Goal: Task Accomplishment & Management: Use online tool/utility

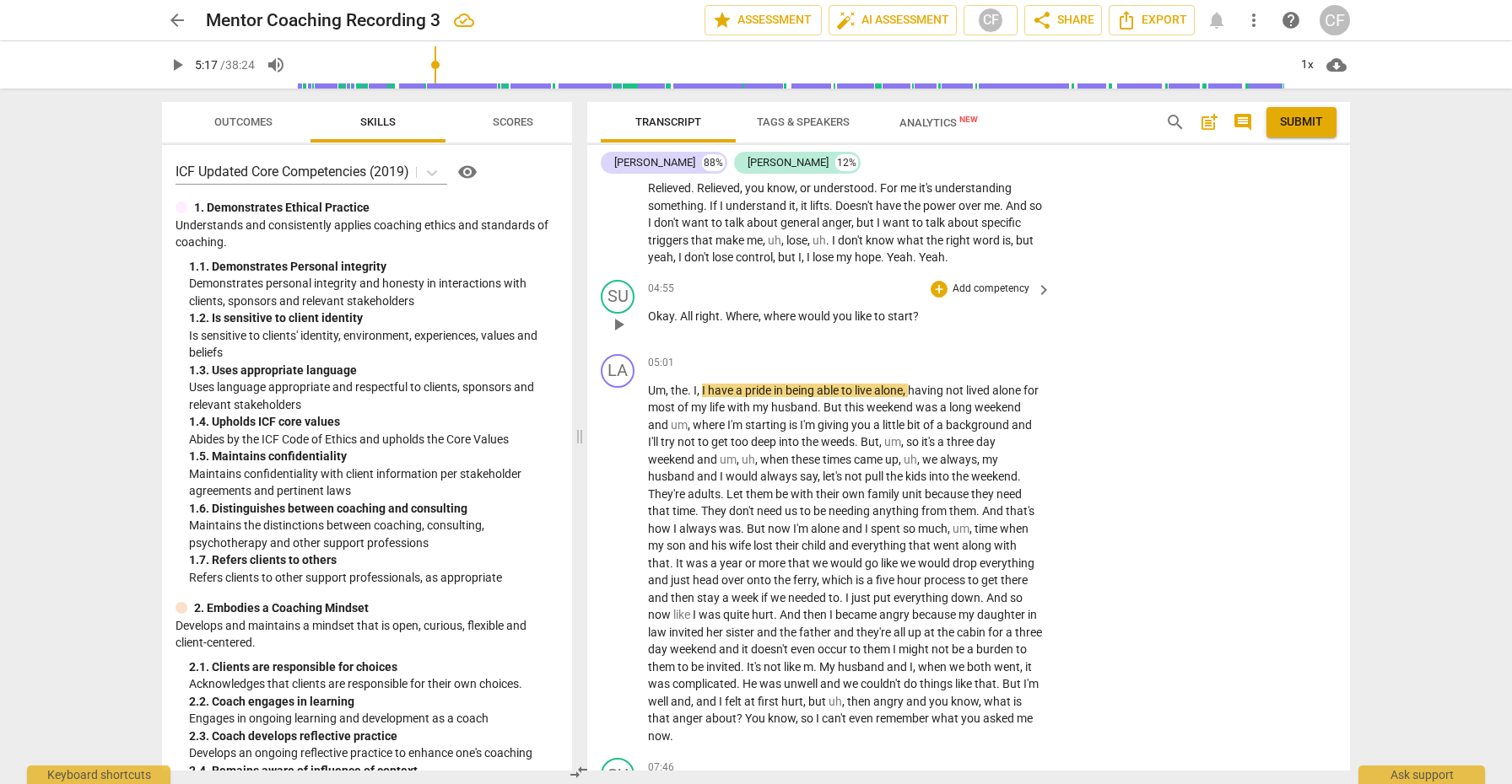
scroll to position [1926, 0]
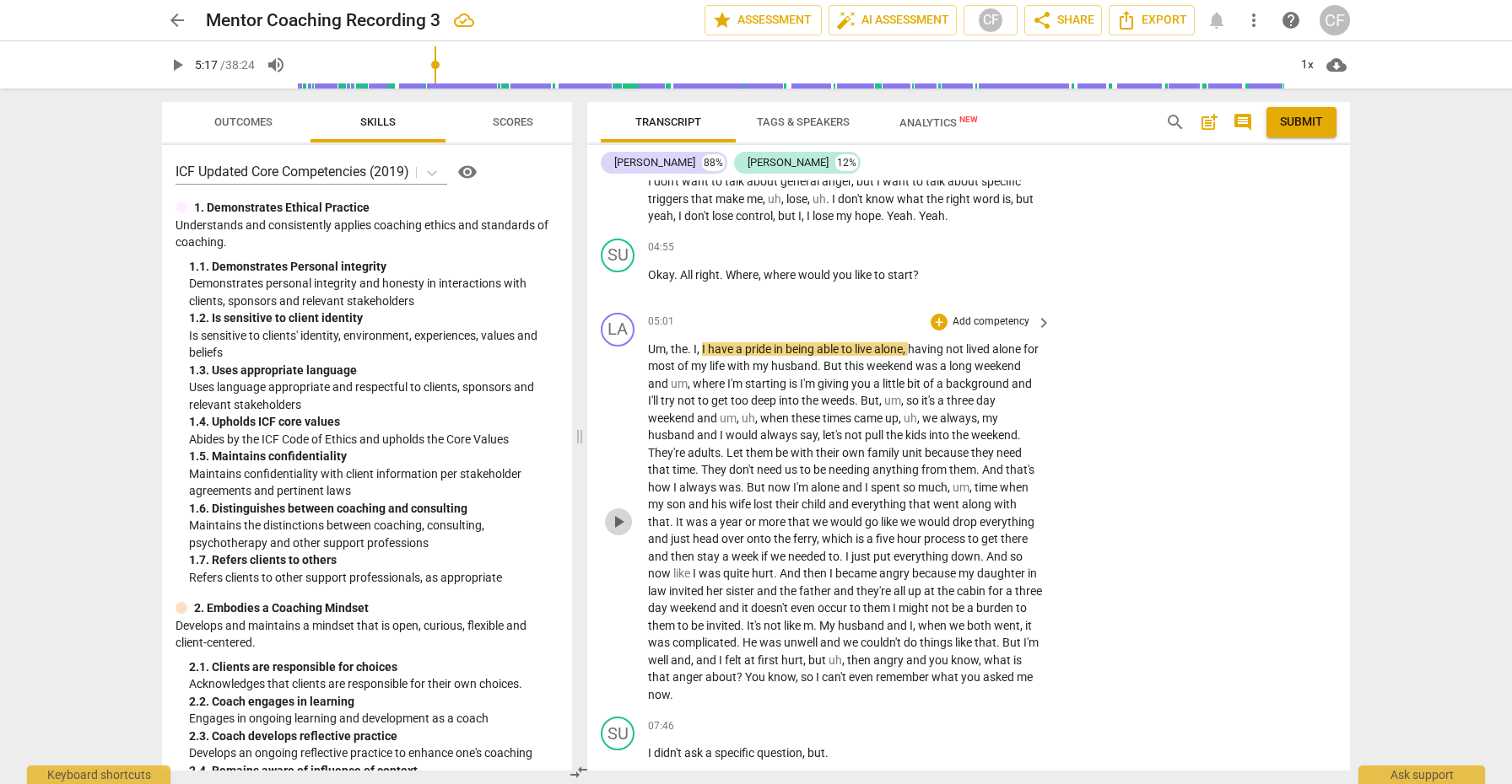
click at [623, 513] on button "play_arrow" at bounding box center [618, 522] width 27 height 27
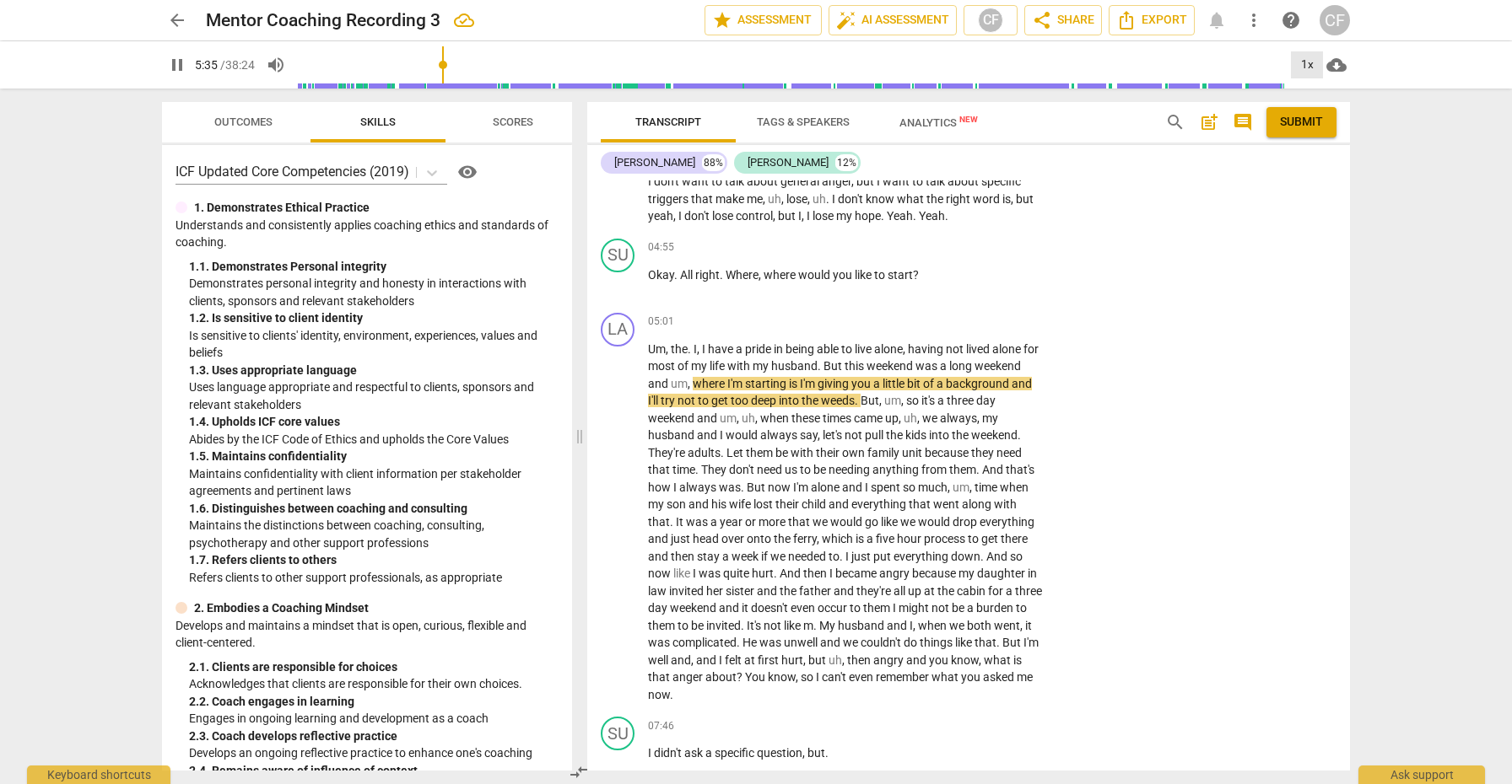
click at [1311, 67] on div "1x" at bounding box center [1307, 65] width 32 height 27
click at [1307, 125] on li "1.25x" at bounding box center [1320, 131] width 57 height 32
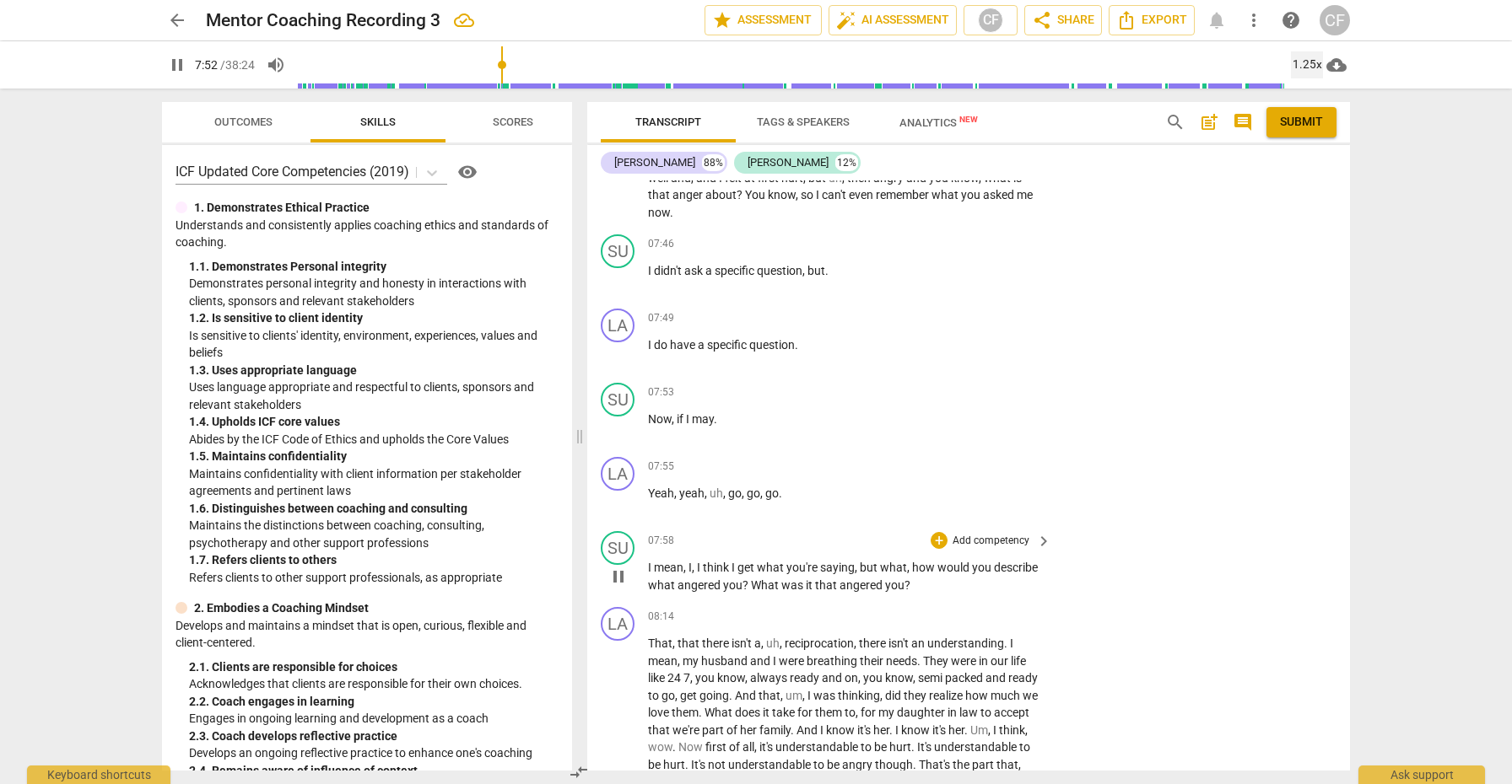
scroll to position [2409, 0]
click at [617, 580] on span "pause" at bounding box center [619, 577] width 21 height 21
click at [620, 576] on span "play_arrow" at bounding box center [619, 577] width 21 height 21
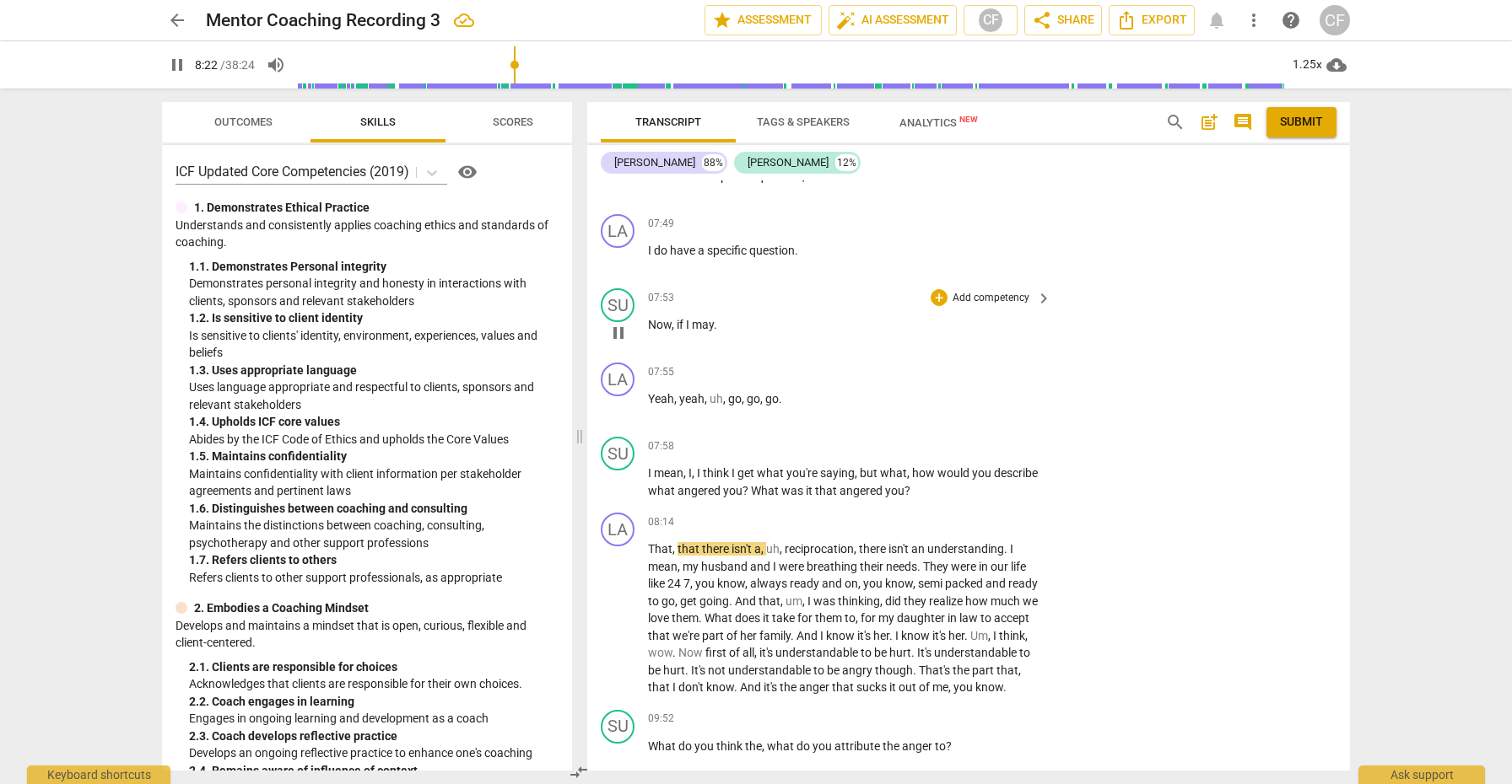
scroll to position [2519, 0]
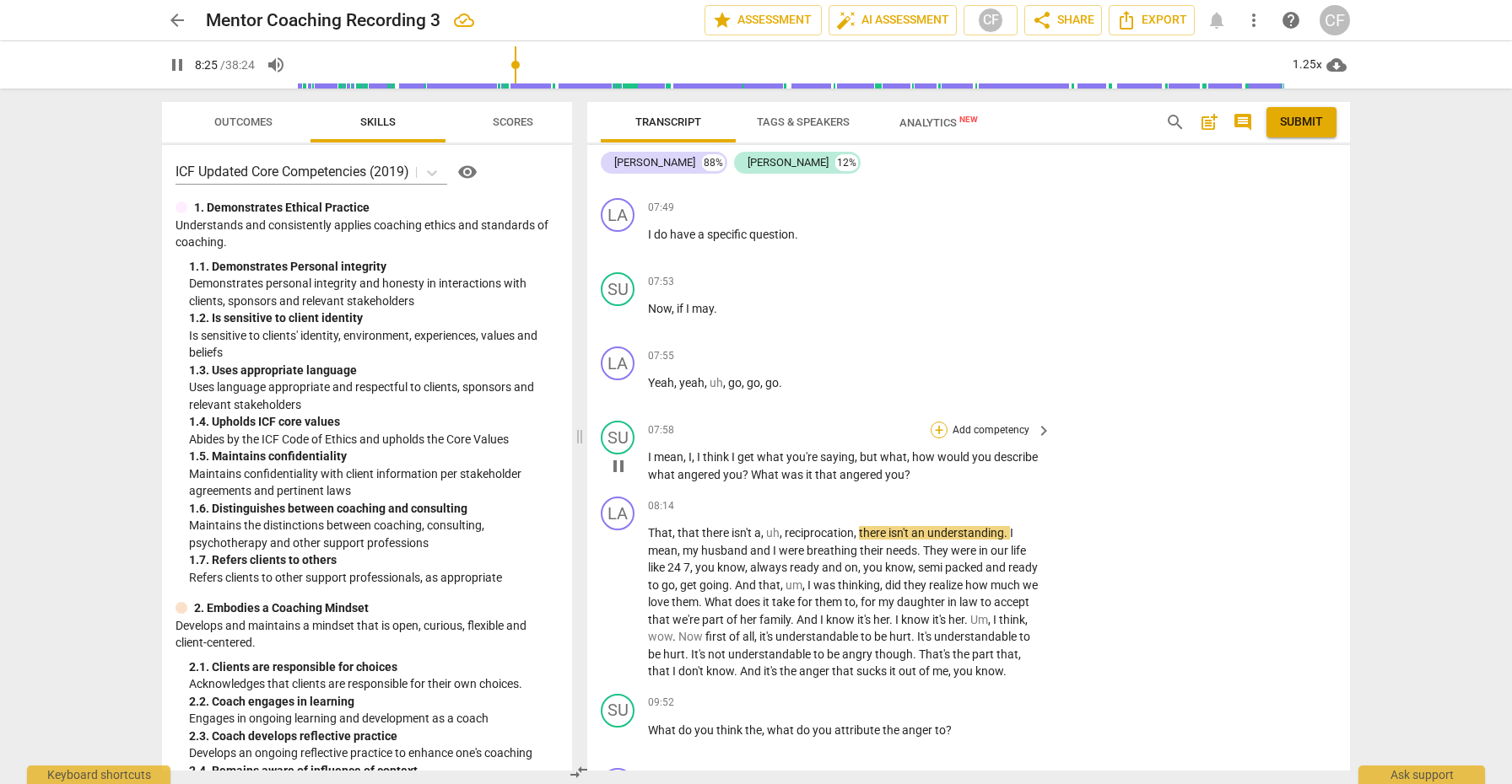
click at [941, 427] on div "+" at bounding box center [939, 430] width 17 height 17
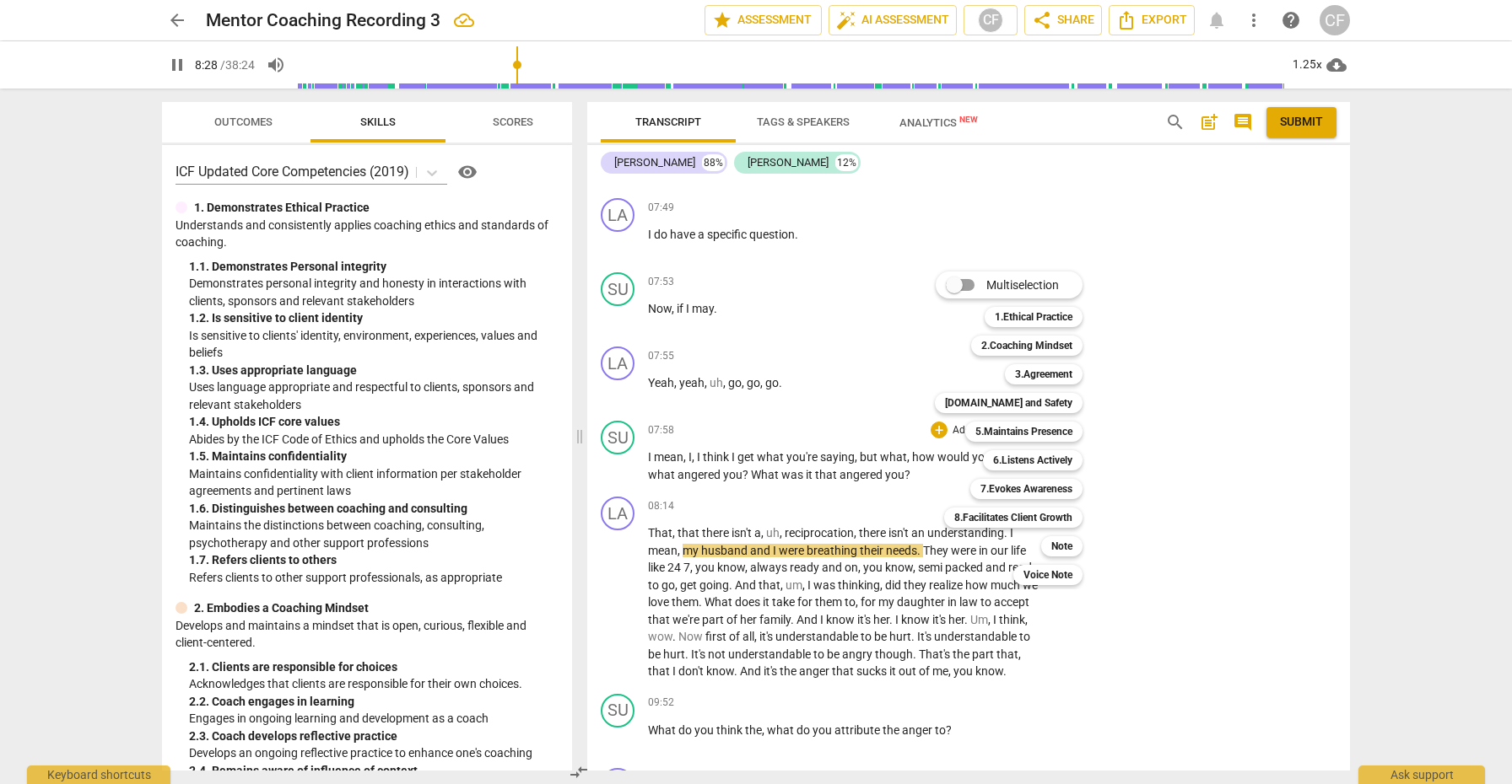
click at [1153, 361] on div at bounding box center [756, 392] width 1512 height 784
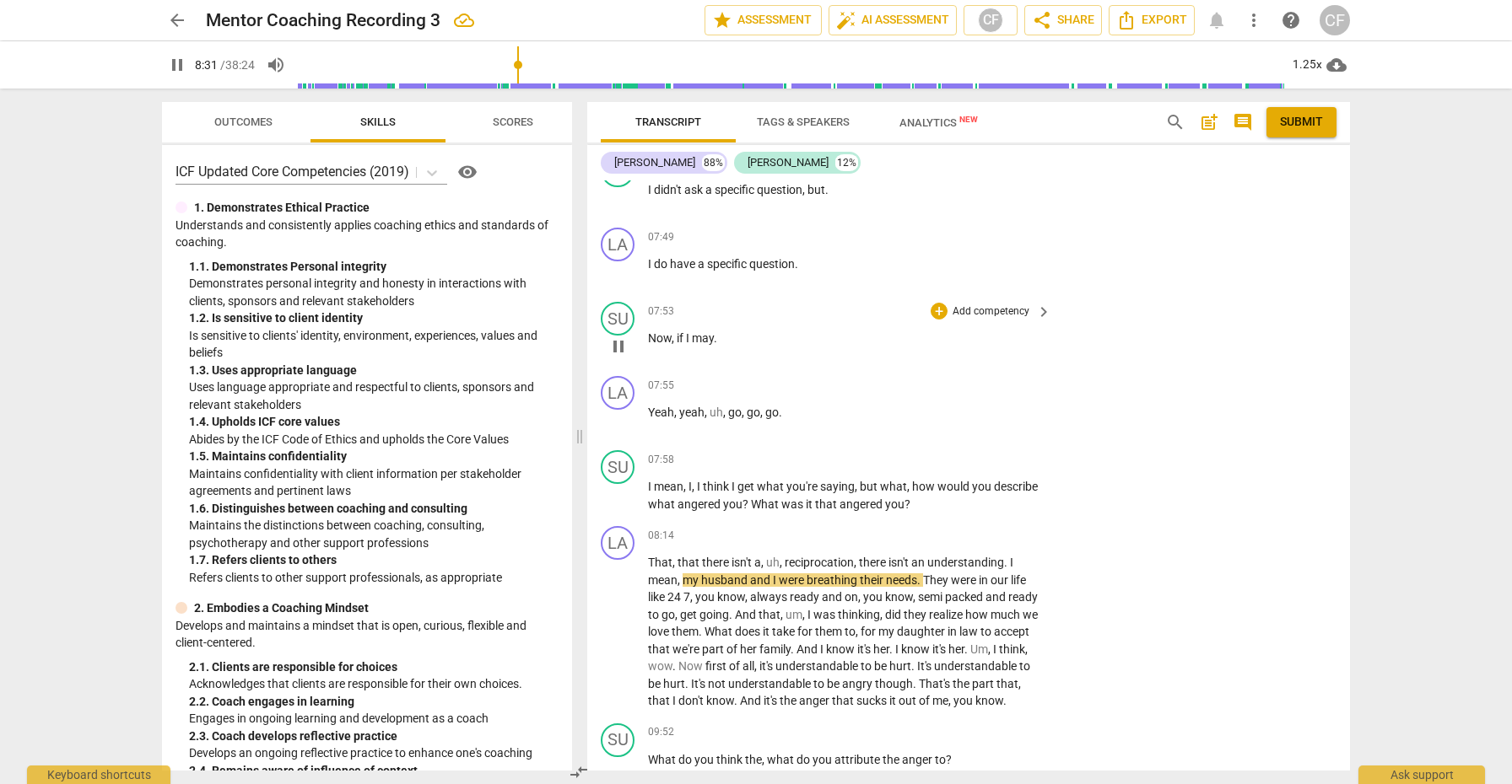
scroll to position [2490, 0]
click at [802, 20] on span "star Assessment" at bounding box center [763, 21] width 102 height 21
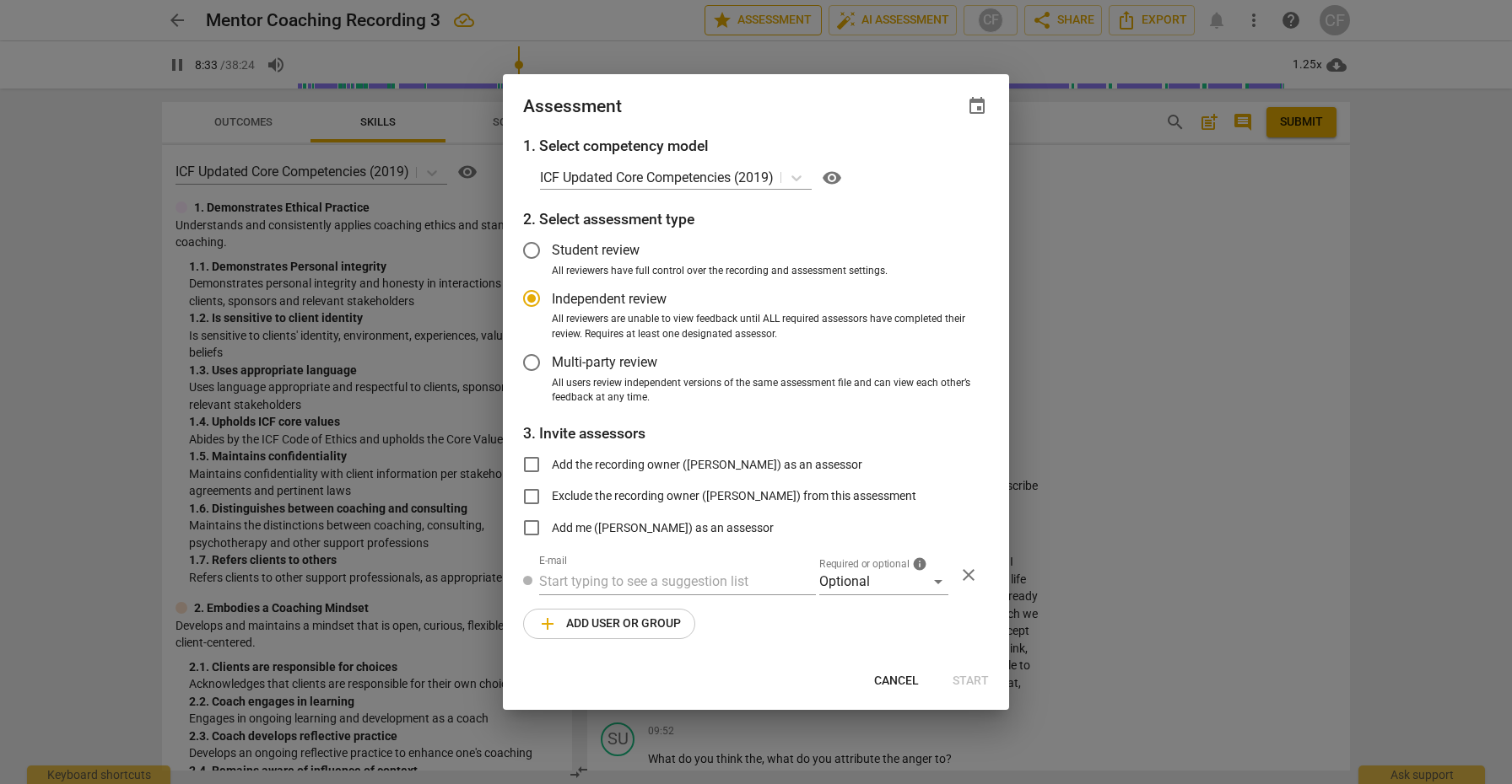
type input "513"
radio input "false"
type input "517"
click at [1087, 223] on div at bounding box center [756, 392] width 1512 height 784
radio input "false"
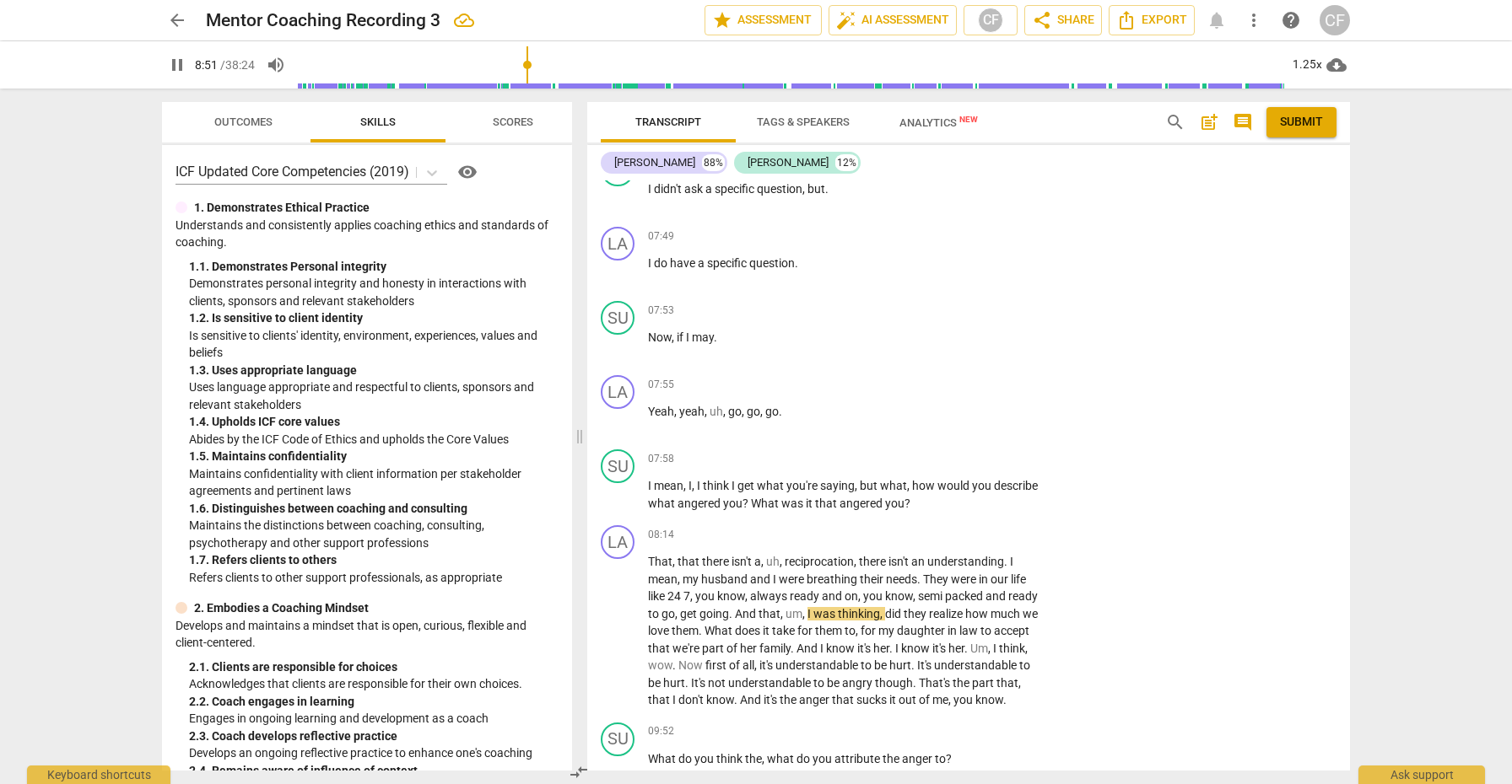
click at [173, 62] on span "pause" at bounding box center [177, 65] width 21 height 21
click at [617, 642] on span "play_arrow" at bounding box center [619, 632] width 21 height 21
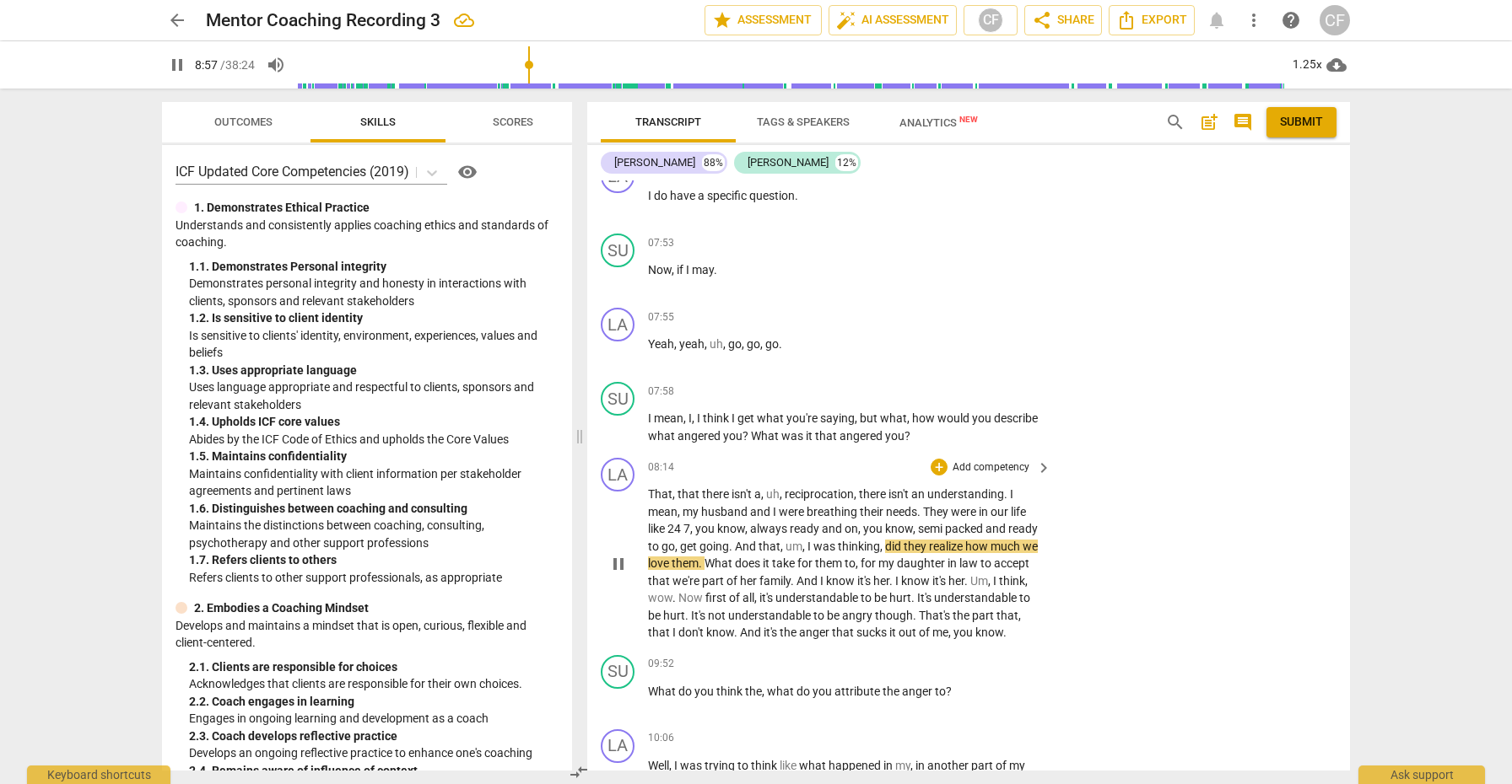
scroll to position [2567, 0]
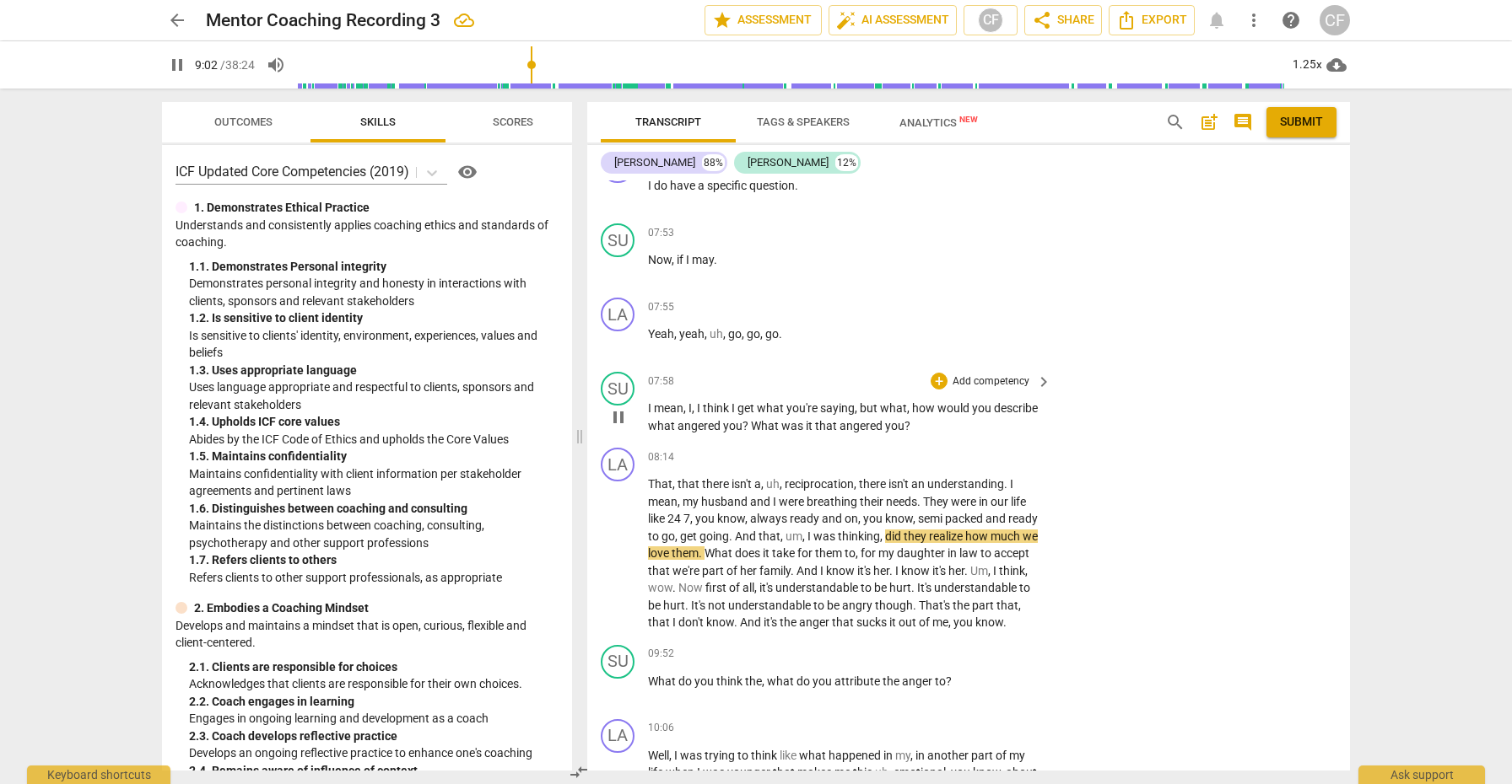
click at [1126, 380] on div "SU play_arrow pause 07:58 + Add competency keyboard_arrow_right I mean , I , I …" at bounding box center [969, 403] width 763 height 76
click at [940, 380] on div "+" at bounding box center [939, 381] width 17 height 17
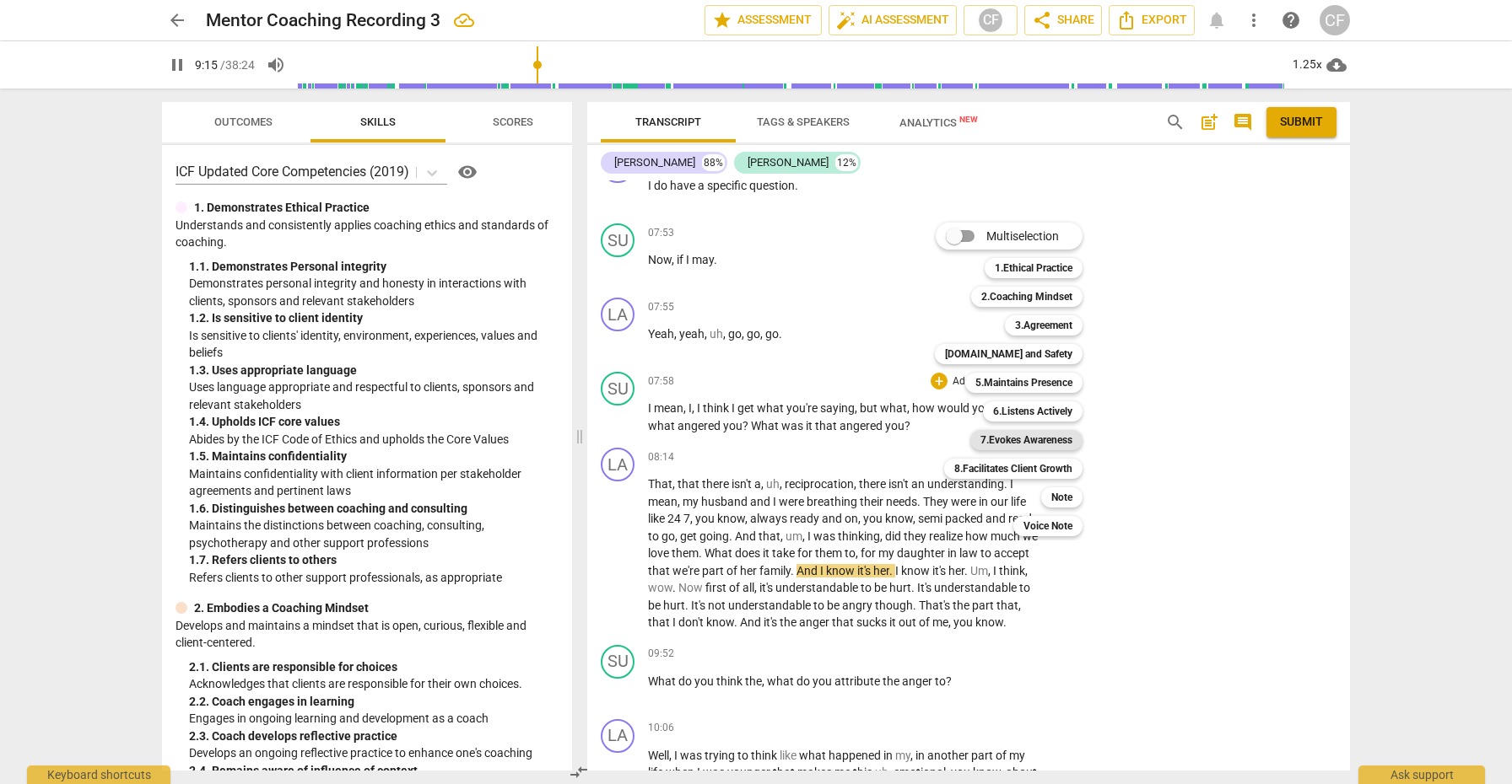
click at [1038, 443] on b "7.Evokes Awareness" at bounding box center [1026, 441] width 92 height 21
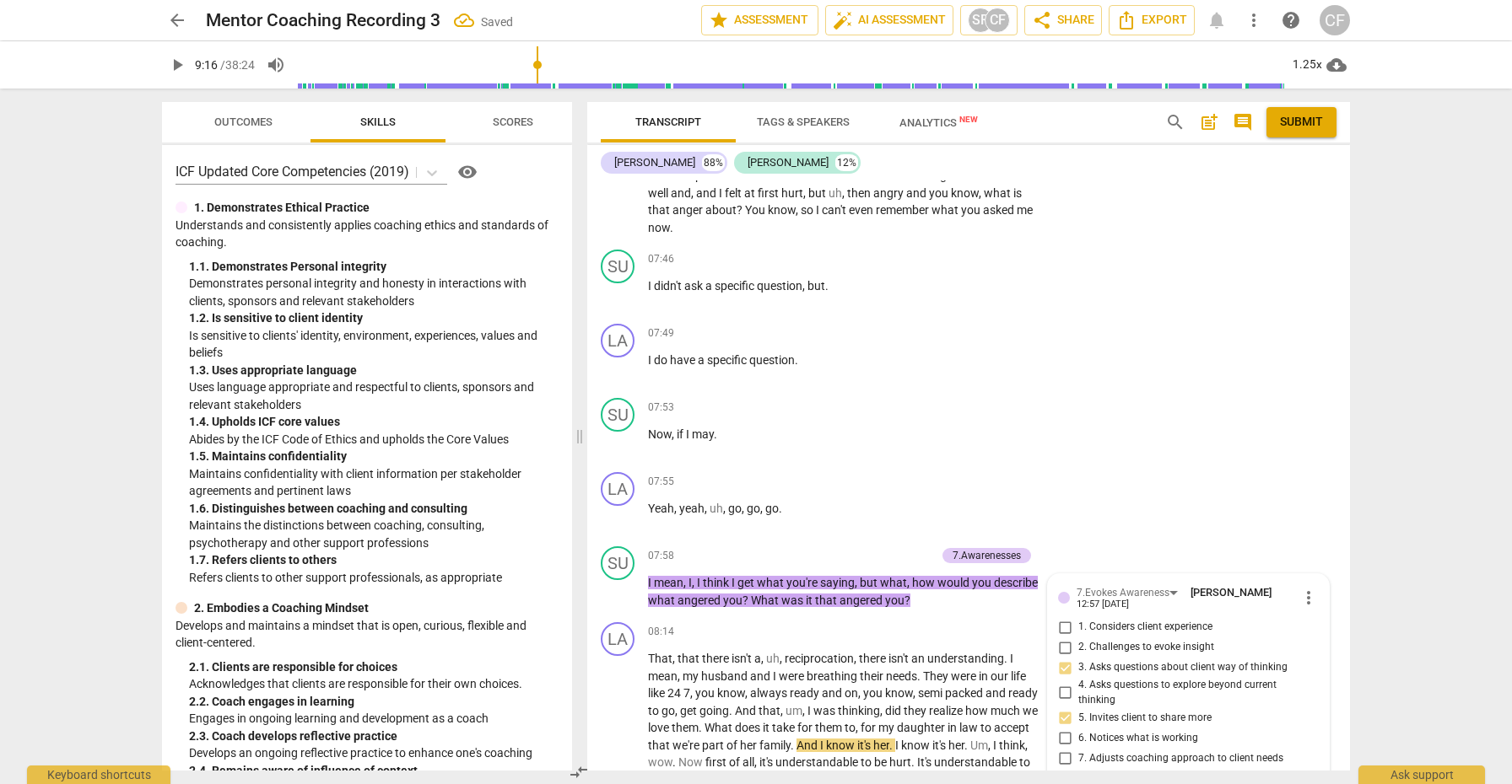
scroll to position [2981, 0]
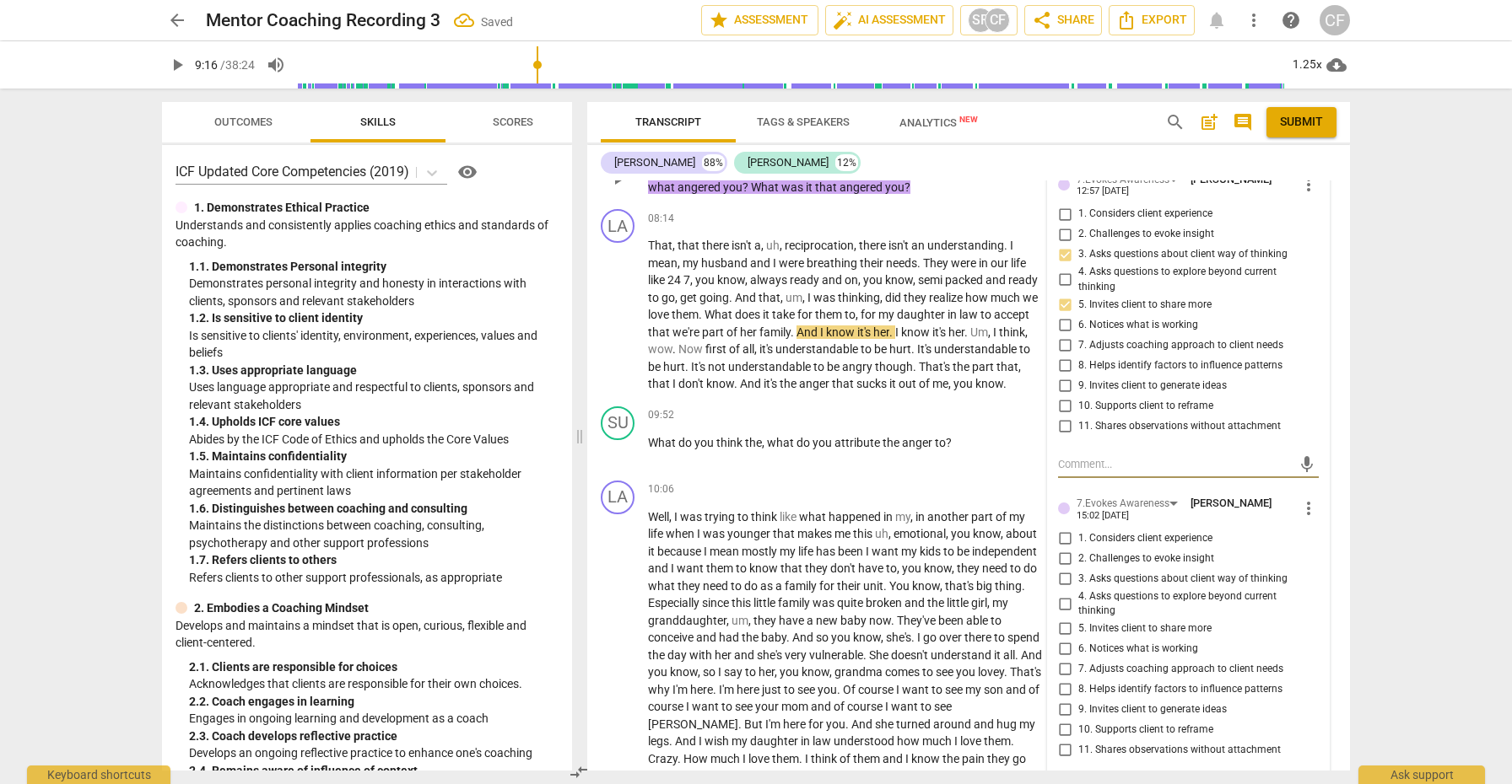
click at [1302, 519] on span "more_vert" at bounding box center [1309, 509] width 21 height 21
click at [1320, 552] on li "Delete" at bounding box center [1322, 550] width 59 height 32
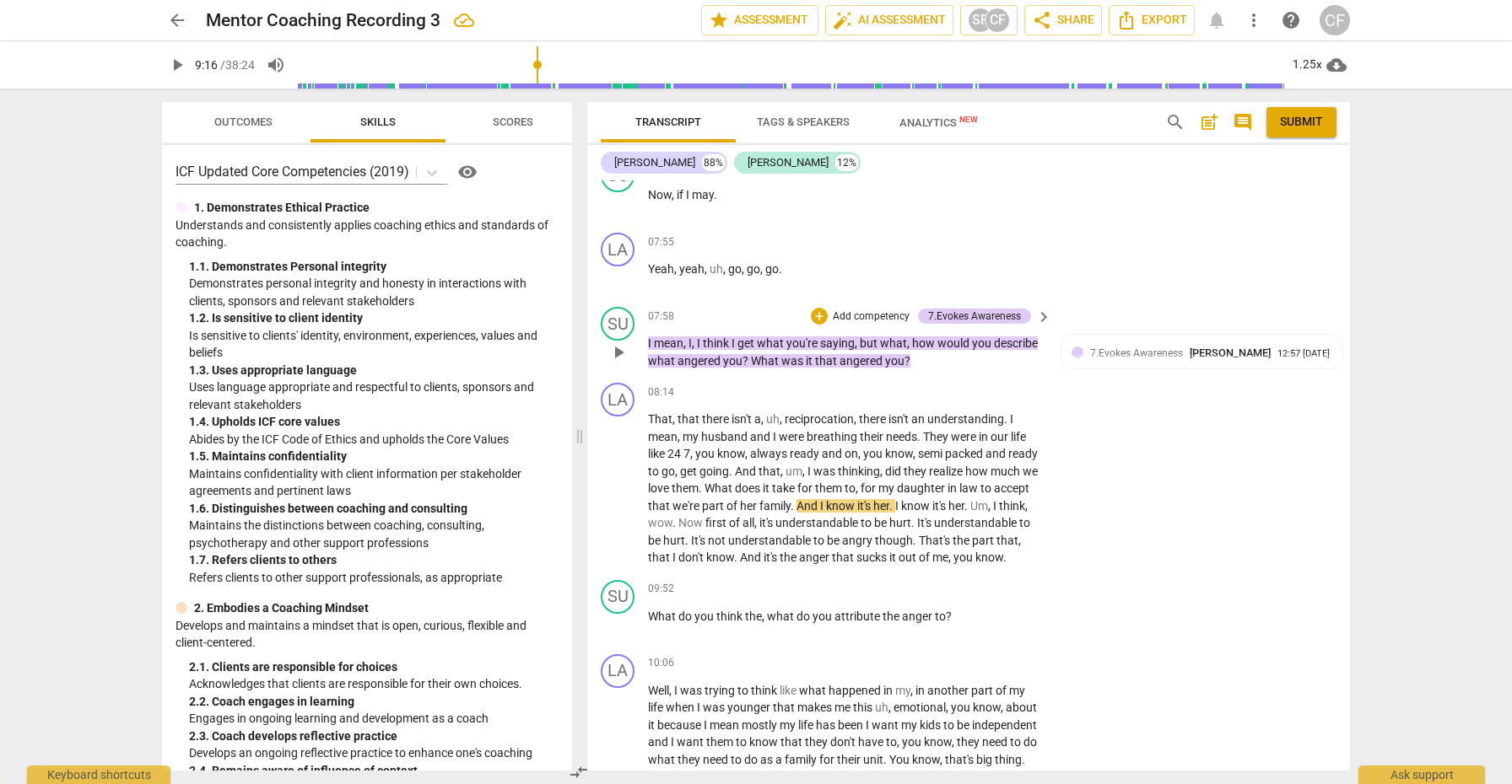
scroll to position [2922, 0]
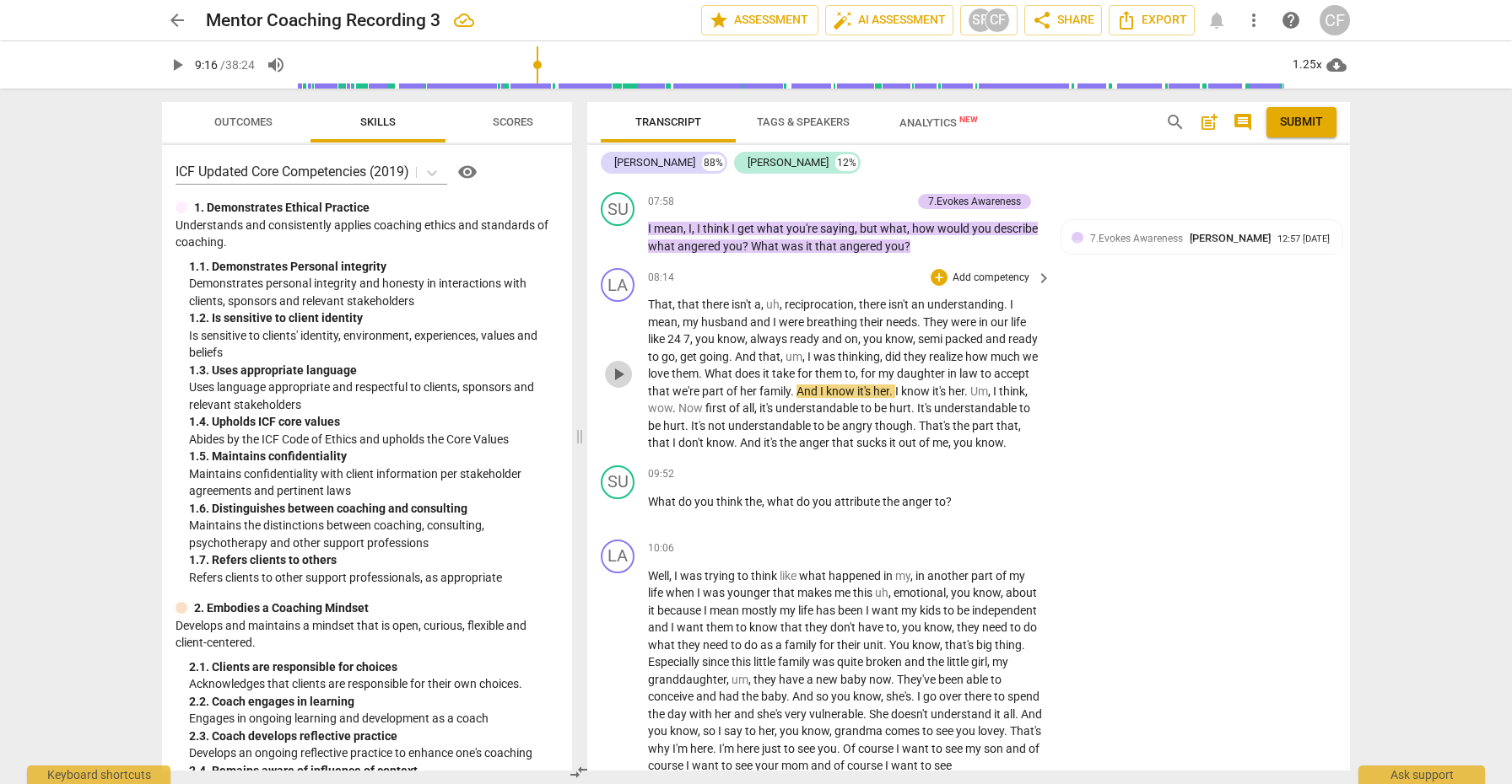
click at [620, 385] on span "play_arrow" at bounding box center [619, 374] width 21 height 21
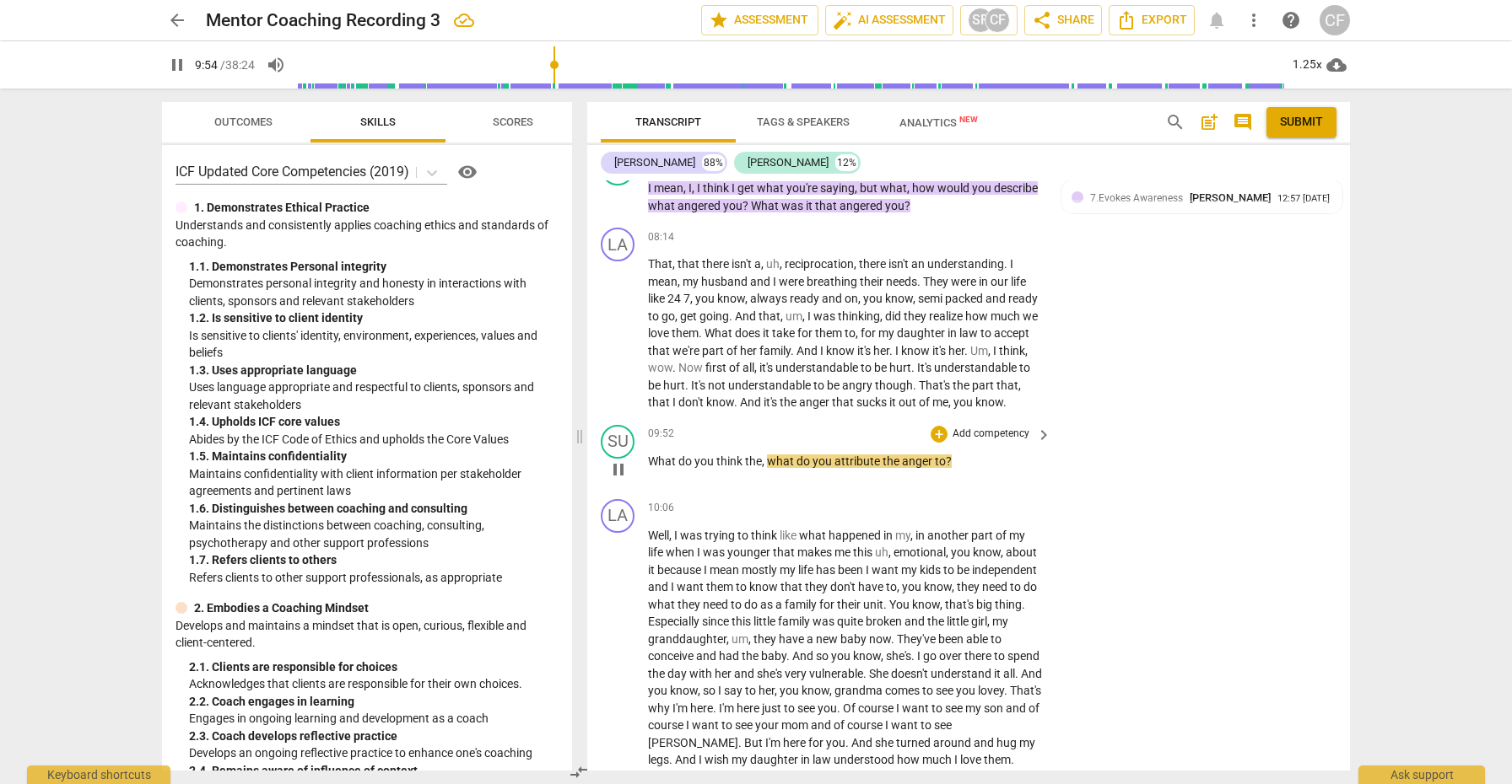
scroll to position [2964, 0]
click at [936, 441] on div "+" at bounding box center [939, 433] width 17 height 17
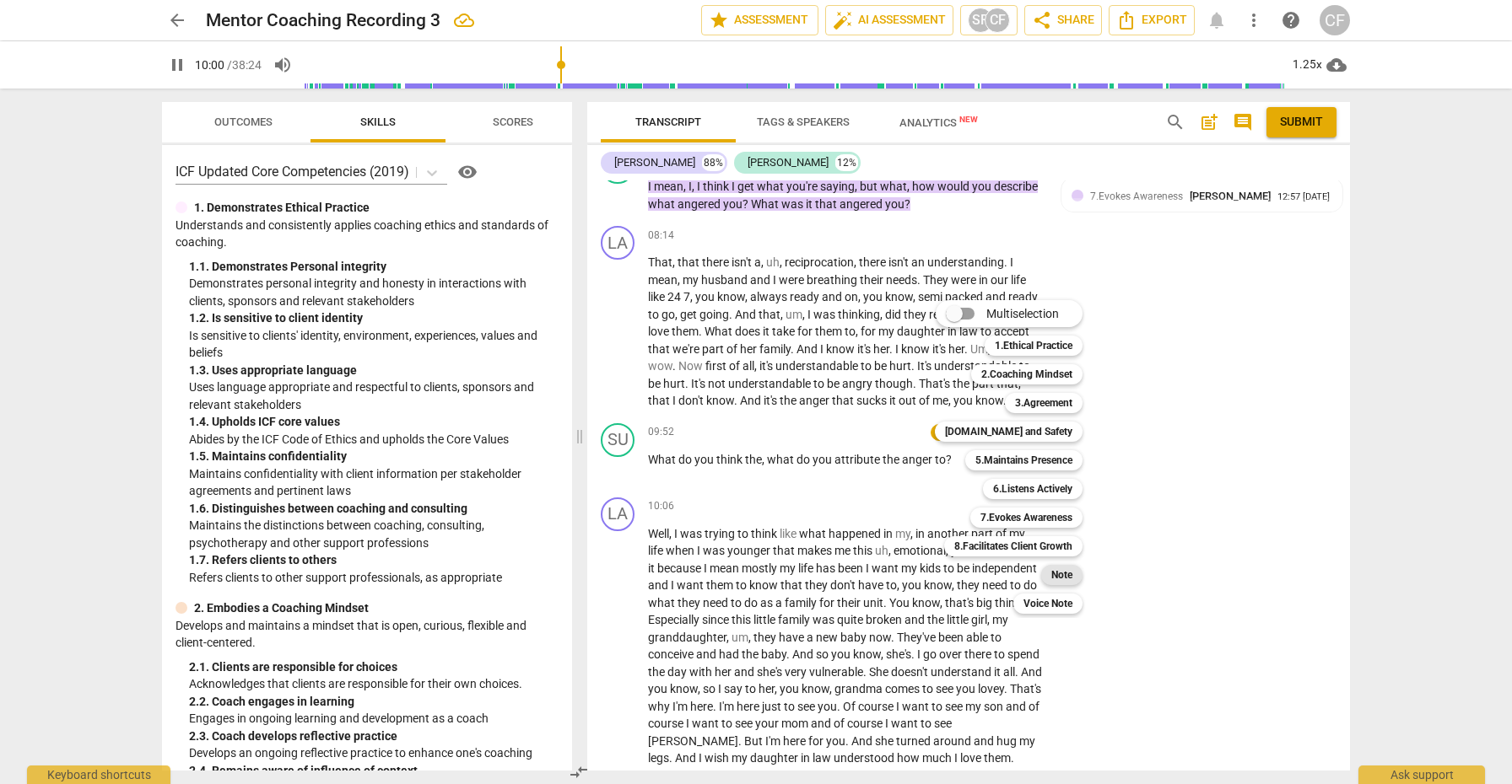
click at [1069, 572] on b "Note" at bounding box center [1062, 576] width 22 height 21
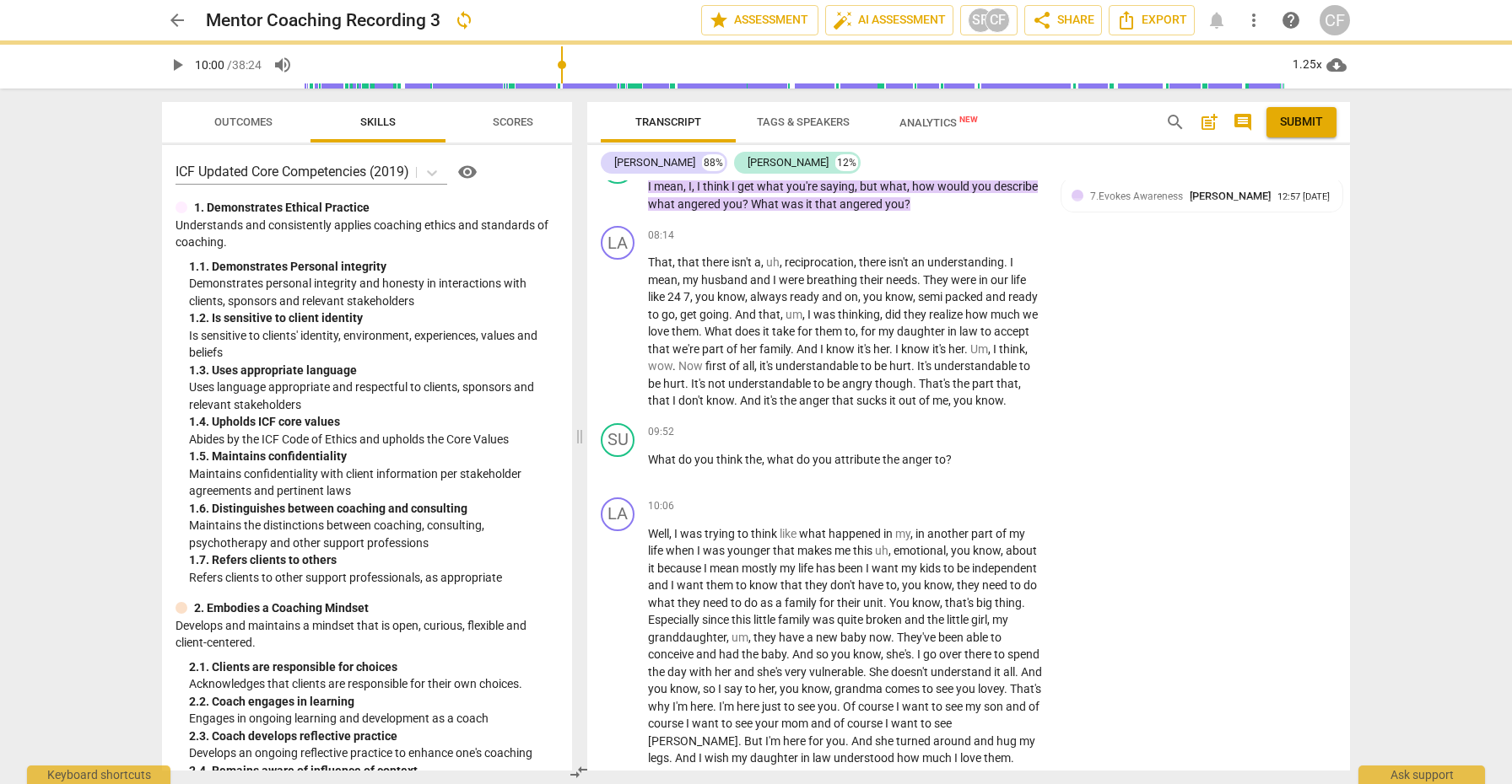
type input "601"
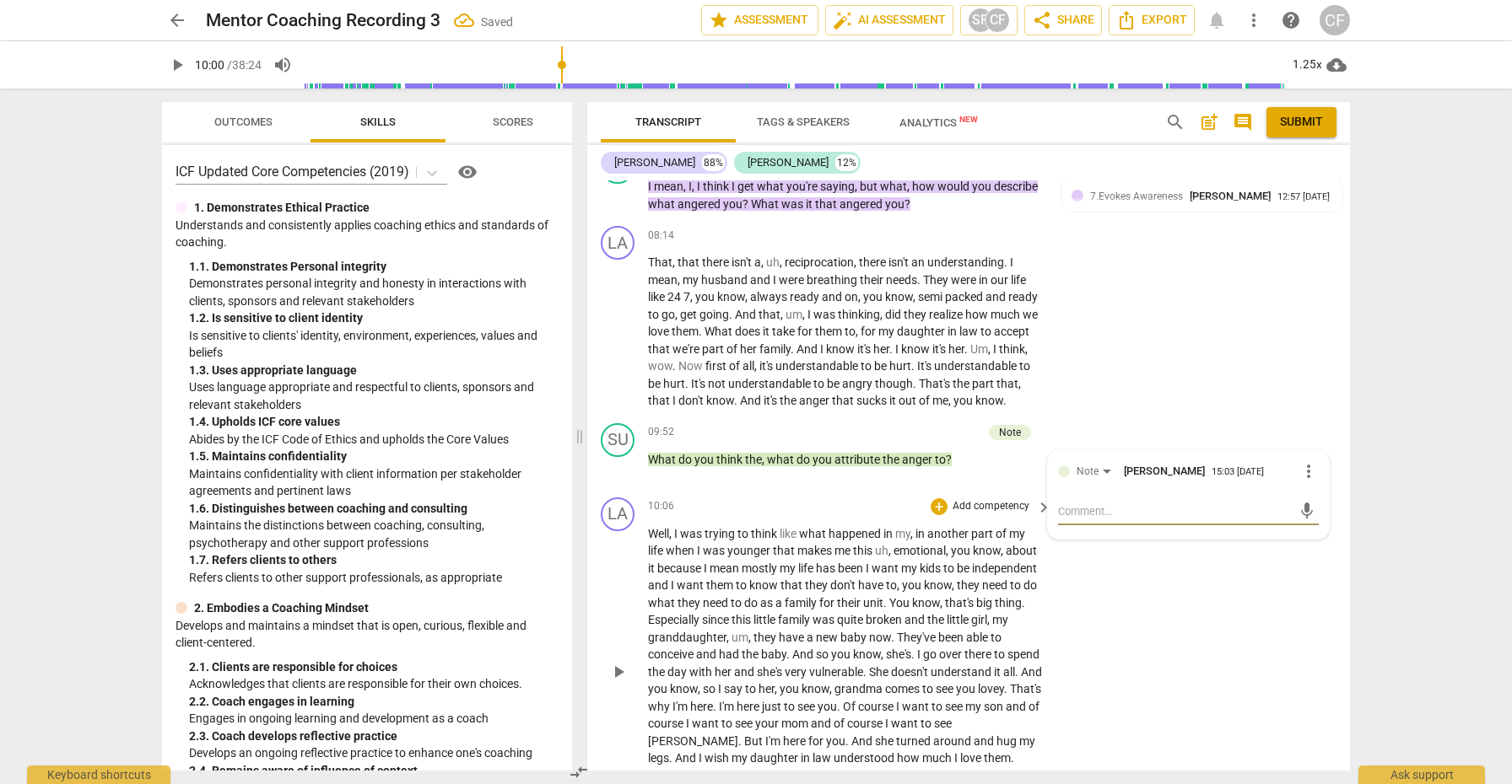
type textarea "I"
type textarea "I s"
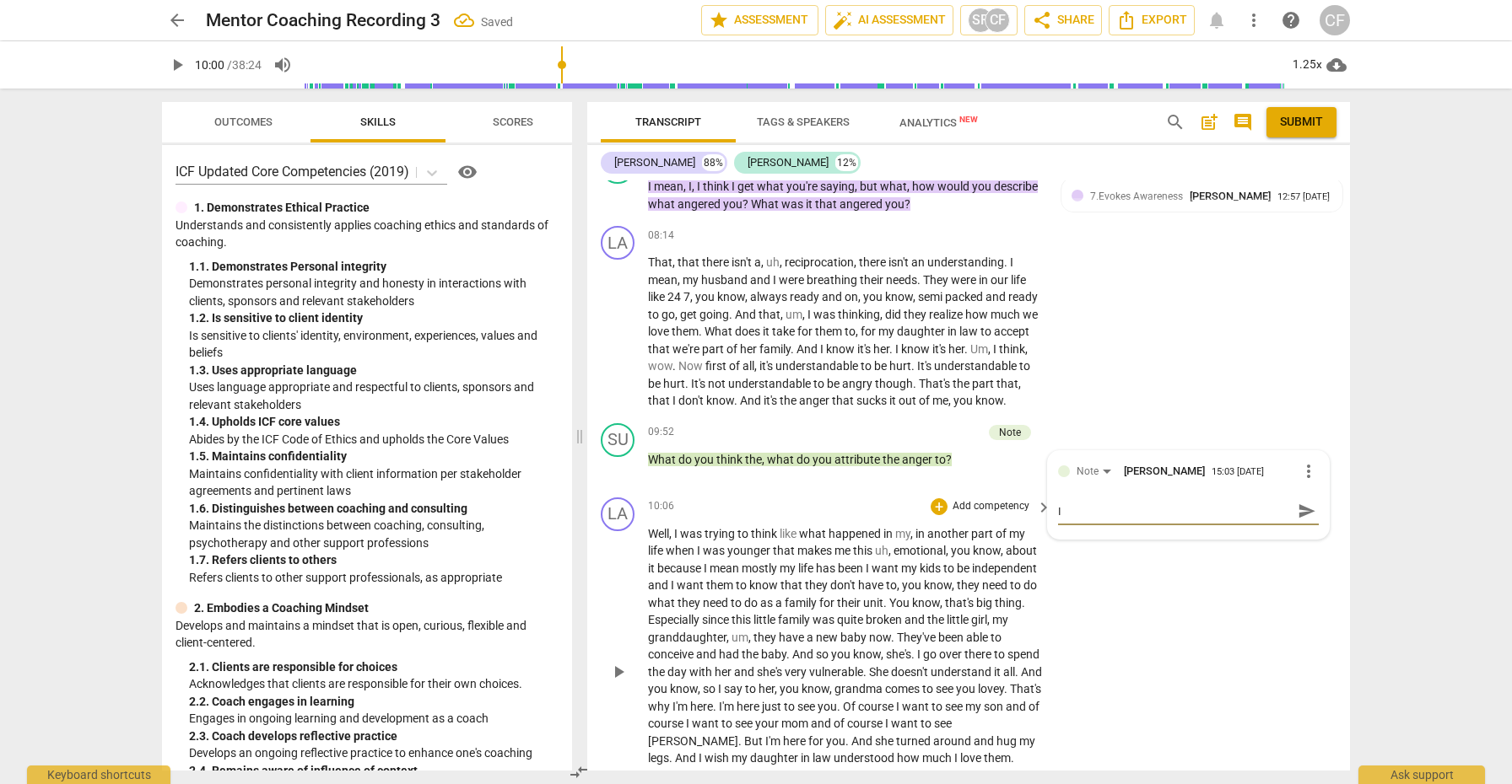
type textarea "I s"
type textarea "I se"
type textarea "I sen"
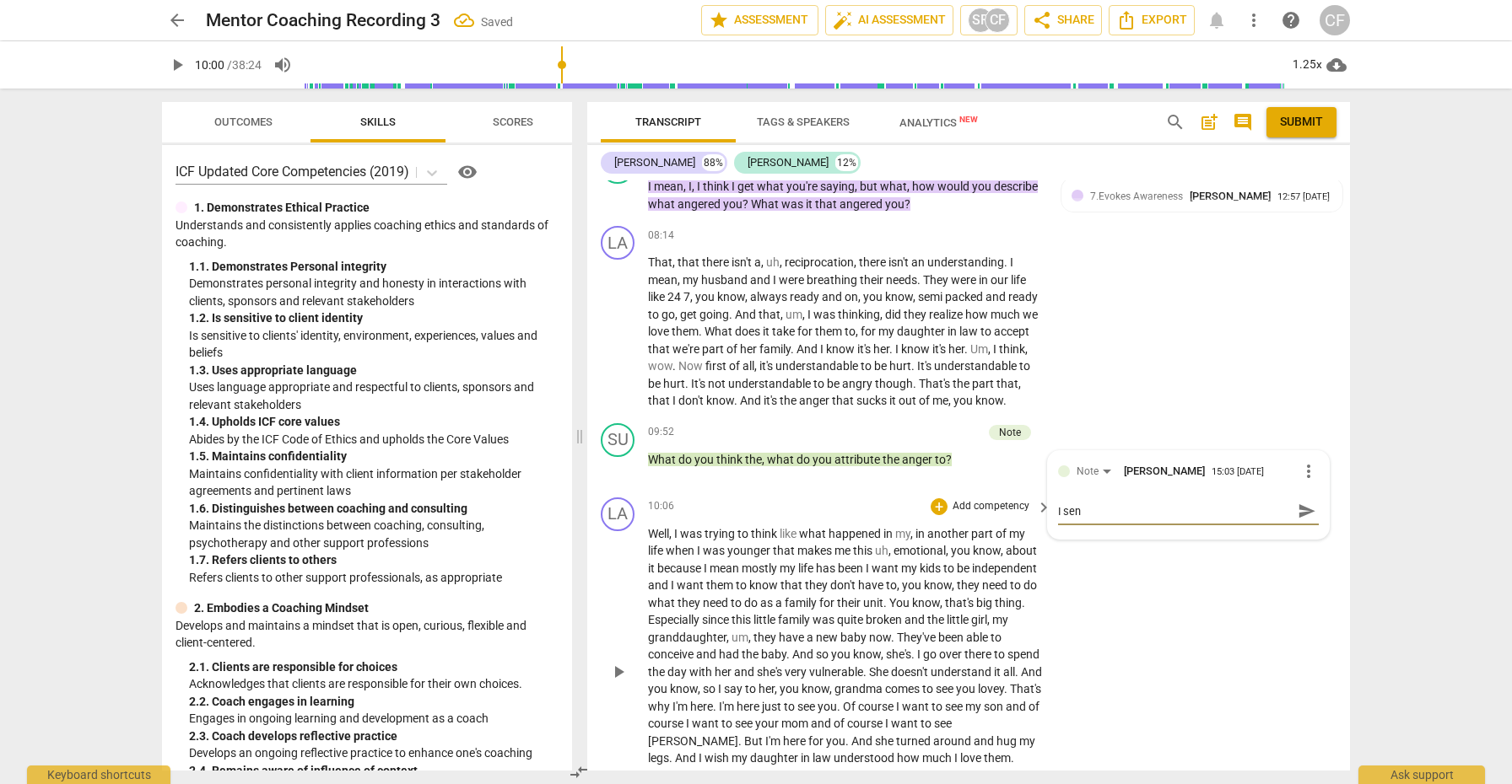
type textarea "I sens"
type textarea "I sense"
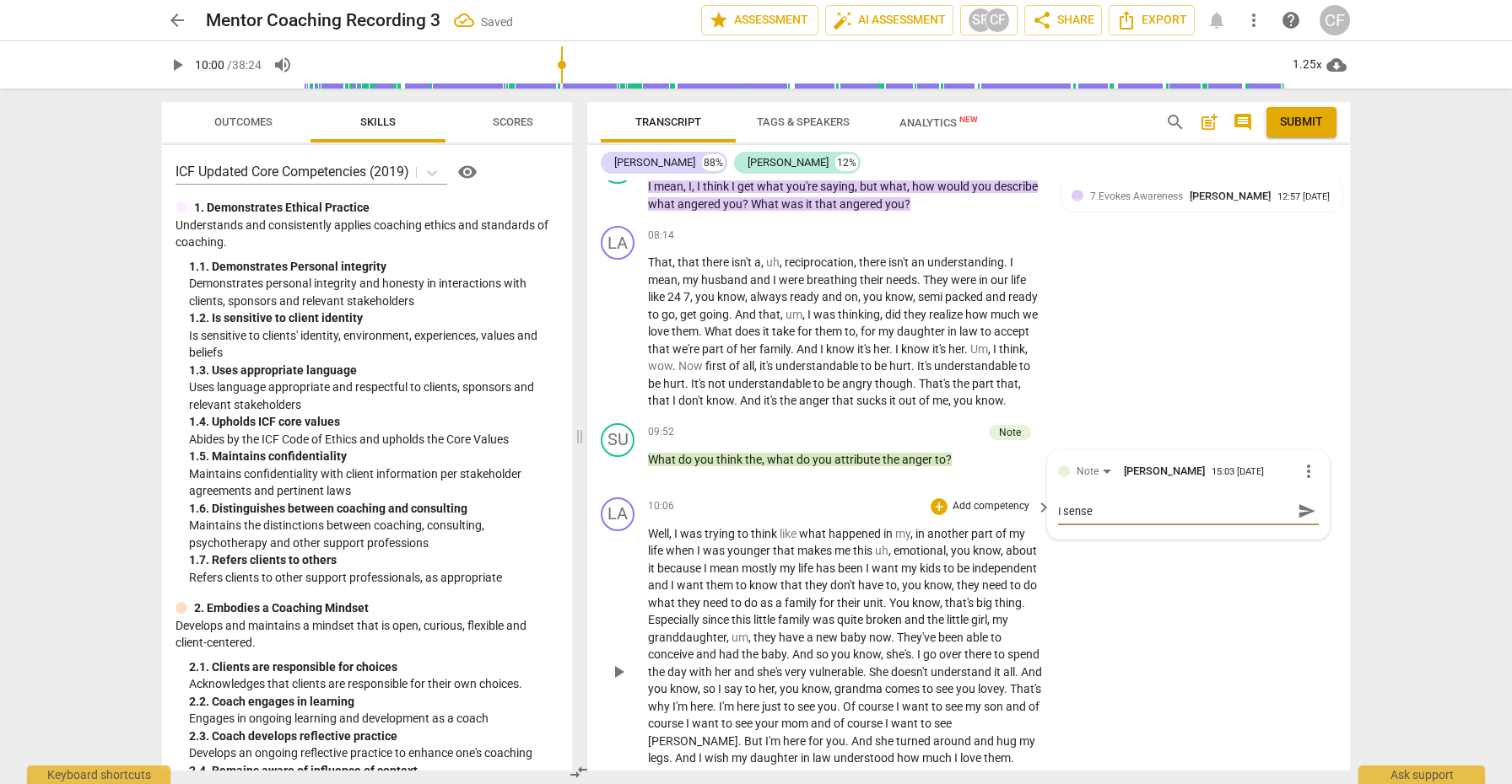
type textarea "I sense"
type textarea "I sense t"
type textarea "I sense th"
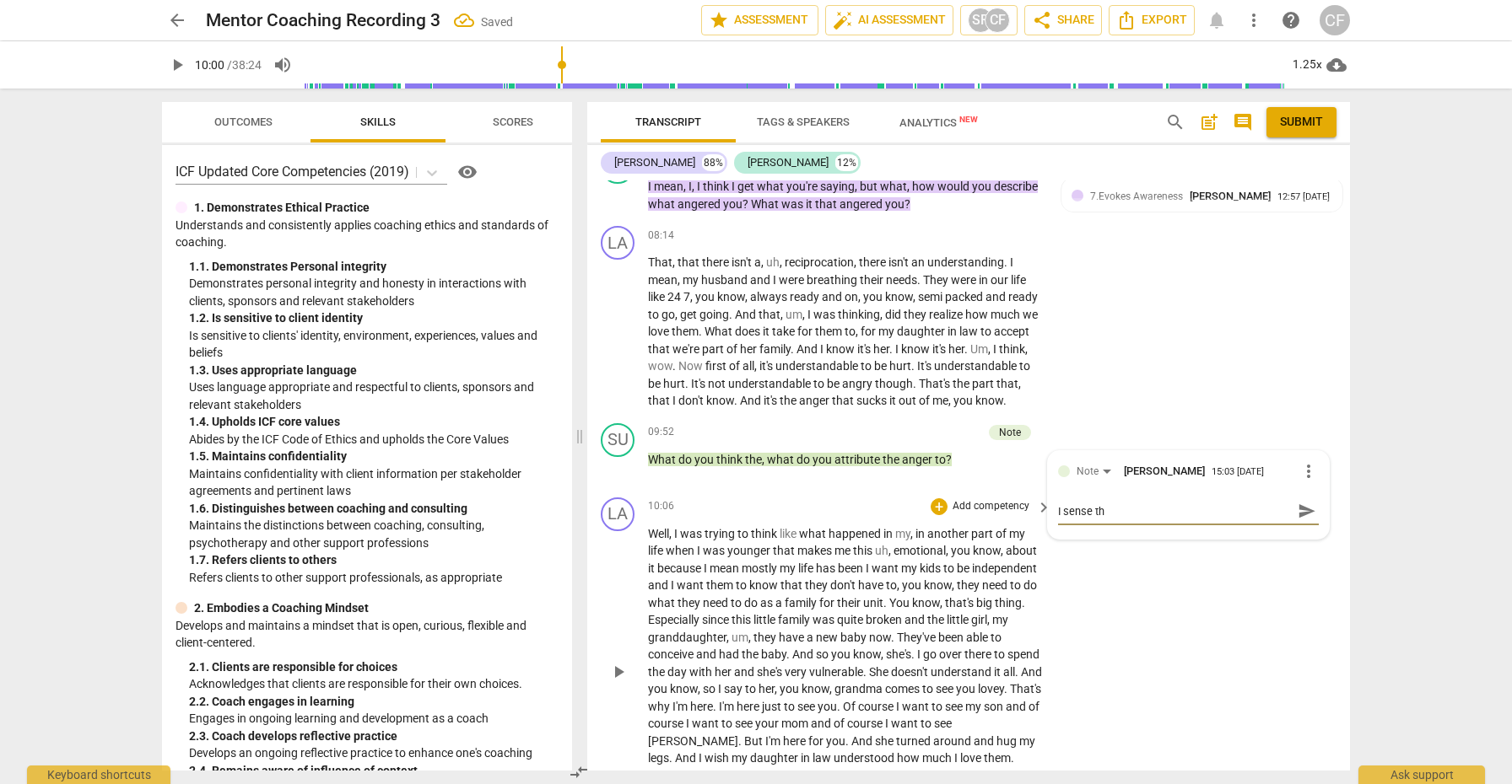
type textarea "I sense thi"
type textarea "I sense this"
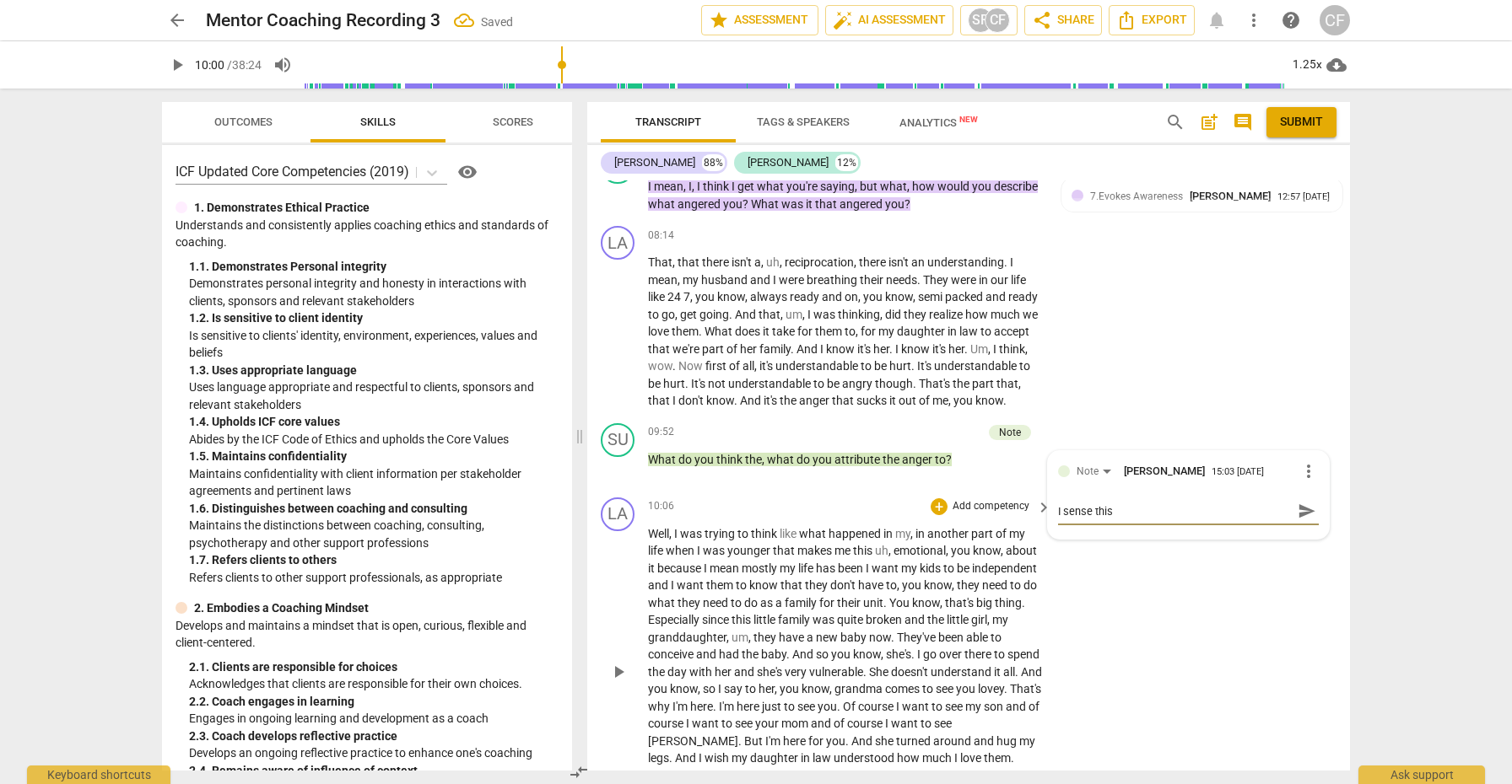
type textarea "I sense this"
type textarea "I sense this a"
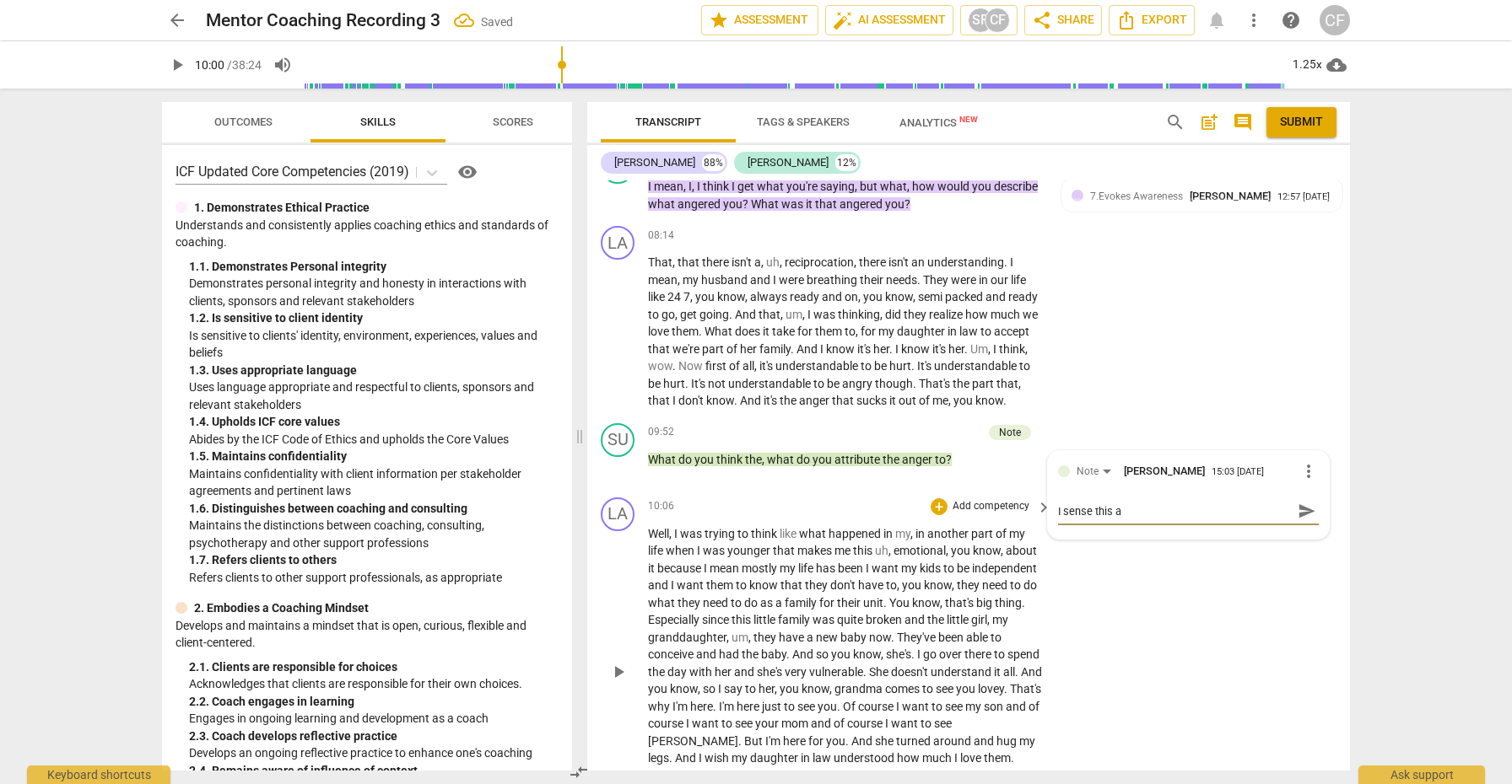
type textarea "I sense this a b"
type textarea "I sense this a bi"
type textarea "I sense this a bit"
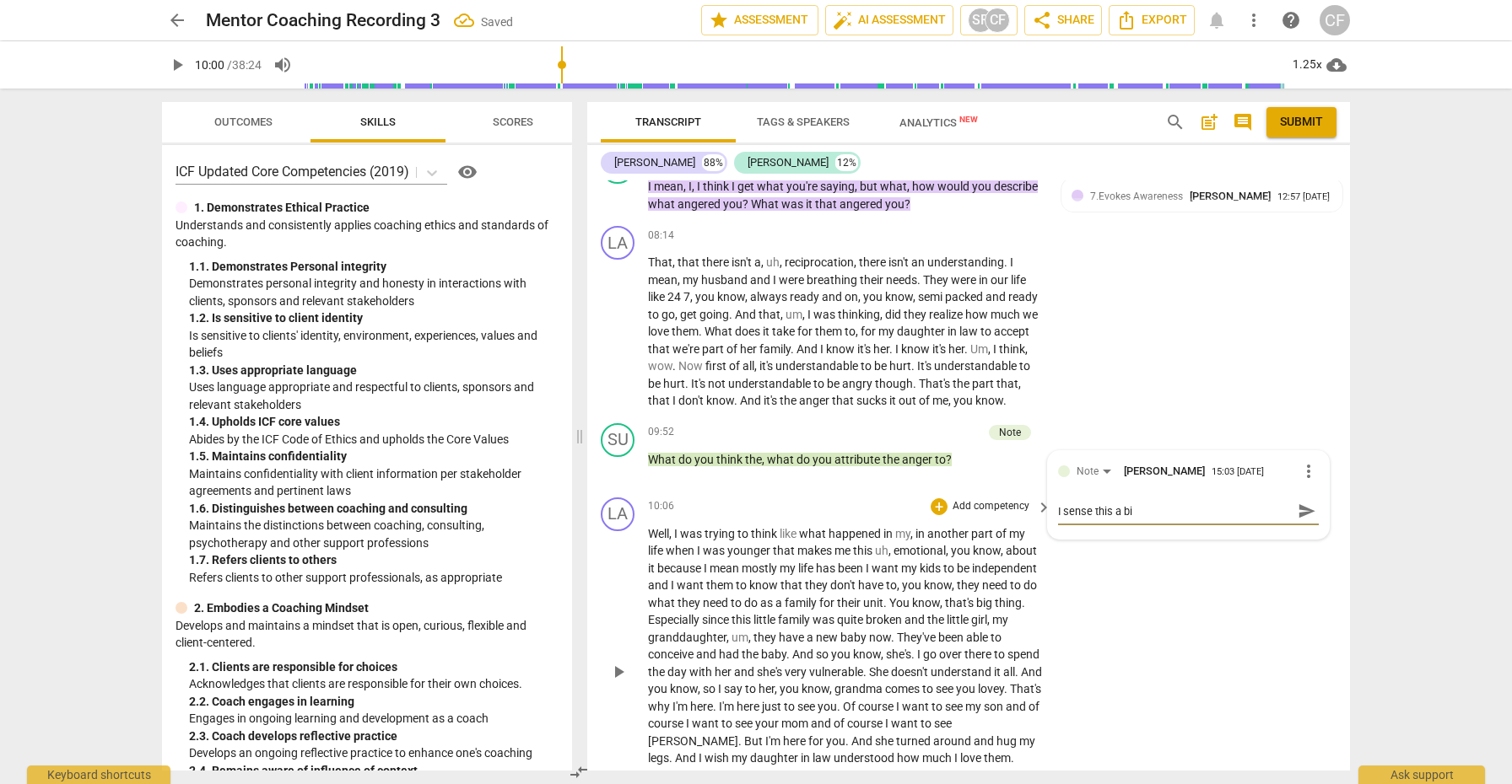
type textarea "I sense this a bit"
type textarea "I sense this a bit o"
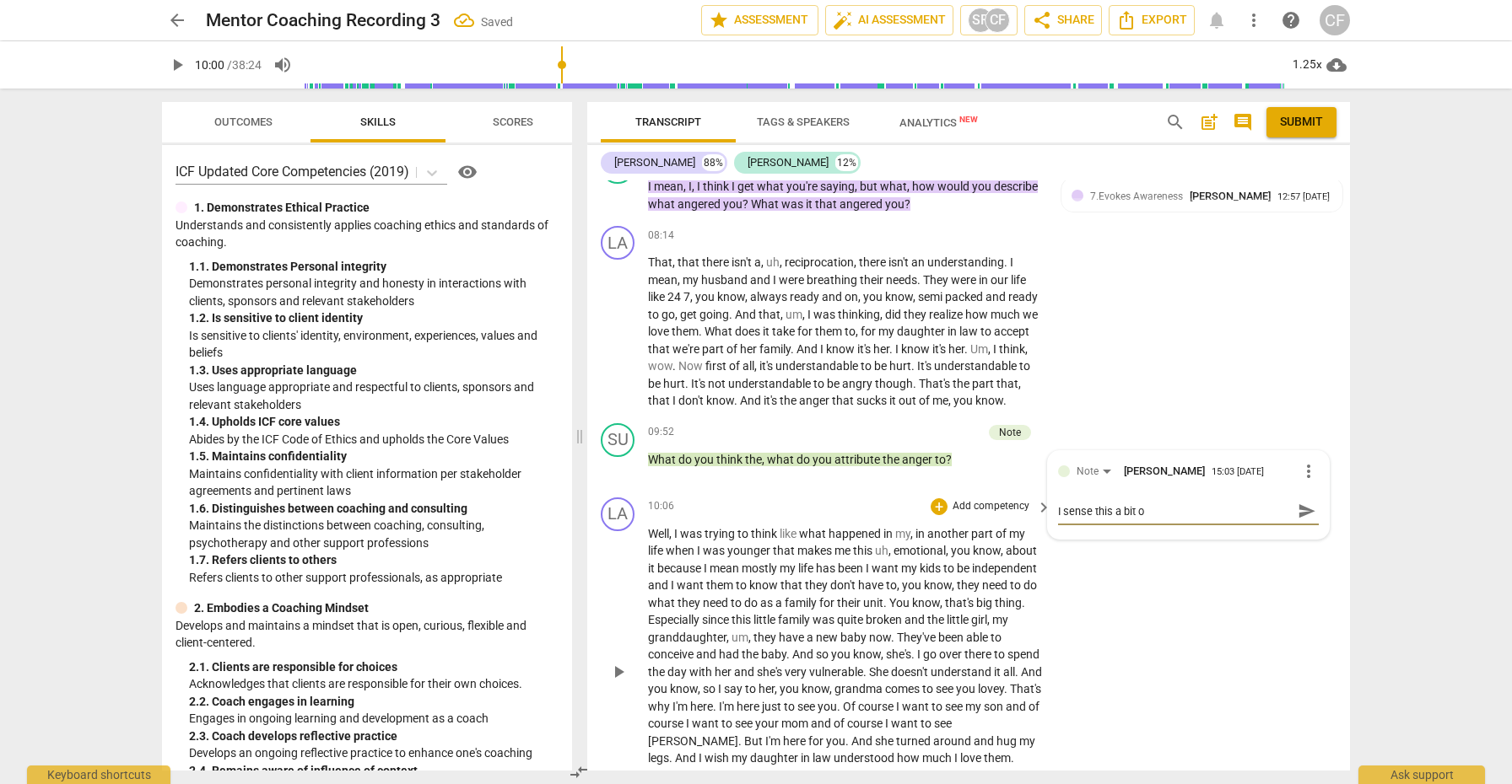
type textarea "I sense this a bit of"
type textarea "I sense this a bit of a"
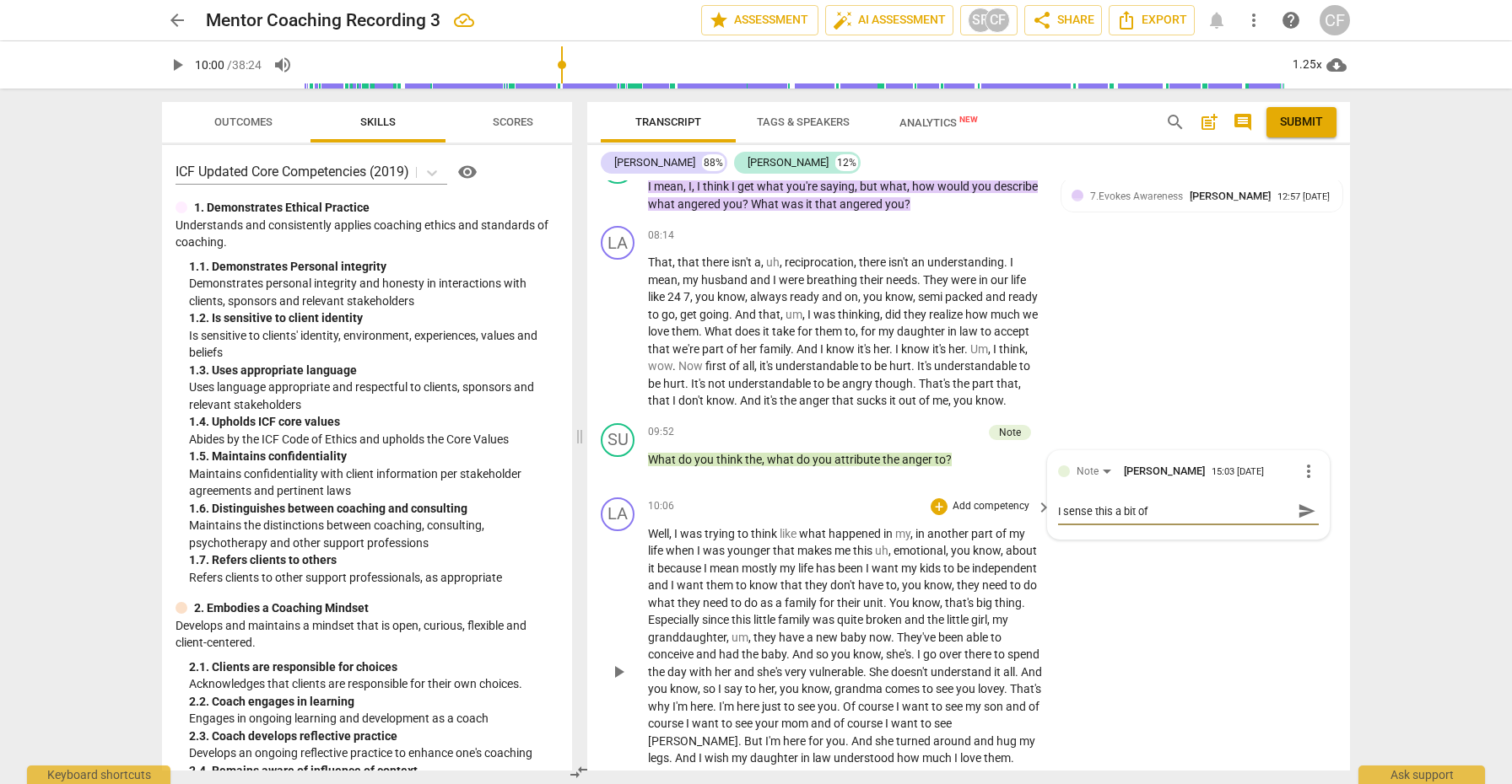
type textarea "I sense this a bit of a"
type textarea "I sense this a bit of a ""
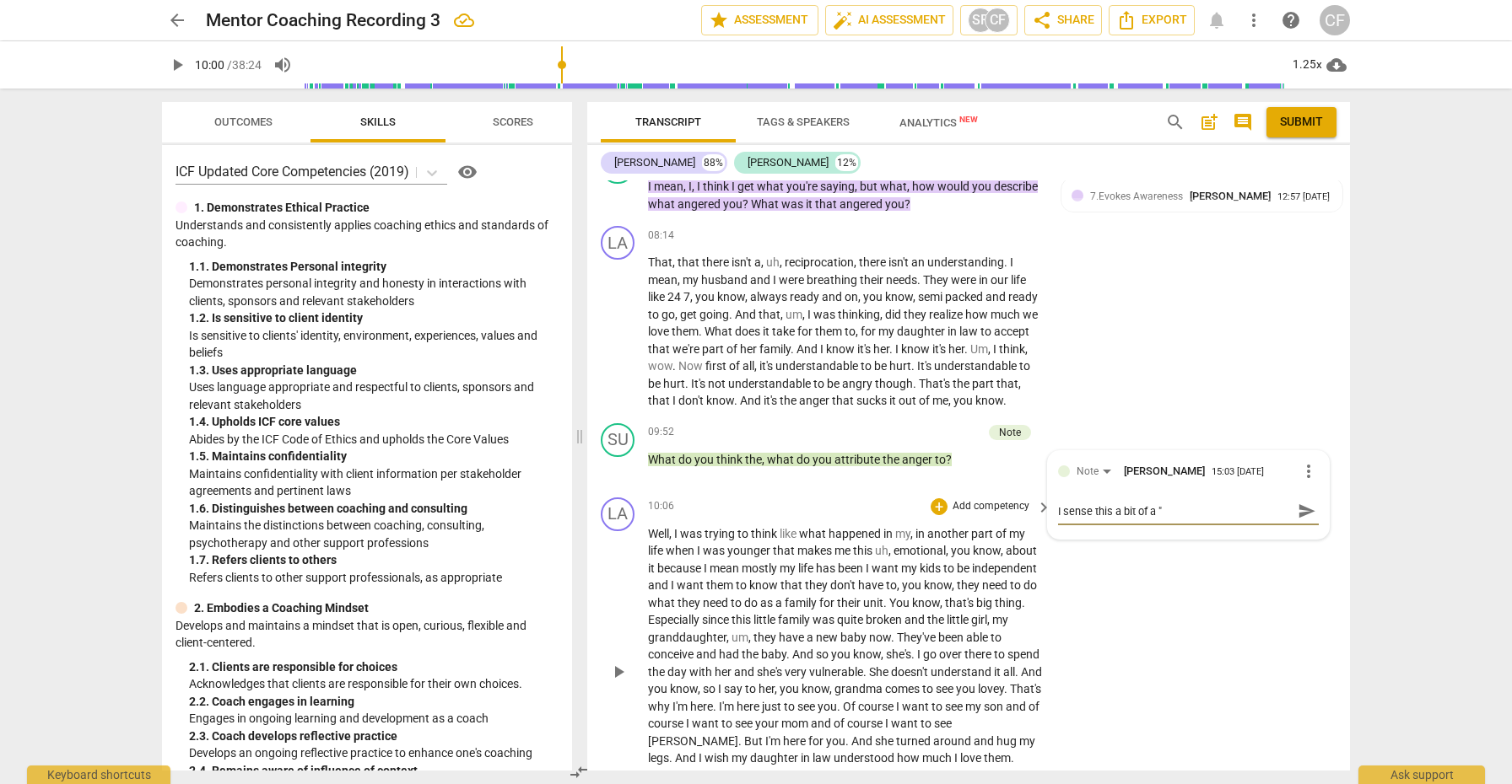
type textarea "I sense this a bit of a "w"
type textarea "I sense this a bit of a "wh"
type textarea "I sense this a bit of a "why"
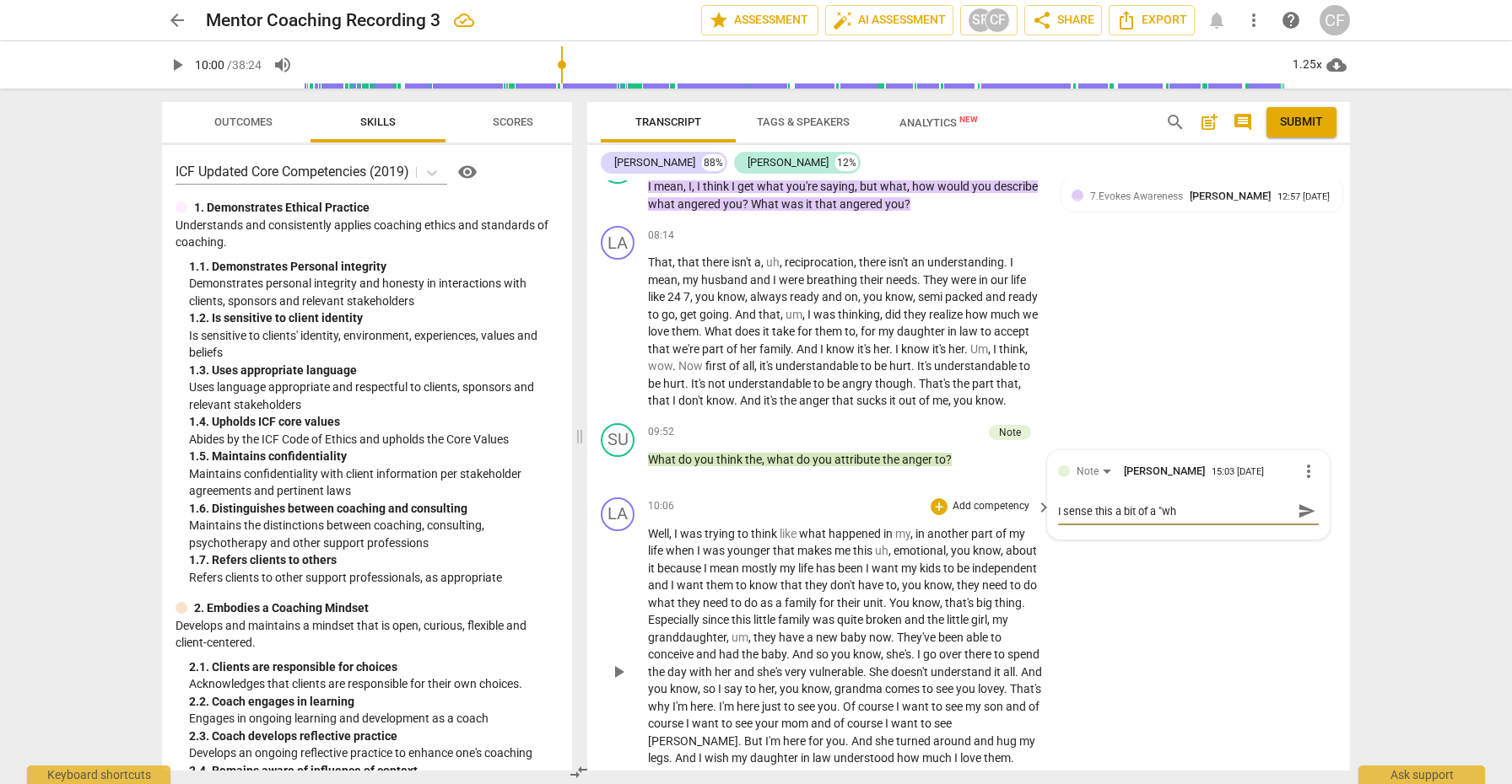
type textarea "I sense this a bit of a "why"
type textarea "I sense this a bit of a "why""
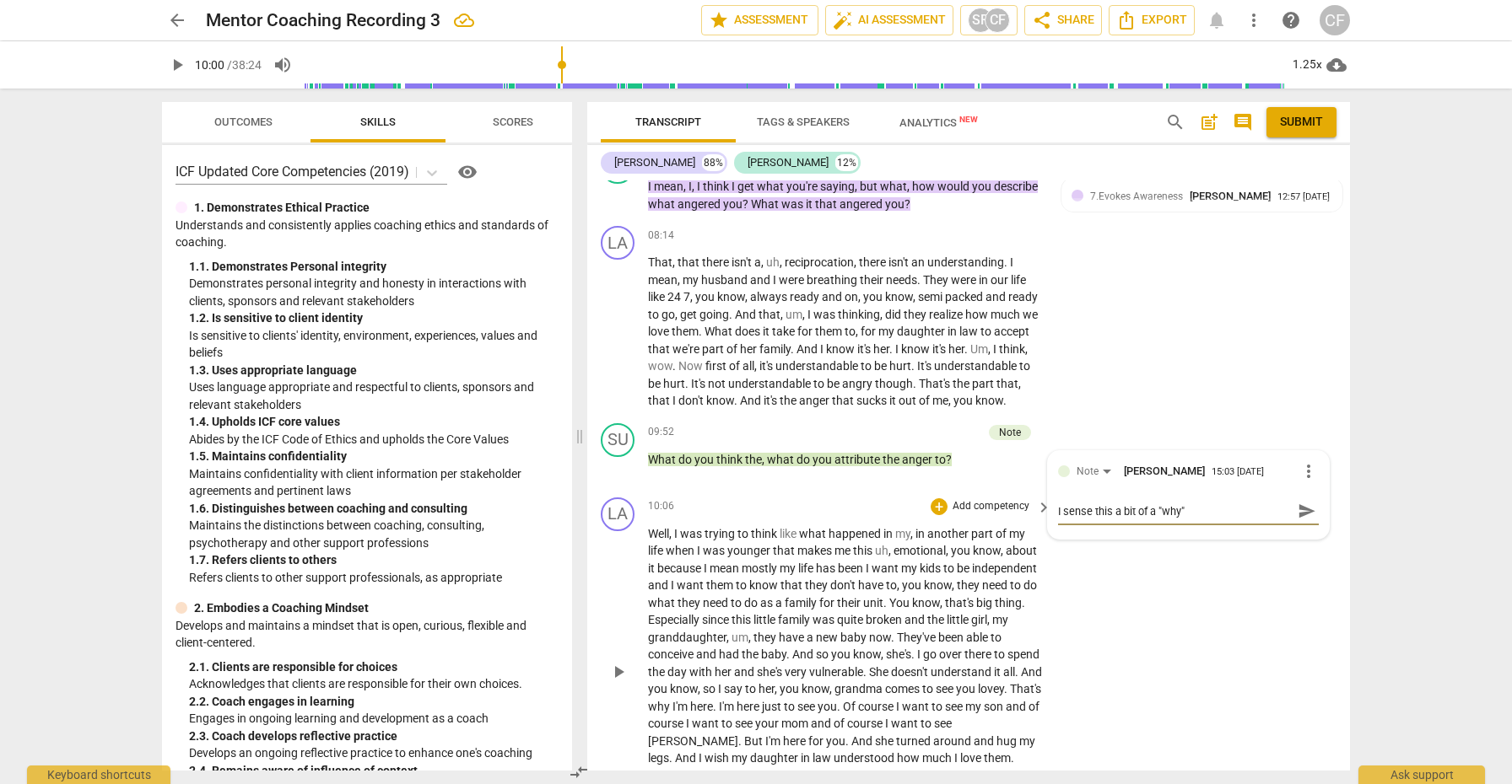
type textarea "I sense this a bit of a "why" q"
type textarea "I sense this a bit of a "why" qu"
type textarea "I sense this a bit of a "why" que"
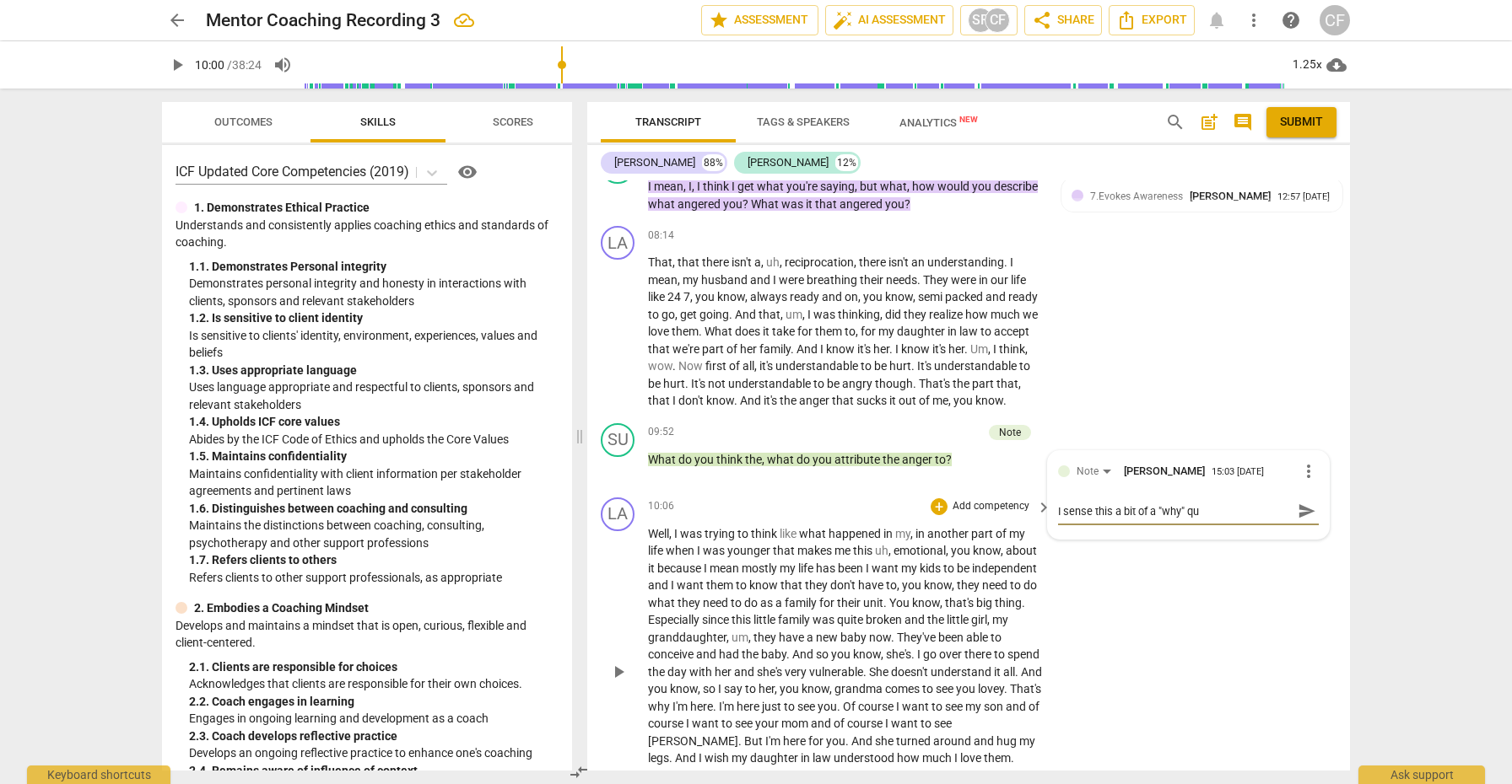
type textarea "I sense this a bit of a "why" que"
type textarea "I sense this a bit of a "why" ques"
type textarea "I sense this a bit of a "why" quest"
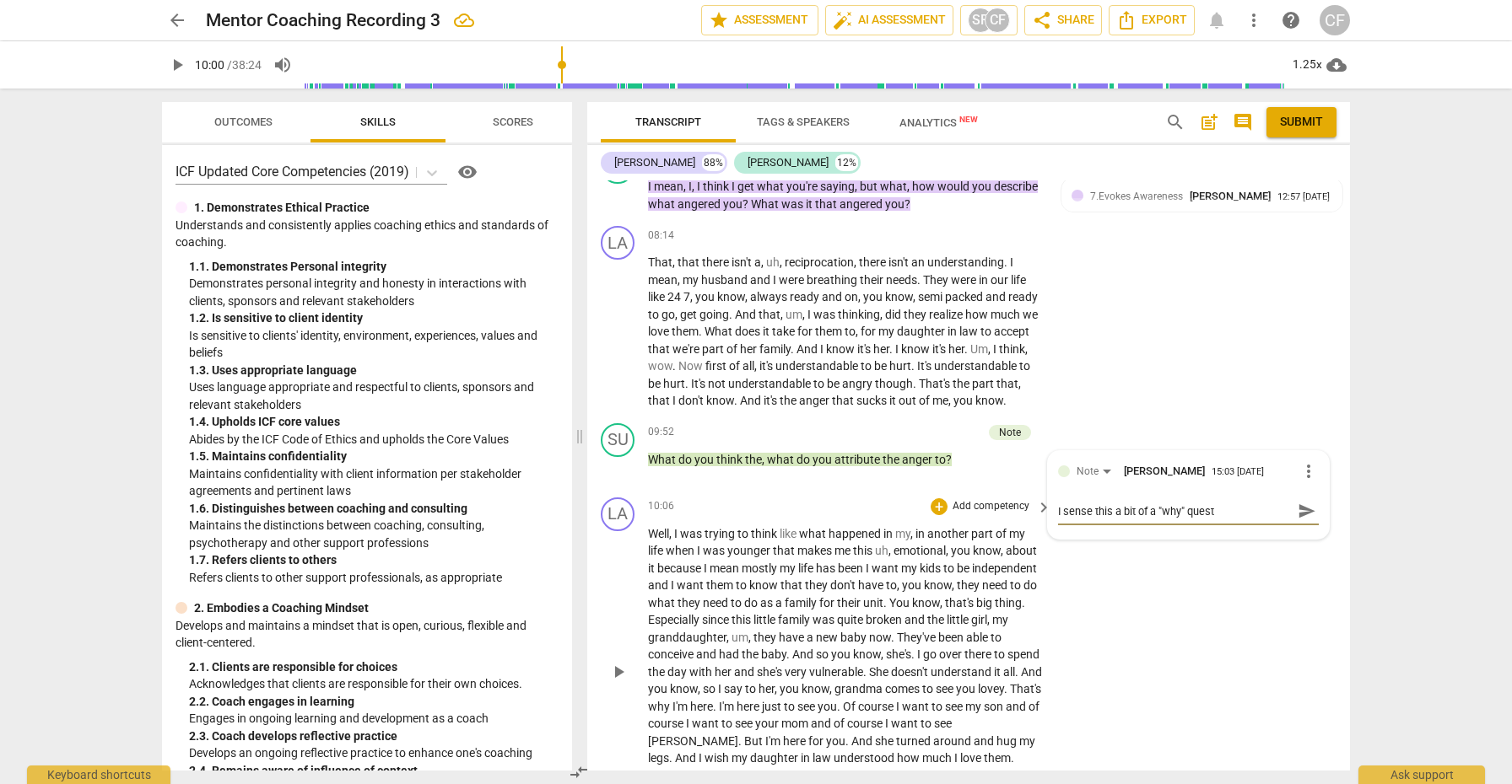
type textarea "I sense this a bit of a "why" questi"
type textarea "I sense this a bit of a "why" questio"
type textarea "I sense this a bit of a "why" question"
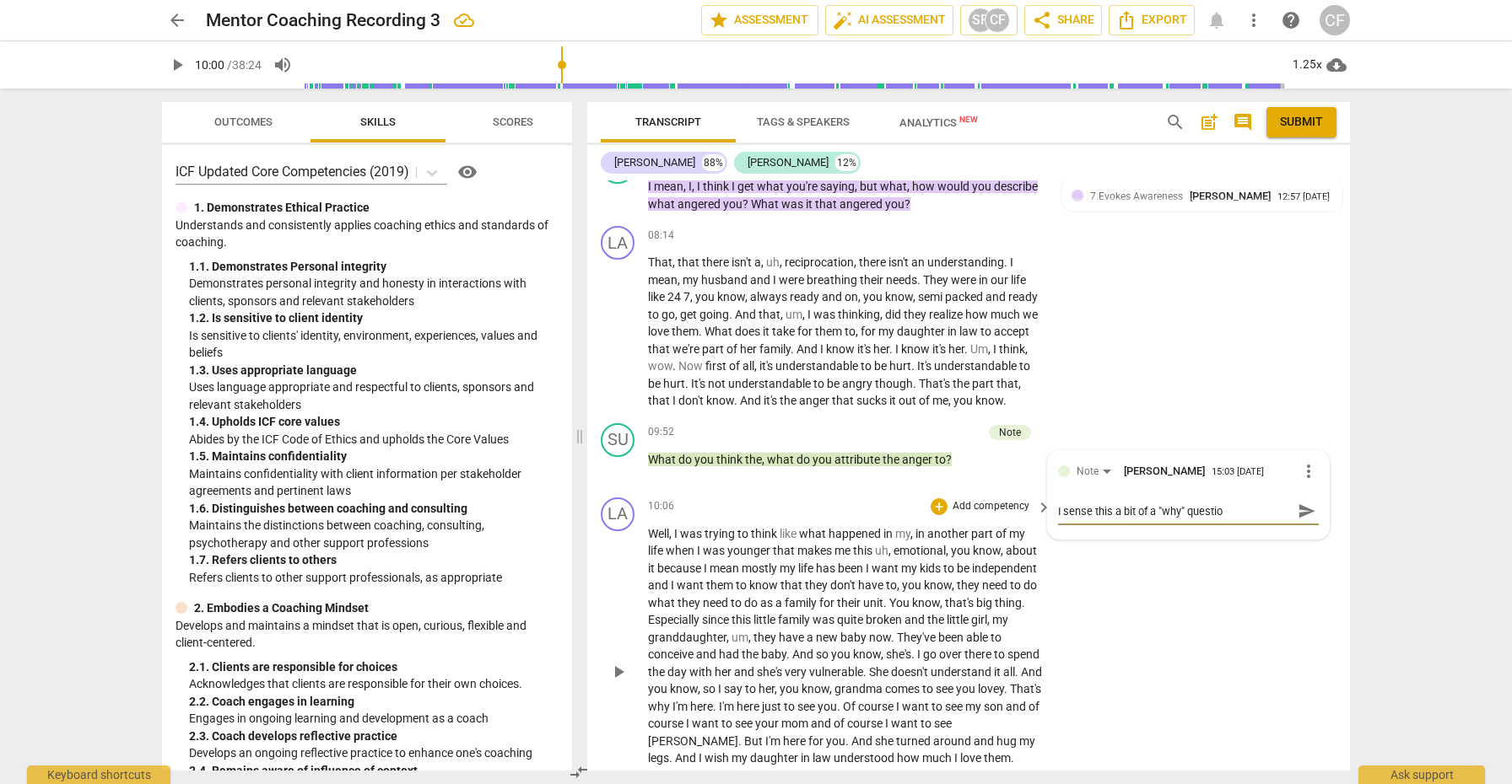
type textarea "I sense this a bit of a "why" question"
type textarea "I sense this a bit of a "why" question a"
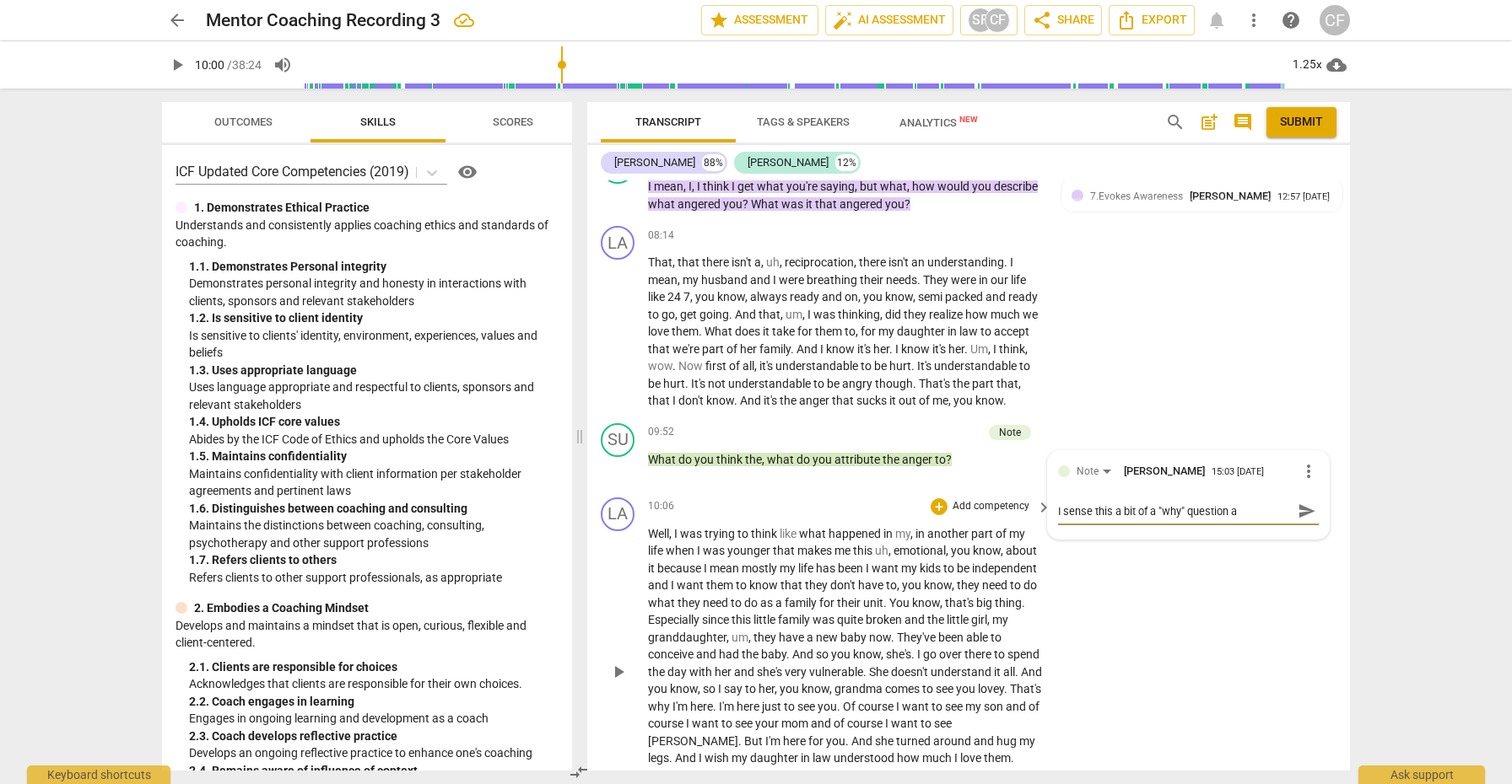
type textarea "I sense this a bit of a "why" question al"
type textarea "I sense this a bit of a "why" question alt"
type textarea "I sense this a bit of a "why" question alth"
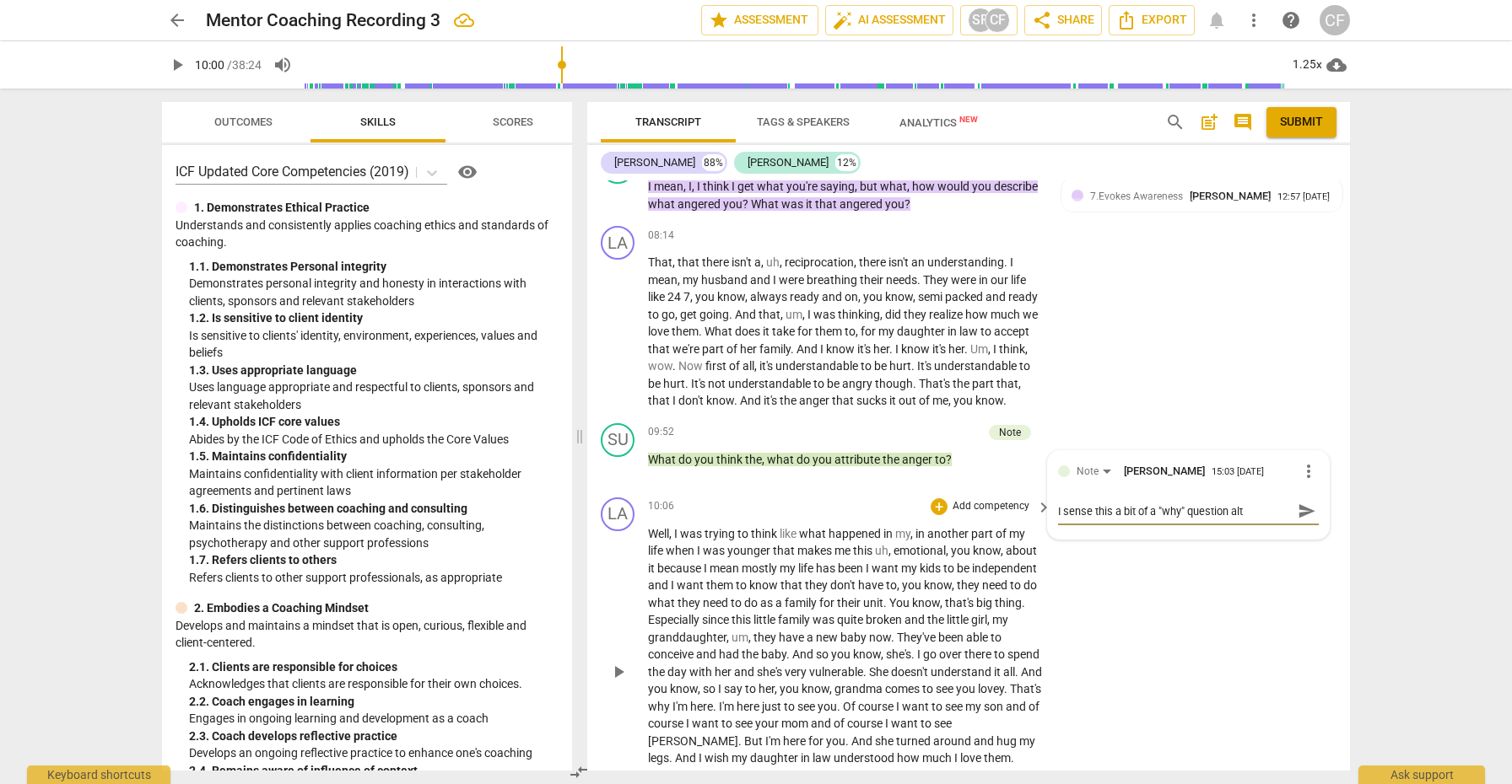
type textarea "I sense this a bit of a "why" question alth"
type textarea "I sense this a bit of a "why" question altho"
type textarea "I sense this a bit of a "why" question althou"
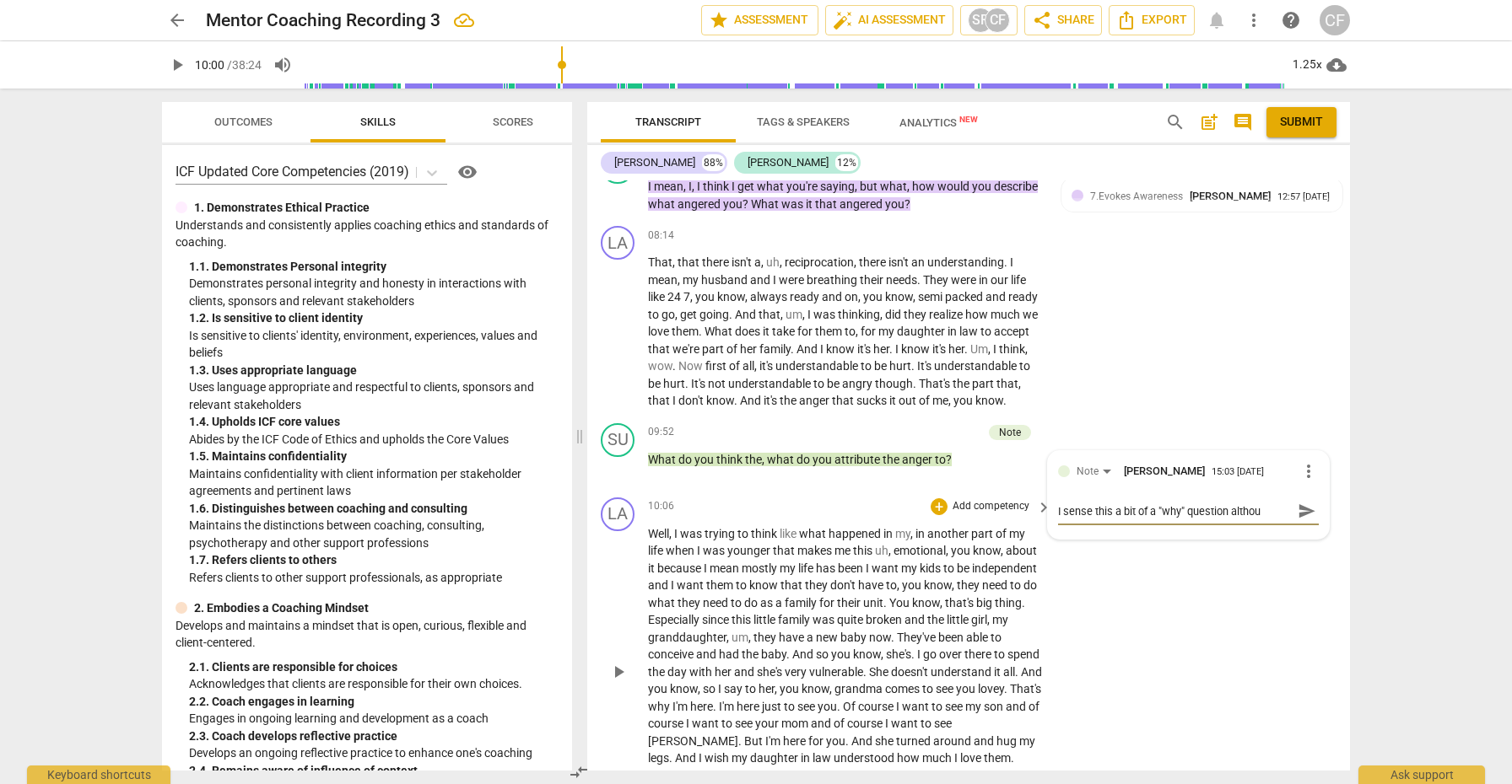
type textarea "I sense this a bit of a "why" question althoug"
type textarea "I sense this a bit of a "why" question although"
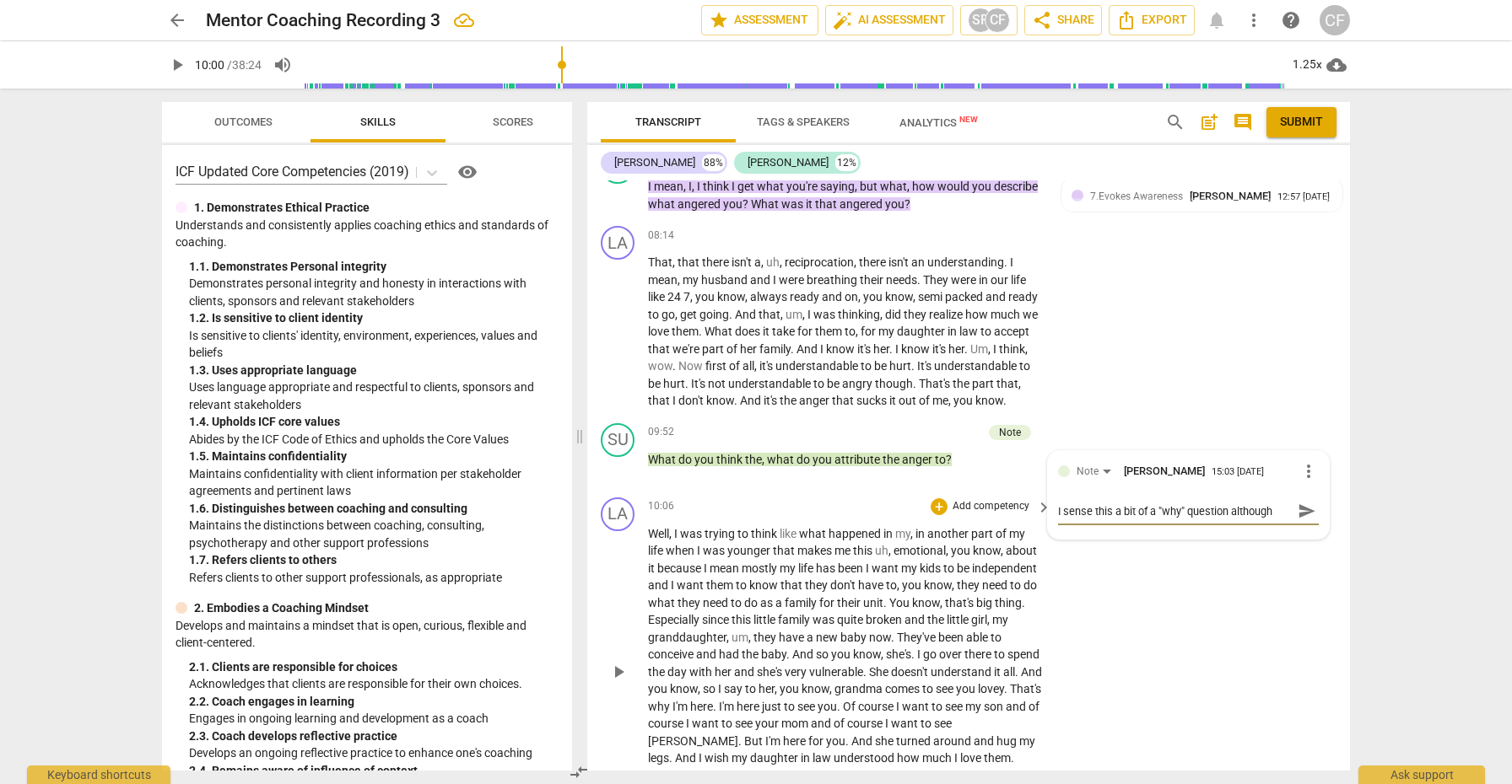
type textarea "I sense this a bit of a "why" question although"
type textarea "I sense this a bit of a "why" question although n"
type textarea "I sense this a bit of a "why" question although no"
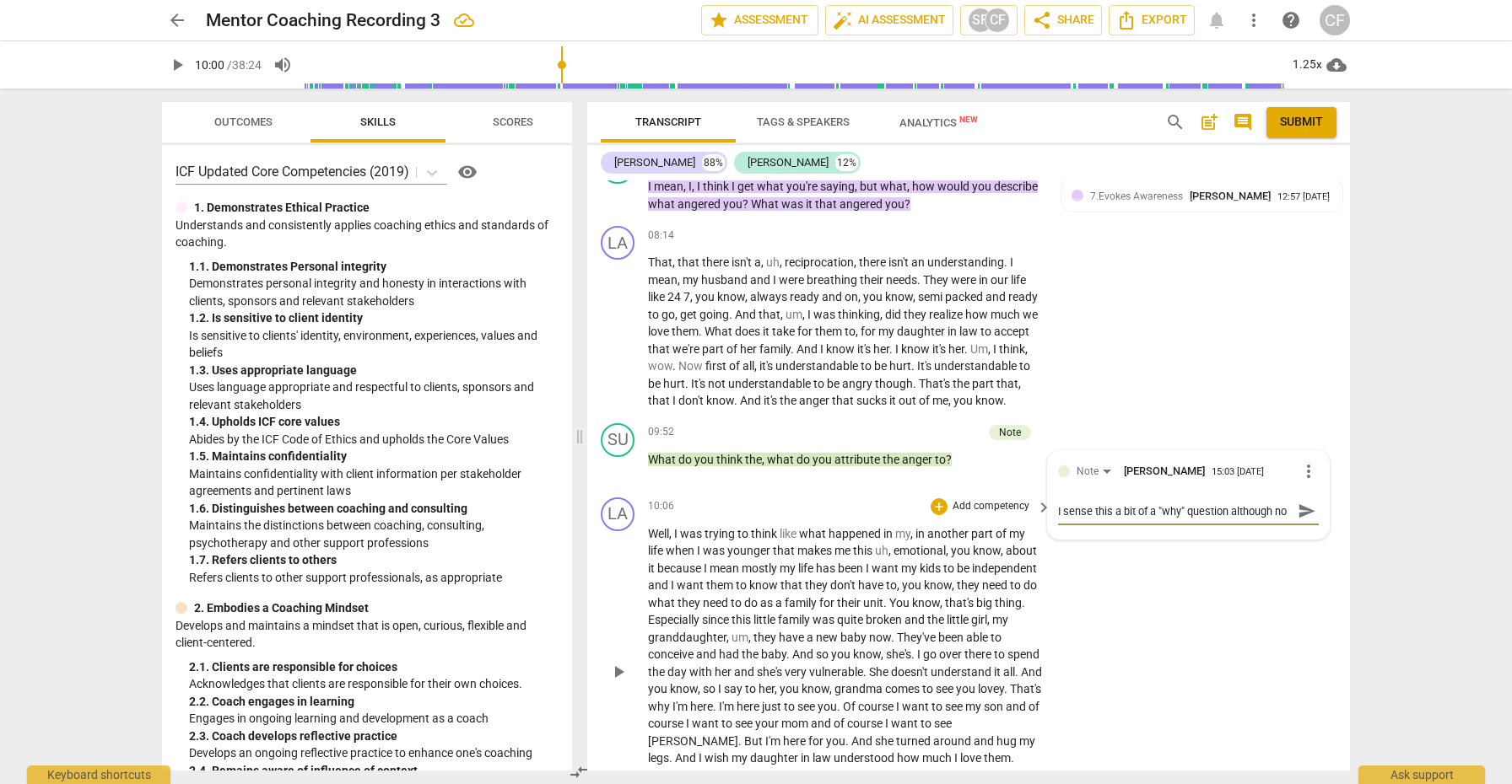
type textarea "I sense this a bit of a "why" question although not"
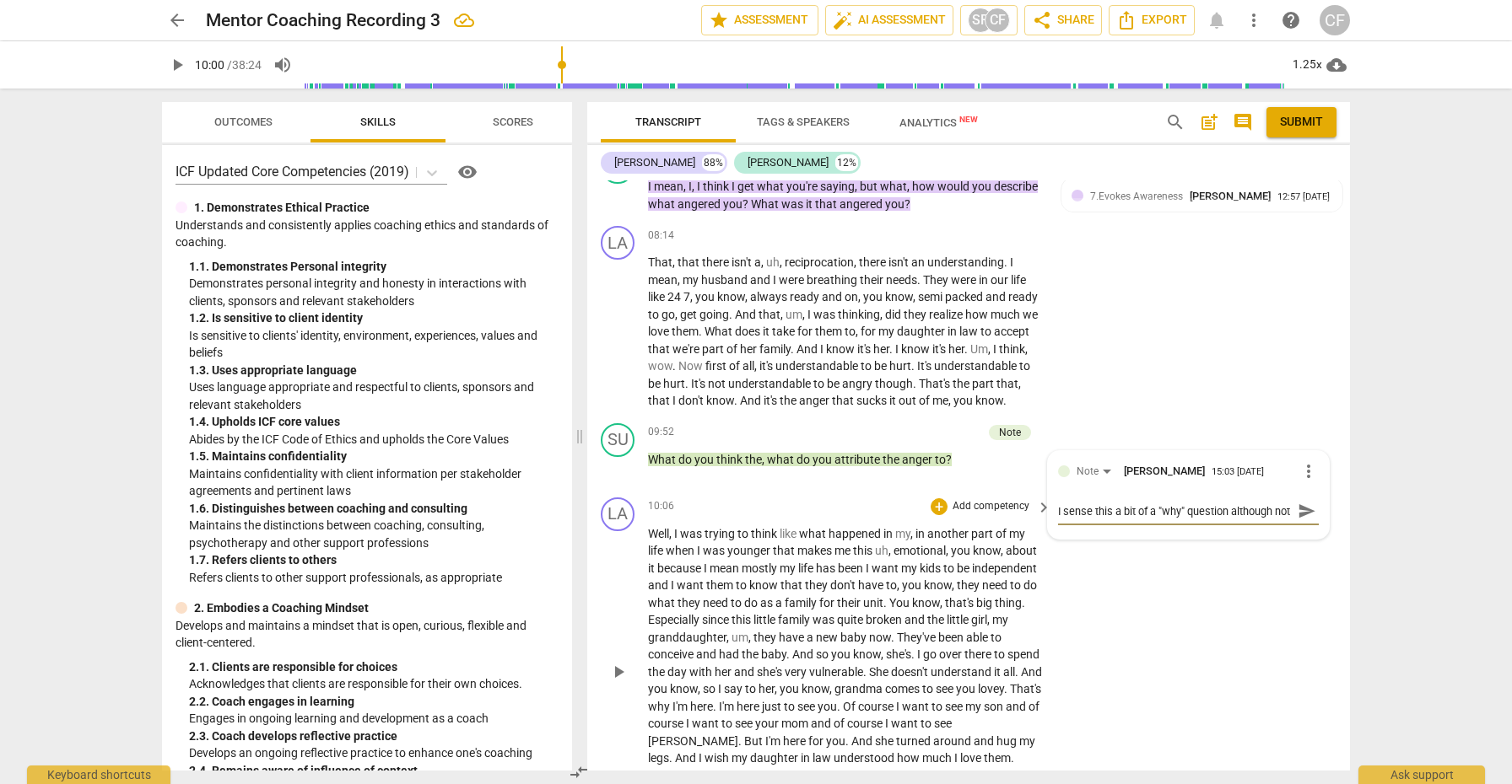
type textarea "I sense this a bit of a "why" question although not p"
type textarea "I sense this a bit of a "why" question although not ph"
type textarea "I sense this a bit of a "why" question although not phr"
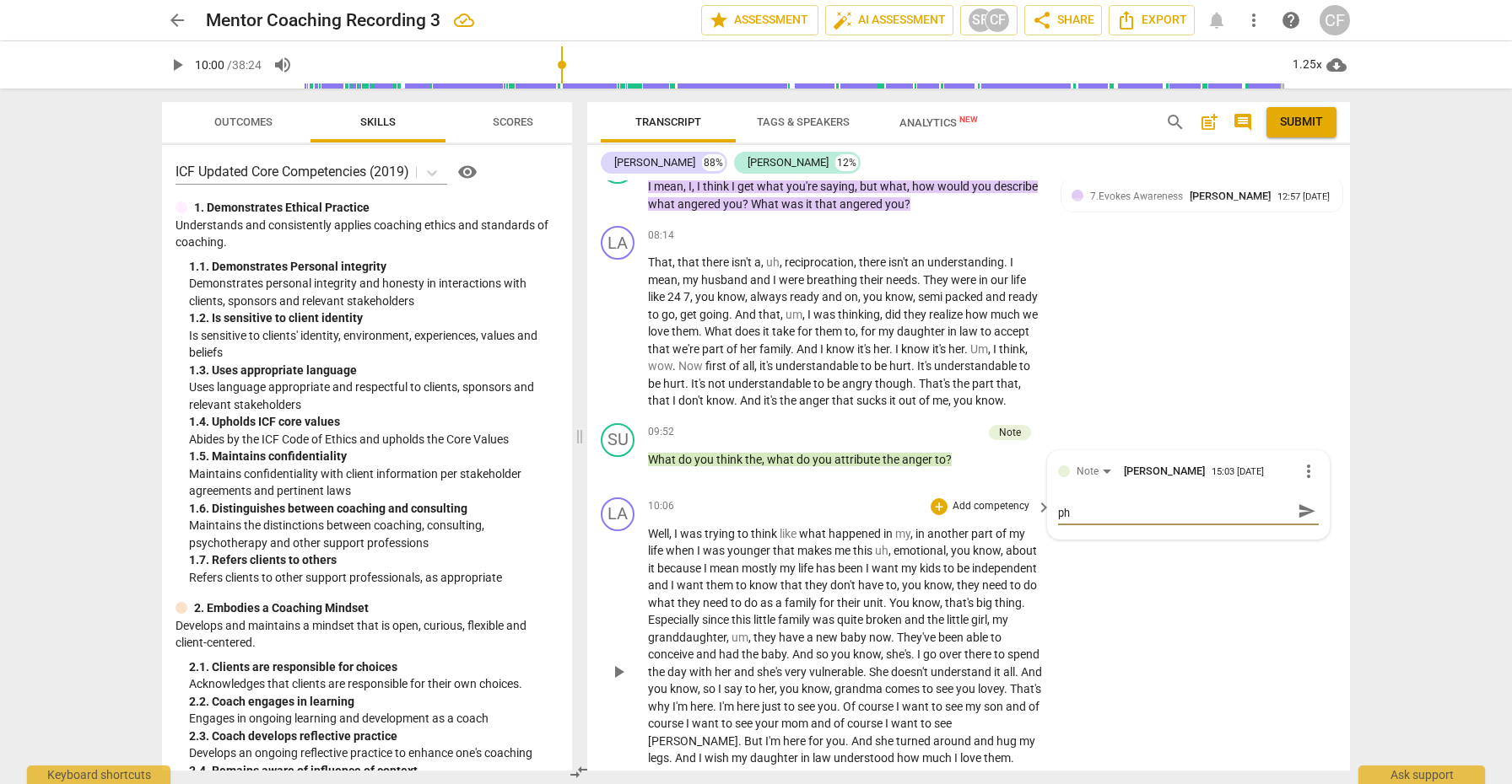
type textarea "I sense this a bit of a "why" question although not phr"
type textarea "I sense this a bit of a "why" question although not phra"
type textarea "I sense this a bit of a "why" question although not phras"
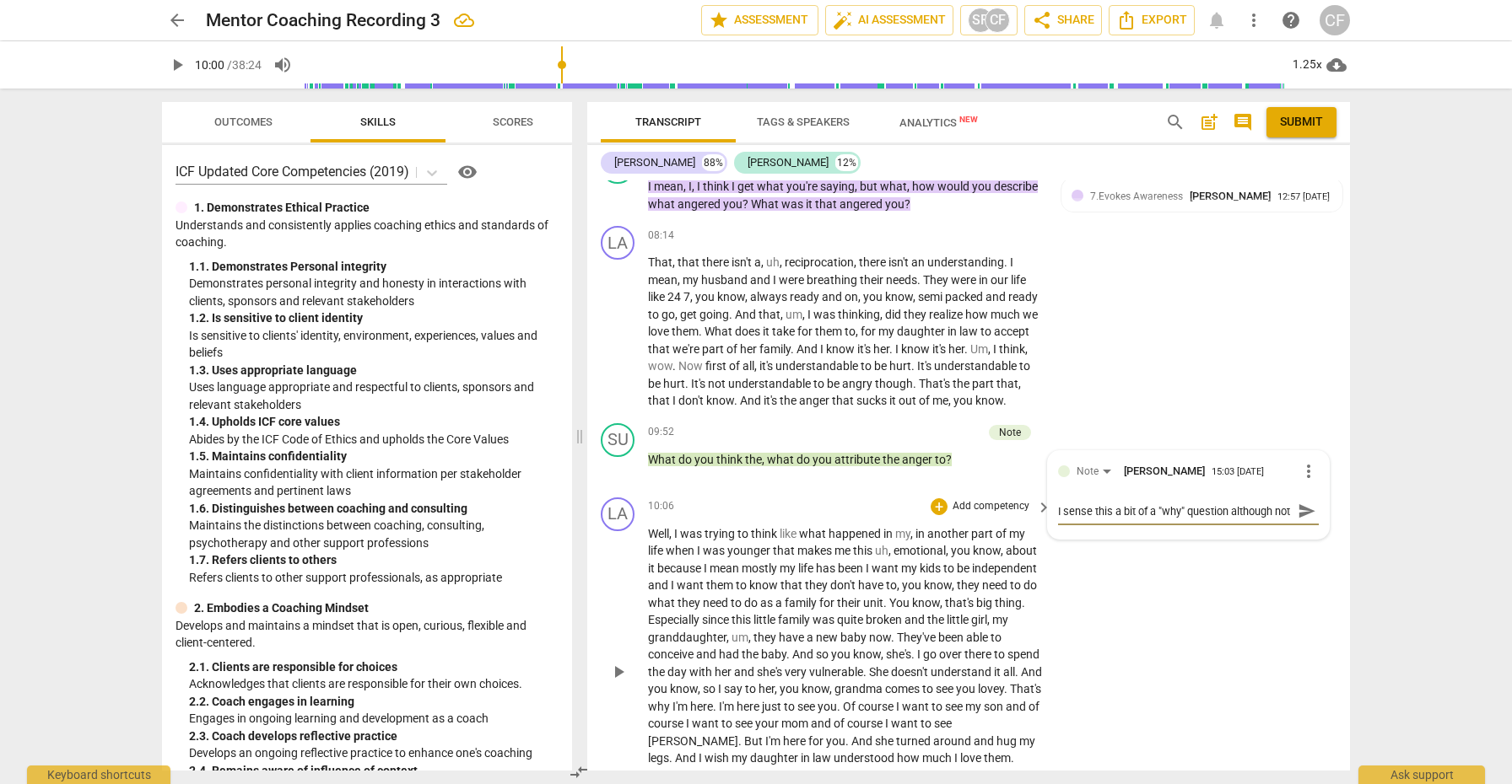
type textarea "I sense this a bit of a "why" question although not phras"
type textarea "I sense this a bit of a "why" question although not phrase"
type textarea "I sense this a bit of a "why" question although not phrased"
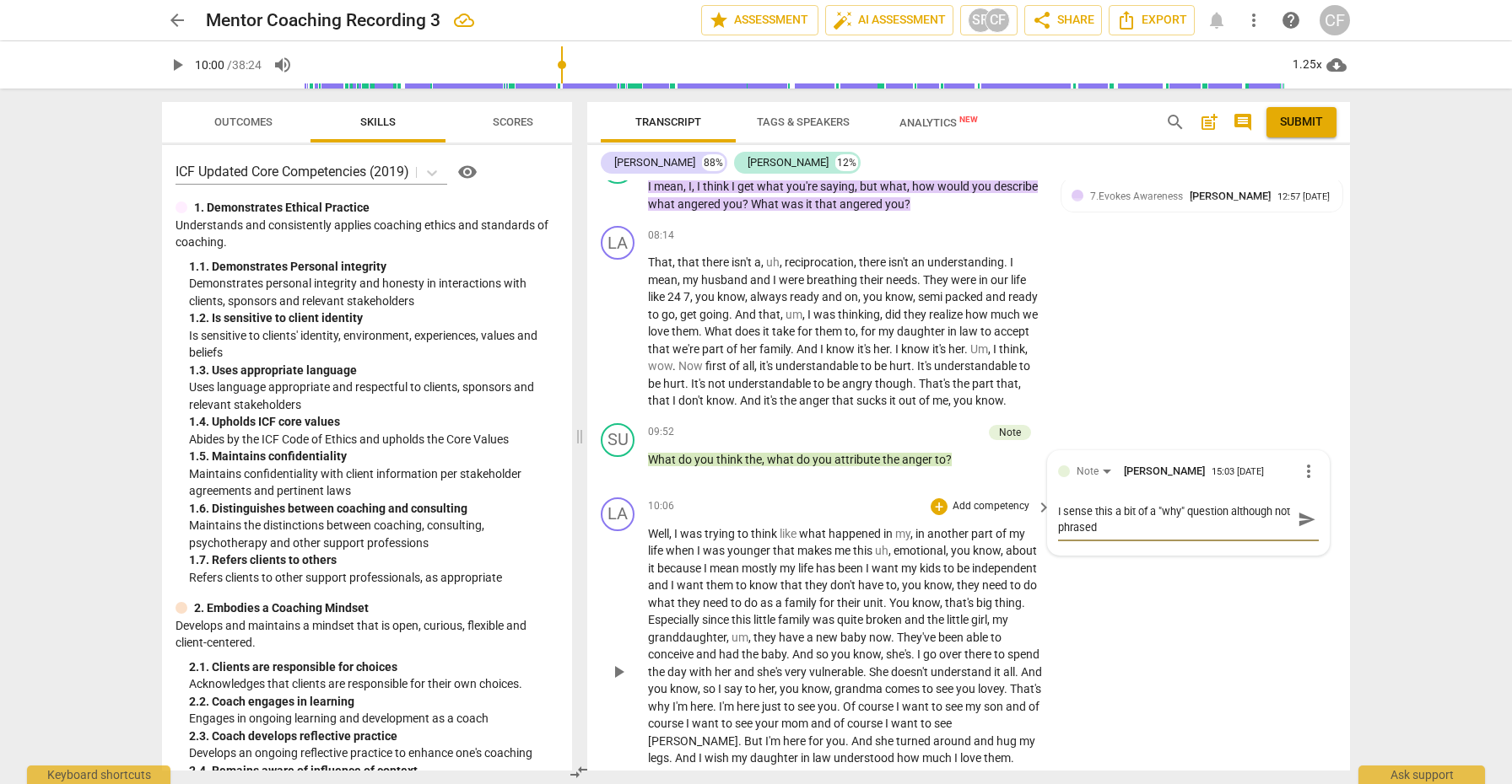
type textarea "I sense this a bit of a "why" question although not phrased"
type textarea "I sense this a bit of a "why" question although not phrased t"
type textarea "I sense this a bit of a "why" question although not phrased th"
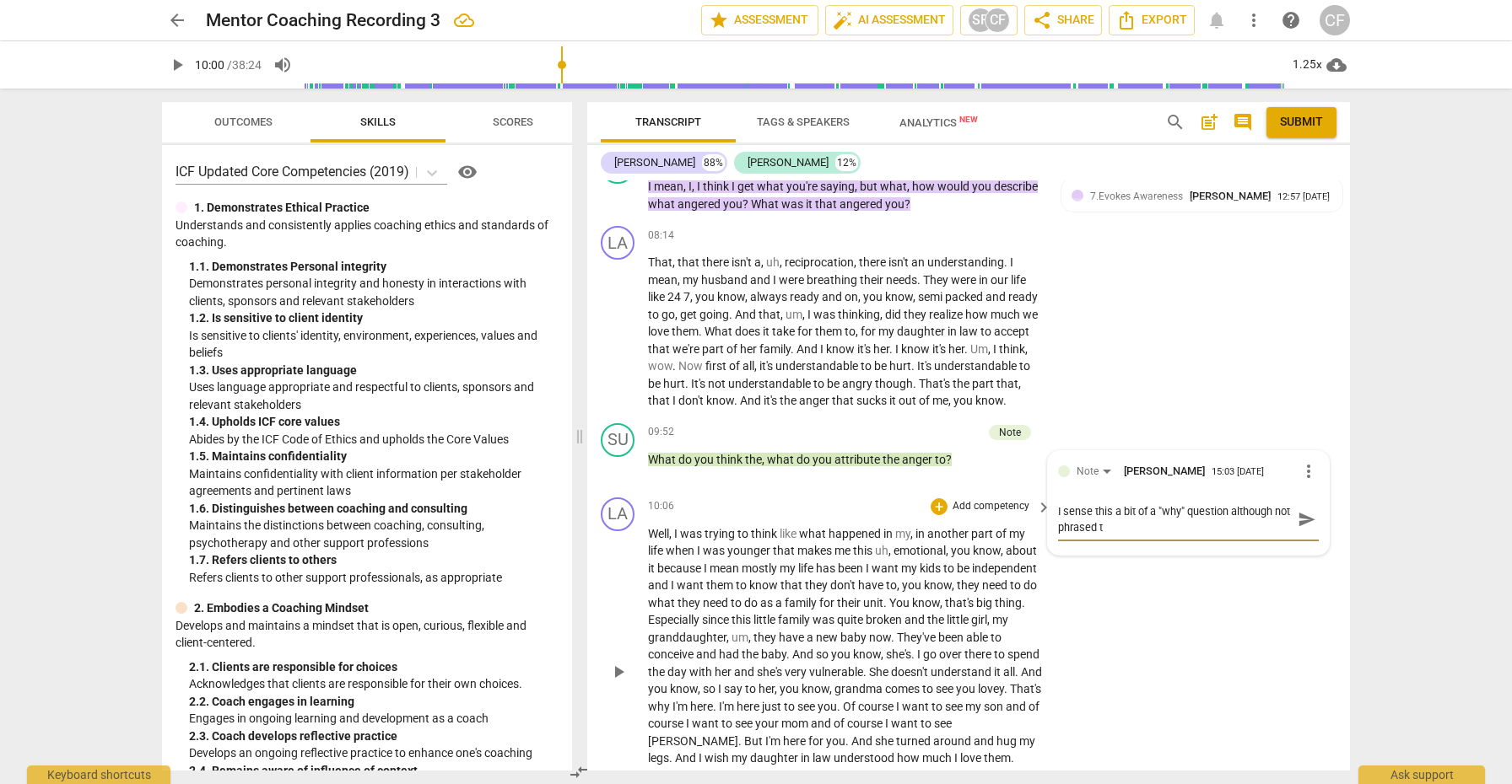
type textarea "I sense this a bit of a "why" question although not phrased th"
type textarea "I sense this a bit of a "why" question although not phrased tha"
type textarea "I sense this a bit of a "why" question although not phrased that"
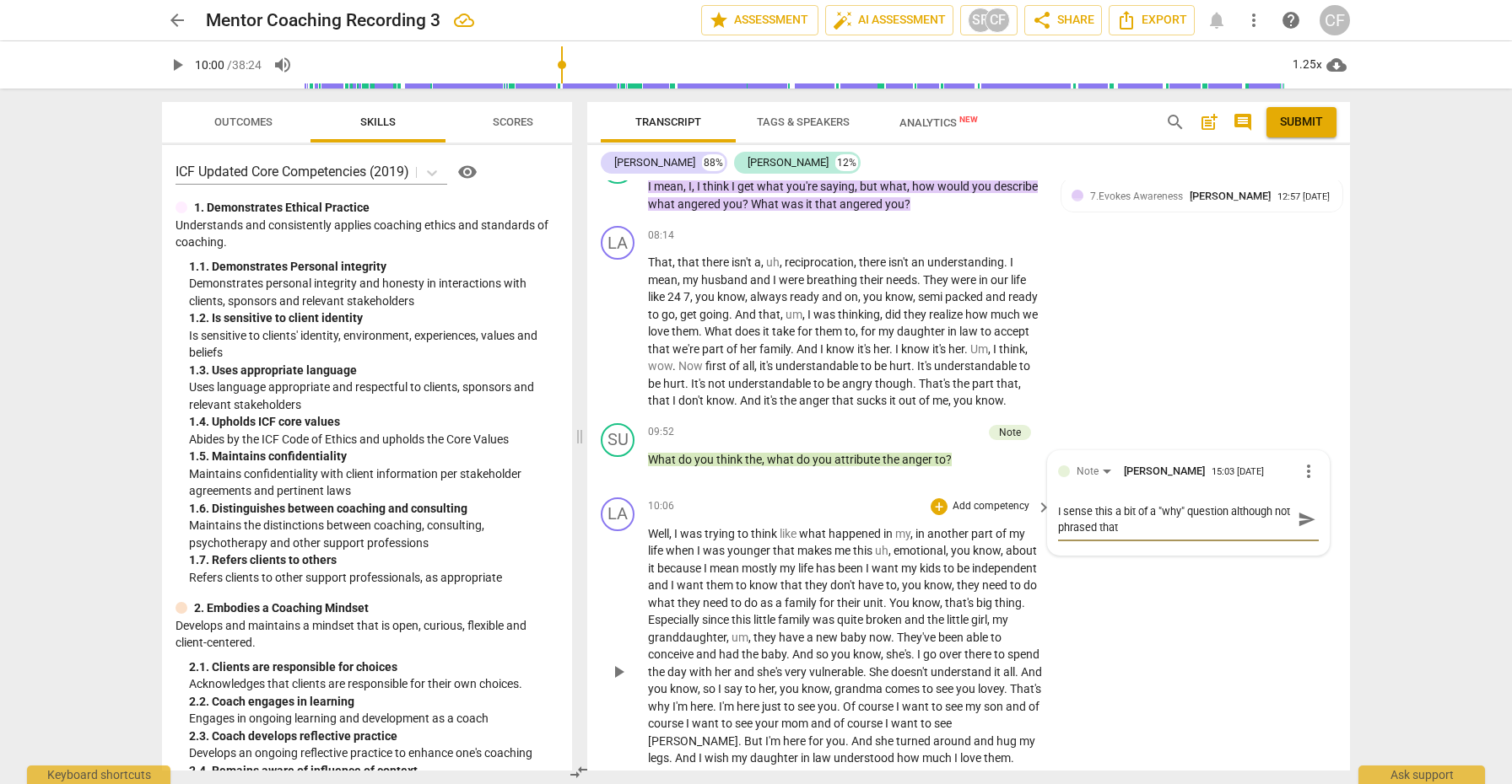
type textarea "I sense this a bit of a "why" question although not phrased that"
type textarea "I sense this a bit of a "why" question although not phrased that w"
type textarea "I sense this a bit of a "why" question although not phrased that wa"
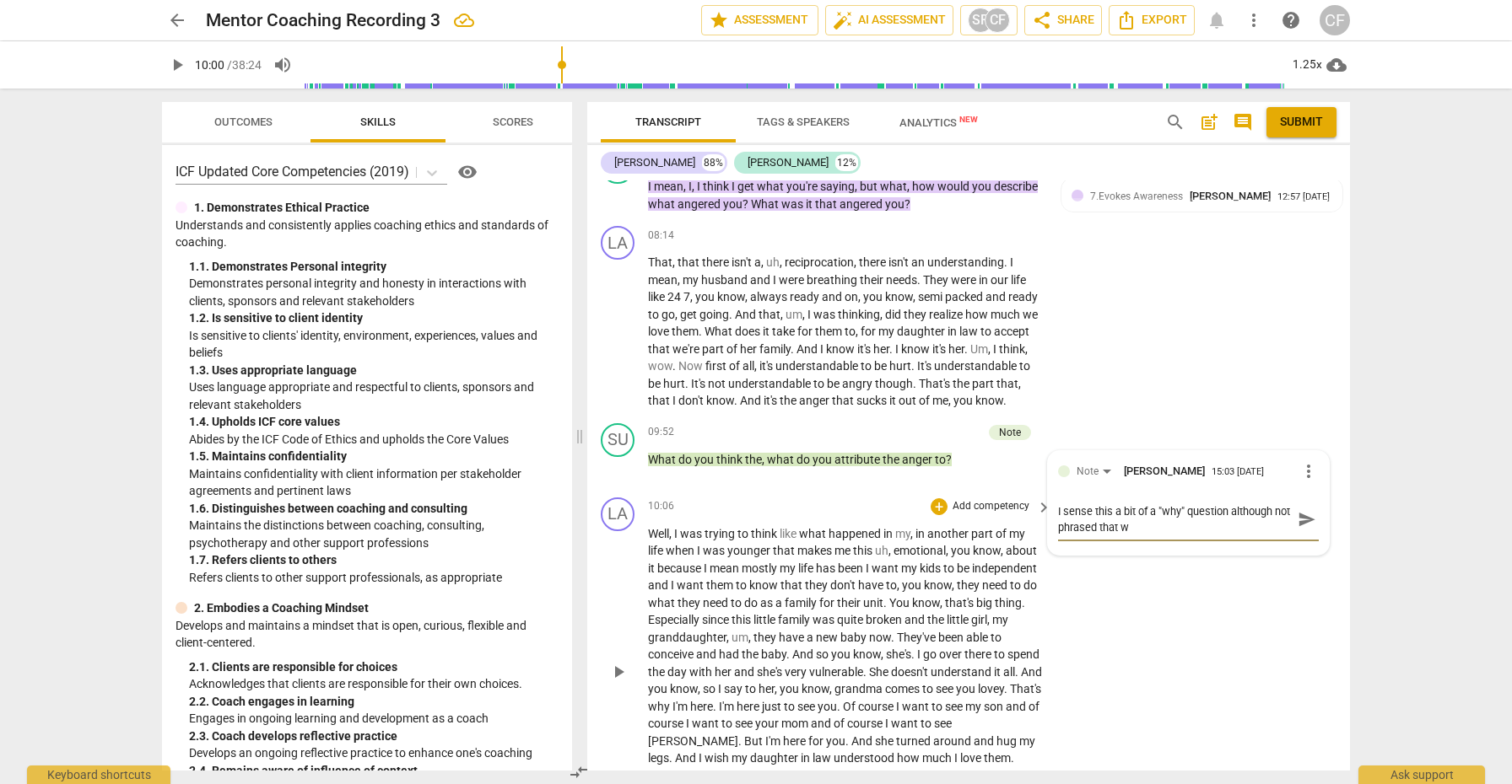
type textarea "I sense this a bit of a "why" question although not phrased that wa"
type textarea "I sense this a bit of a "why" question although not phrased that way"
type textarea "I sense this a bit of a "why" question although not phrased that way."
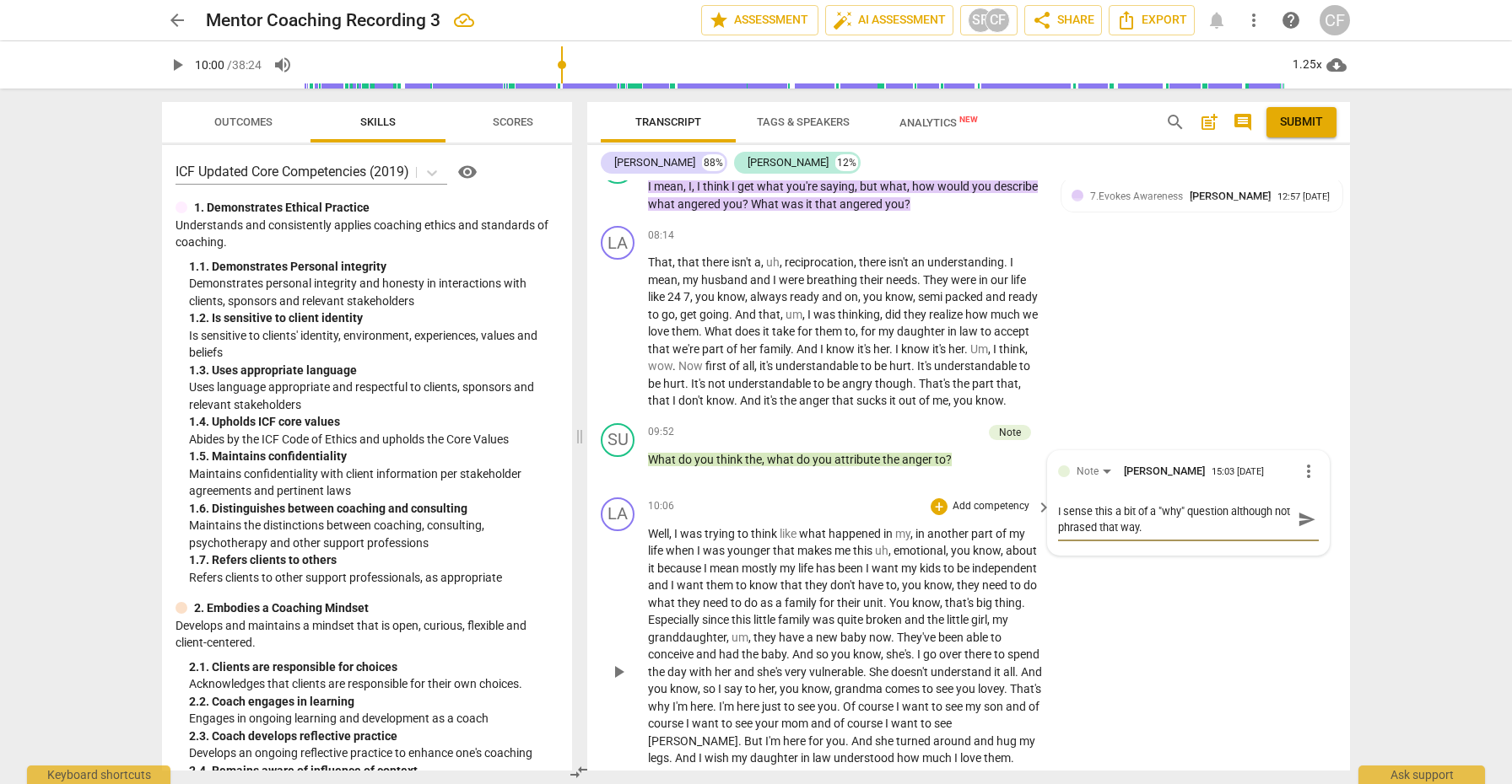
type textarea "I sense this a bit of a "why" question although not phrased that way."
type textarea "I sense this a bit of a "why" question although not phrased that way. I"
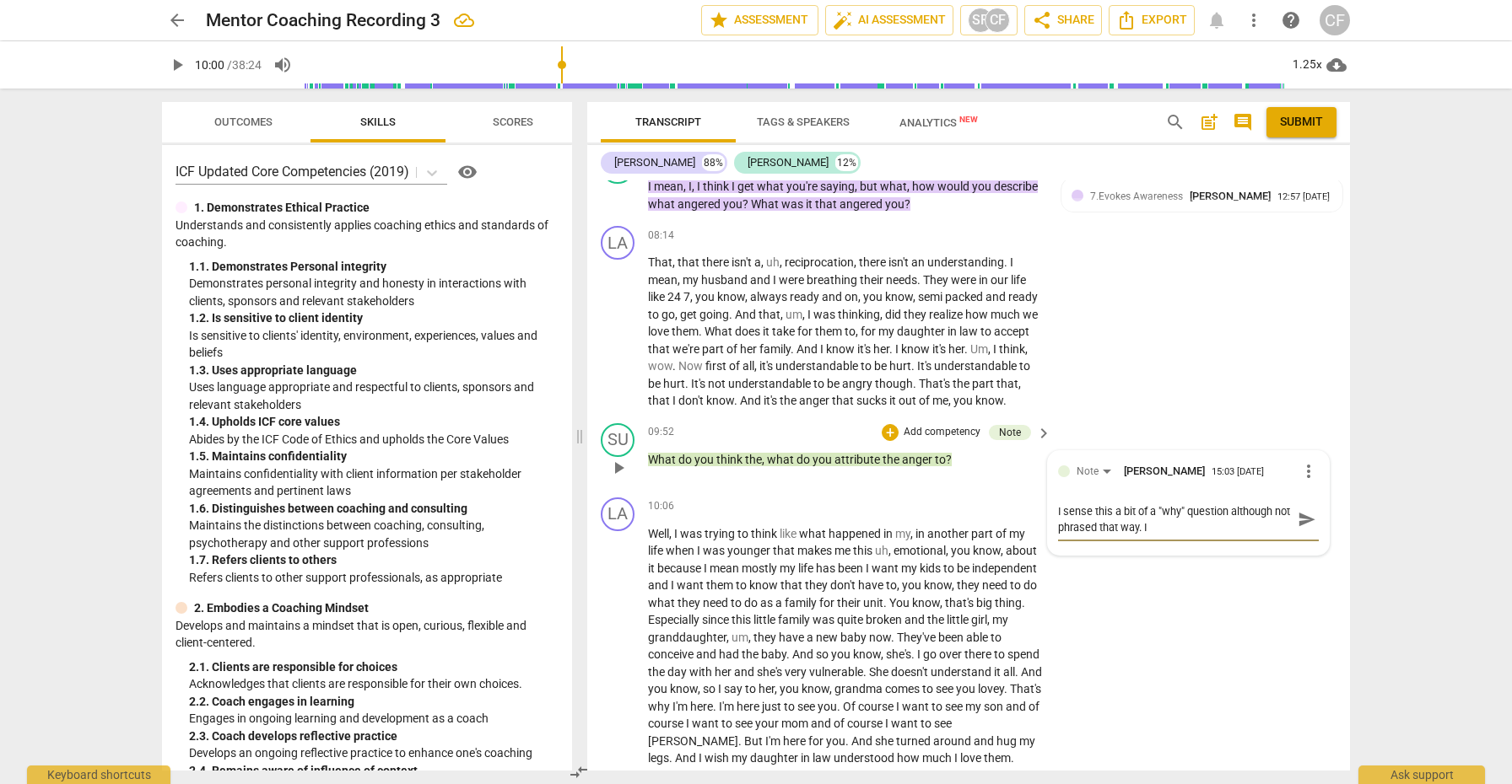
type textarea "I sense this a bit of a "why" question although not phrased that way. I"
type textarea "I sense this a bit of a "why" question although not phrased that way. I w"
type textarea "I sense this a bit of a "why" question although not phrased that way. I wo"
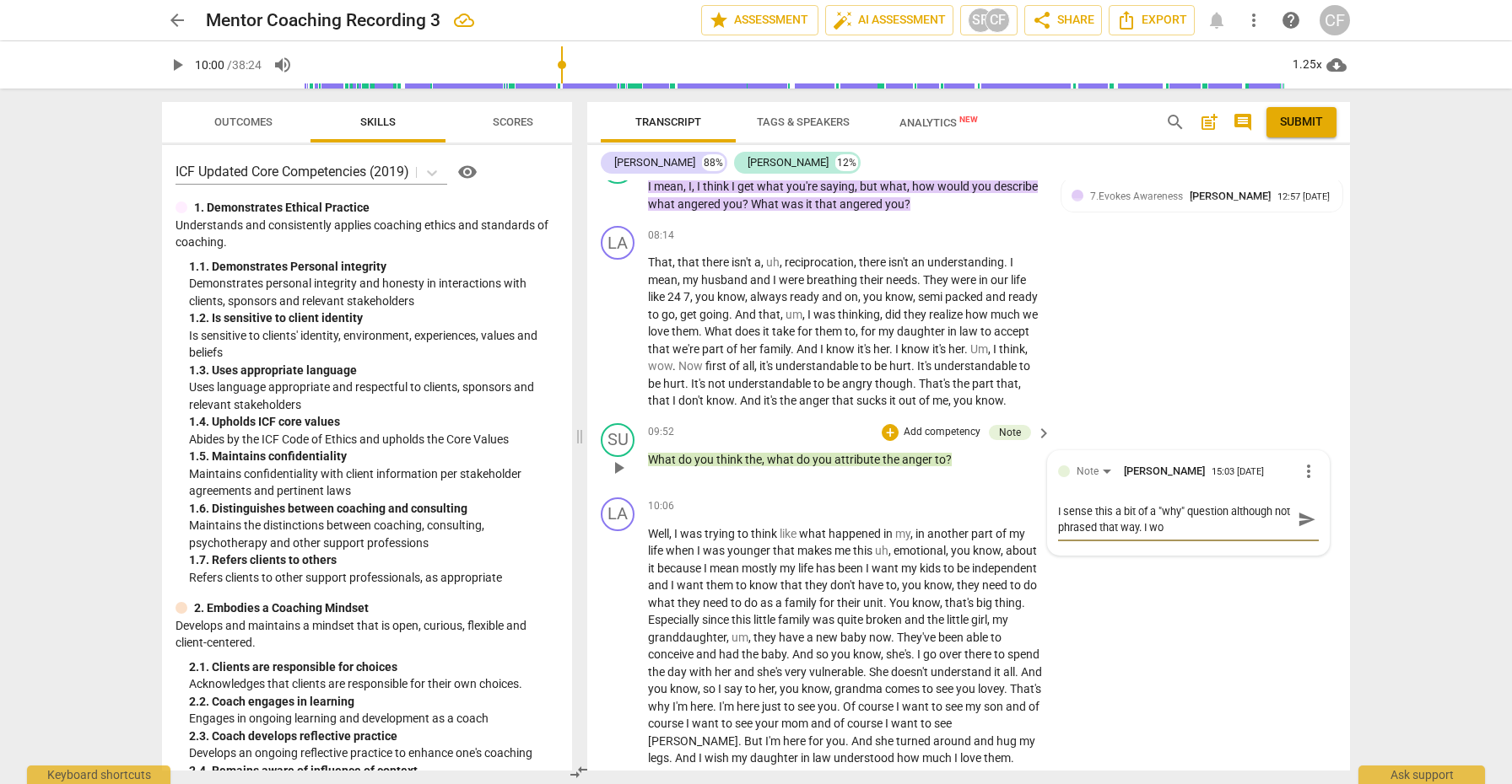
type textarea "I sense this a bit of a "why" question although not phrased that way. I wou"
type textarea "I sense this a bit of a "why" question although not phrased that way. I woul"
type textarea "I sense this a bit of a "why" question although not phrased that way. I would"
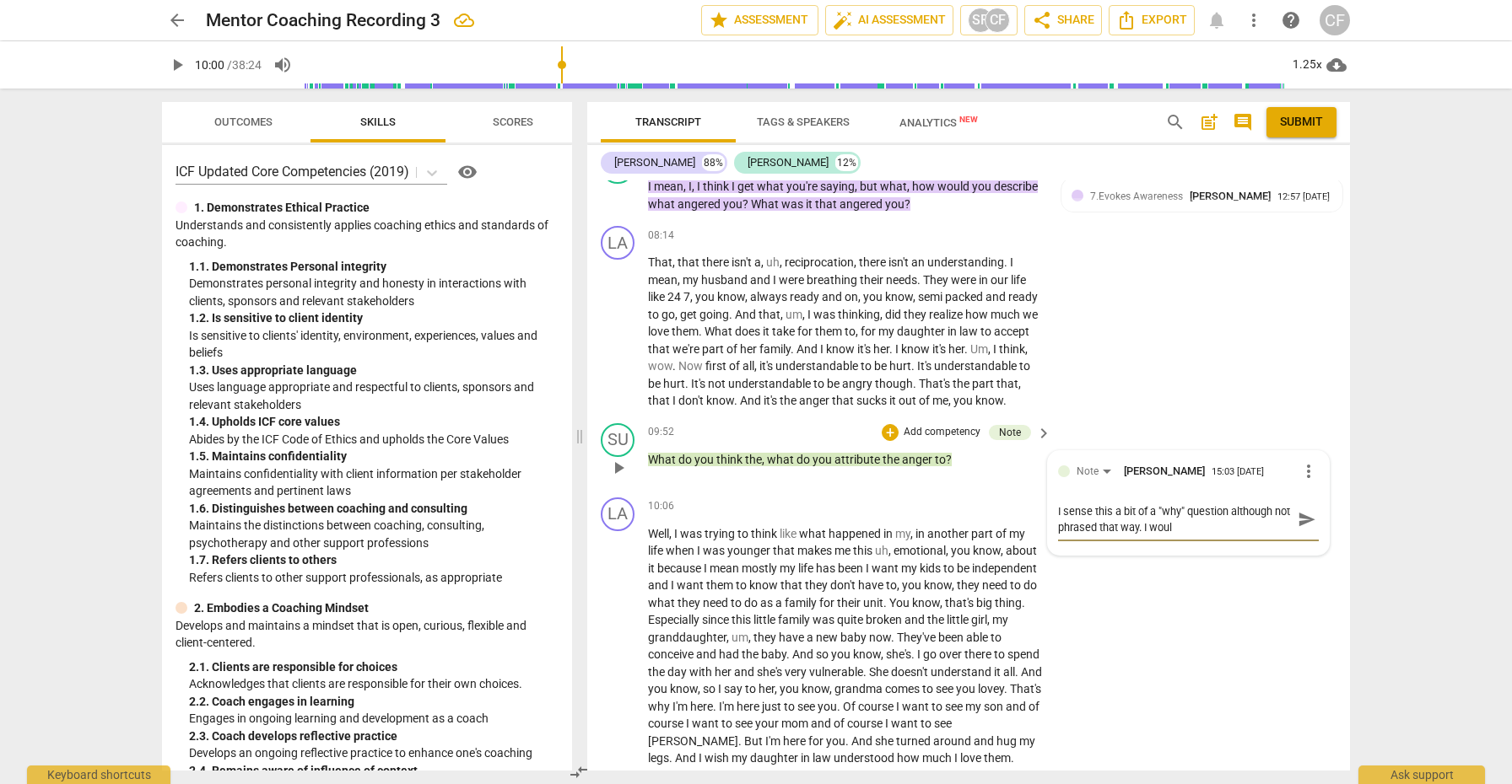
type textarea "I sense this a bit of a "why" question although not phrased that way. I would"
type textarea "I sense this a bit of a "why" question although not phrased that way. I woul"
type textarea "I sense this a bit of a "why" question although not phrased that way. I wou"
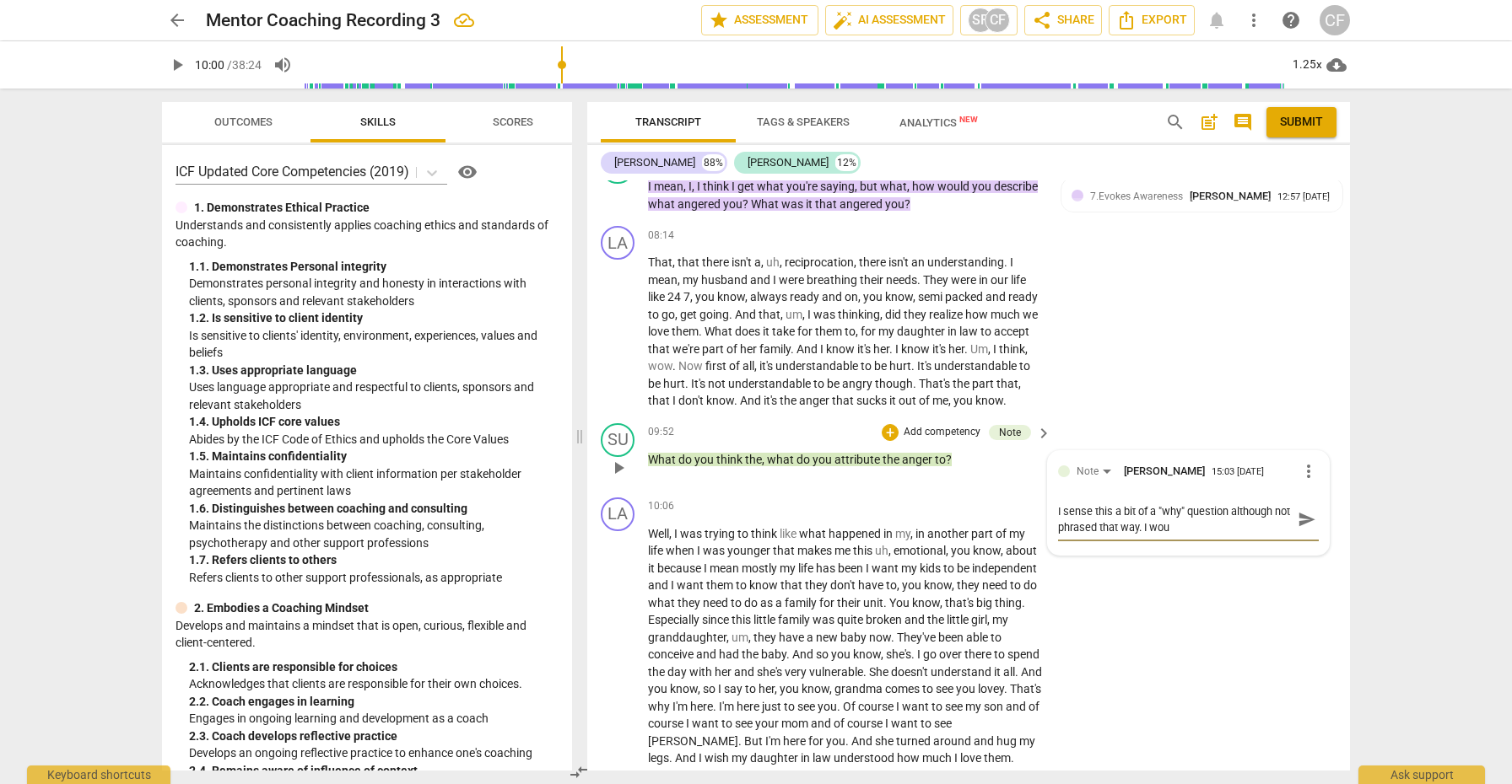
type textarea "I sense this a bit of a "why" question although not phrased that way. I wo"
type textarea "I sense this a bit of a "why" question although not phrased that way. I won"
type textarea "I sense this a bit of a "why" question although not phrased that way. I wond"
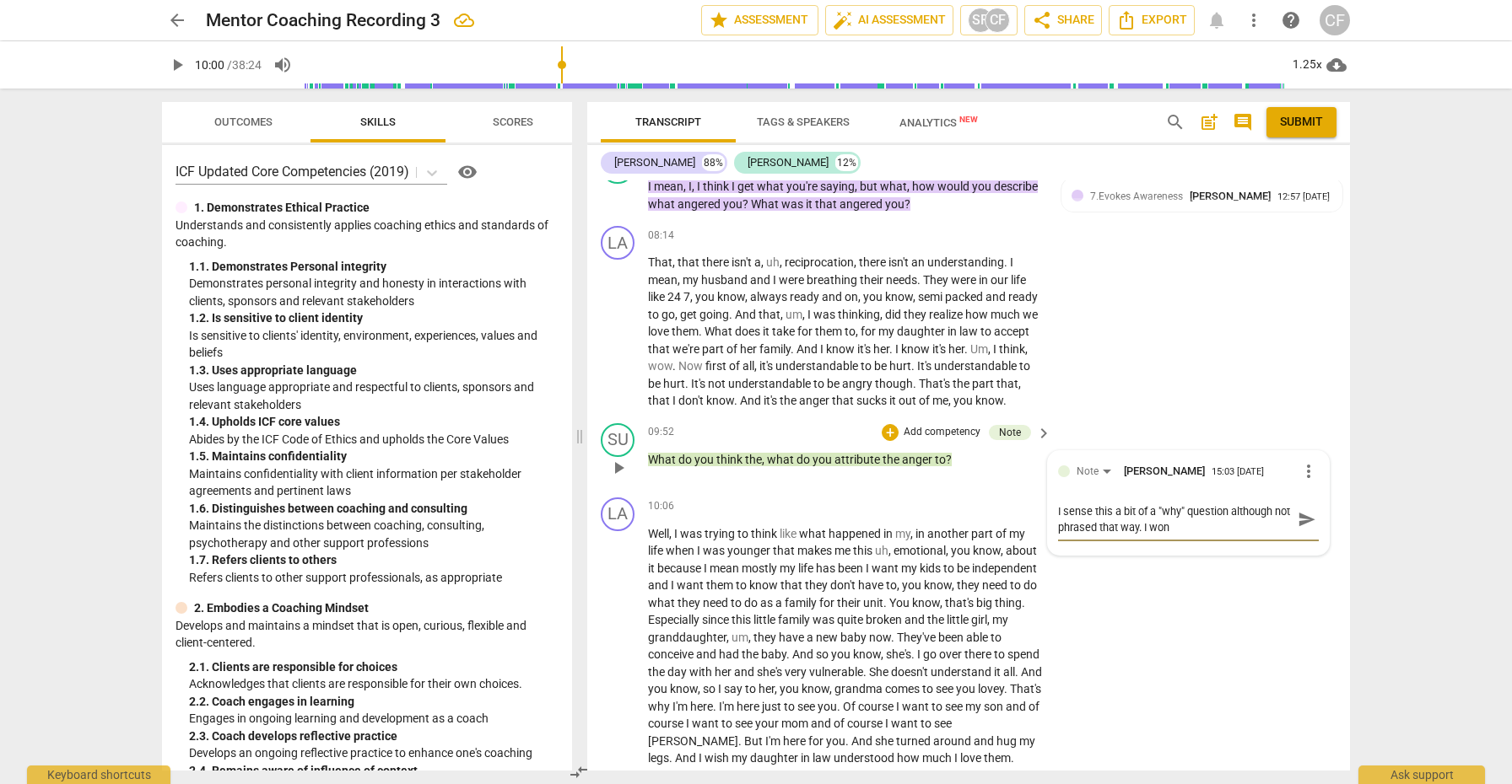
type textarea "I sense this a bit of a "why" question although not phrased that way. I wond"
type textarea "I sense this a bit of a "why" question although not phrased that way. I wonde"
type textarea "I sense this a bit of a "why" question although not phrased that way. I wonder"
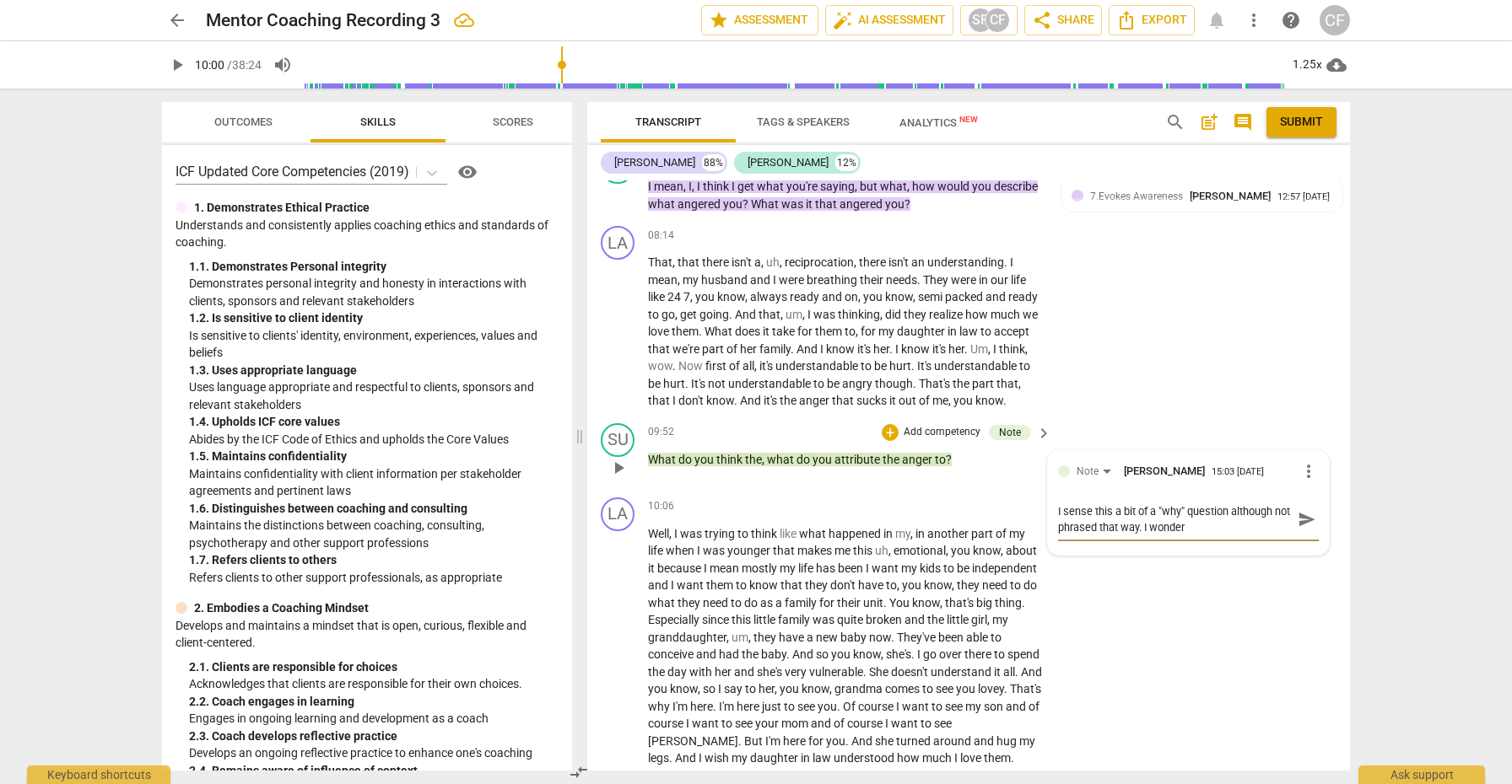
type textarea "I sense this a bit of a "why" question although not phrased that way. I wonder"
type textarea "I sense this a bit of a "why" question although not phrased that way. I wonder i"
type textarea "I sense this a bit of a "why" question although not phrased that way. I wonder …"
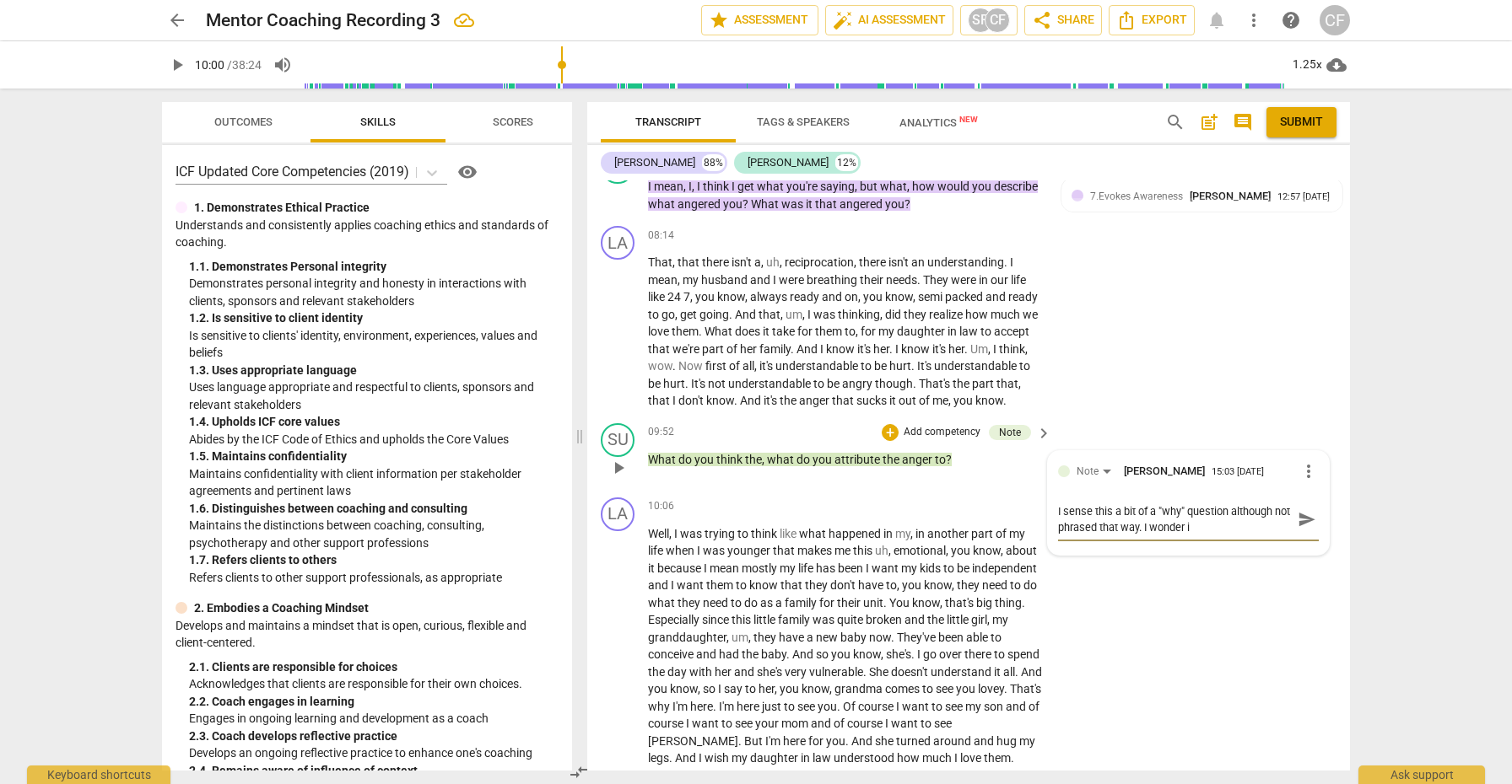
type textarea "I sense this a bit of a "why" question although not phrased that way. I wonder …"
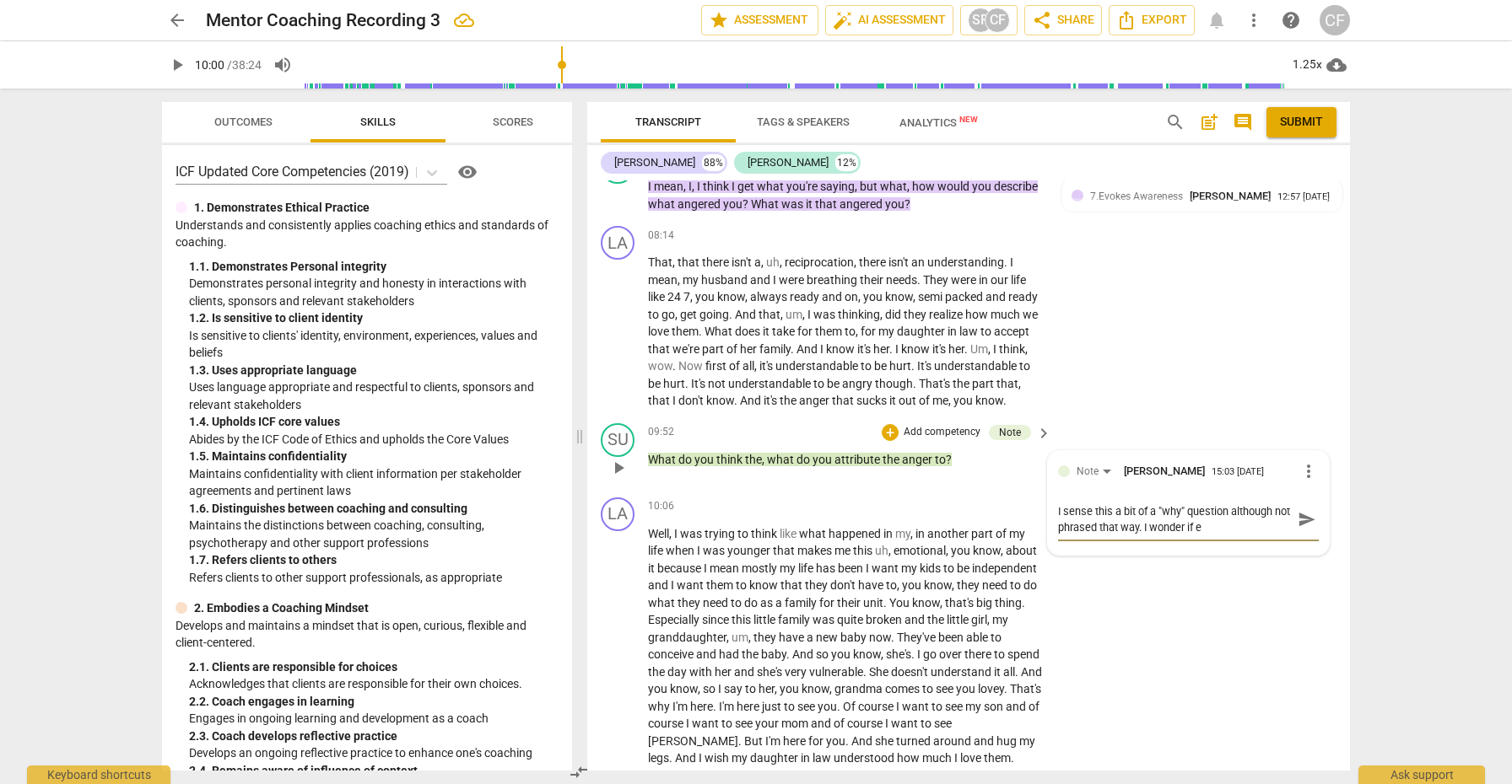
type textarea "I sense this a bit of a "why" question although not phrased that way. I wonder …"
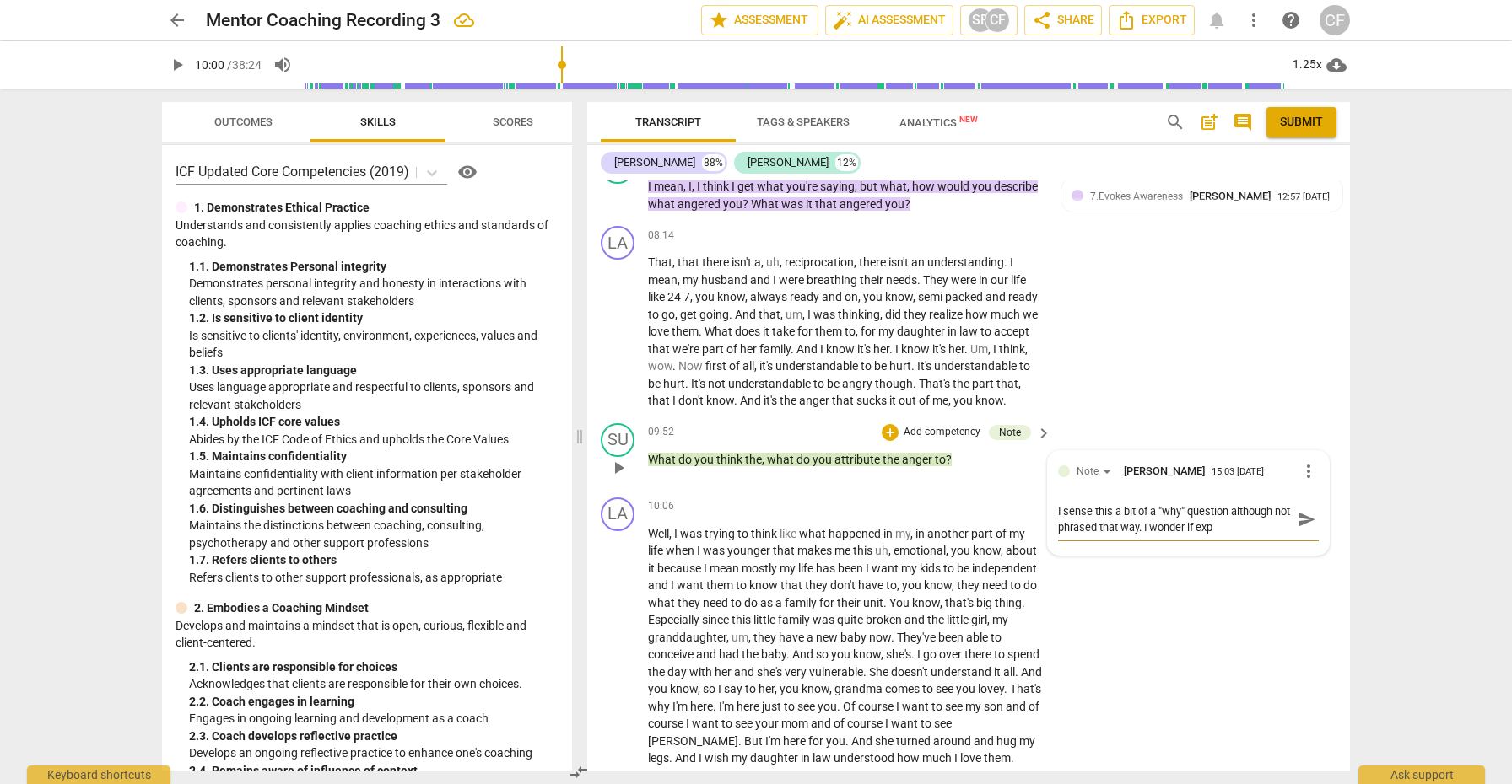
type textarea "I sense this a bit of a "why" question although not phrased that way. I wonder …"
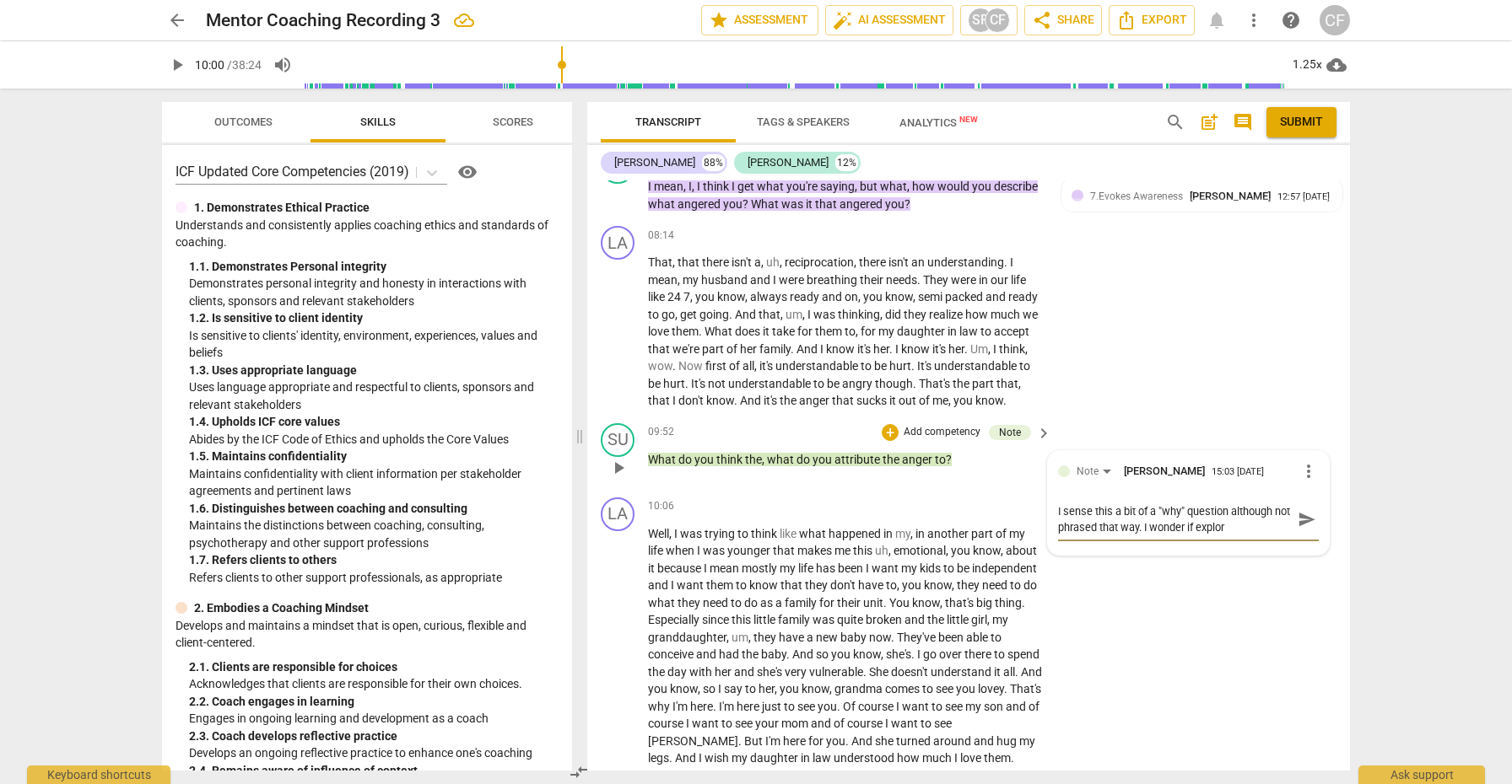
type textarea "I sense this a bit of a "why" question although not phrased that way. I wonder …"
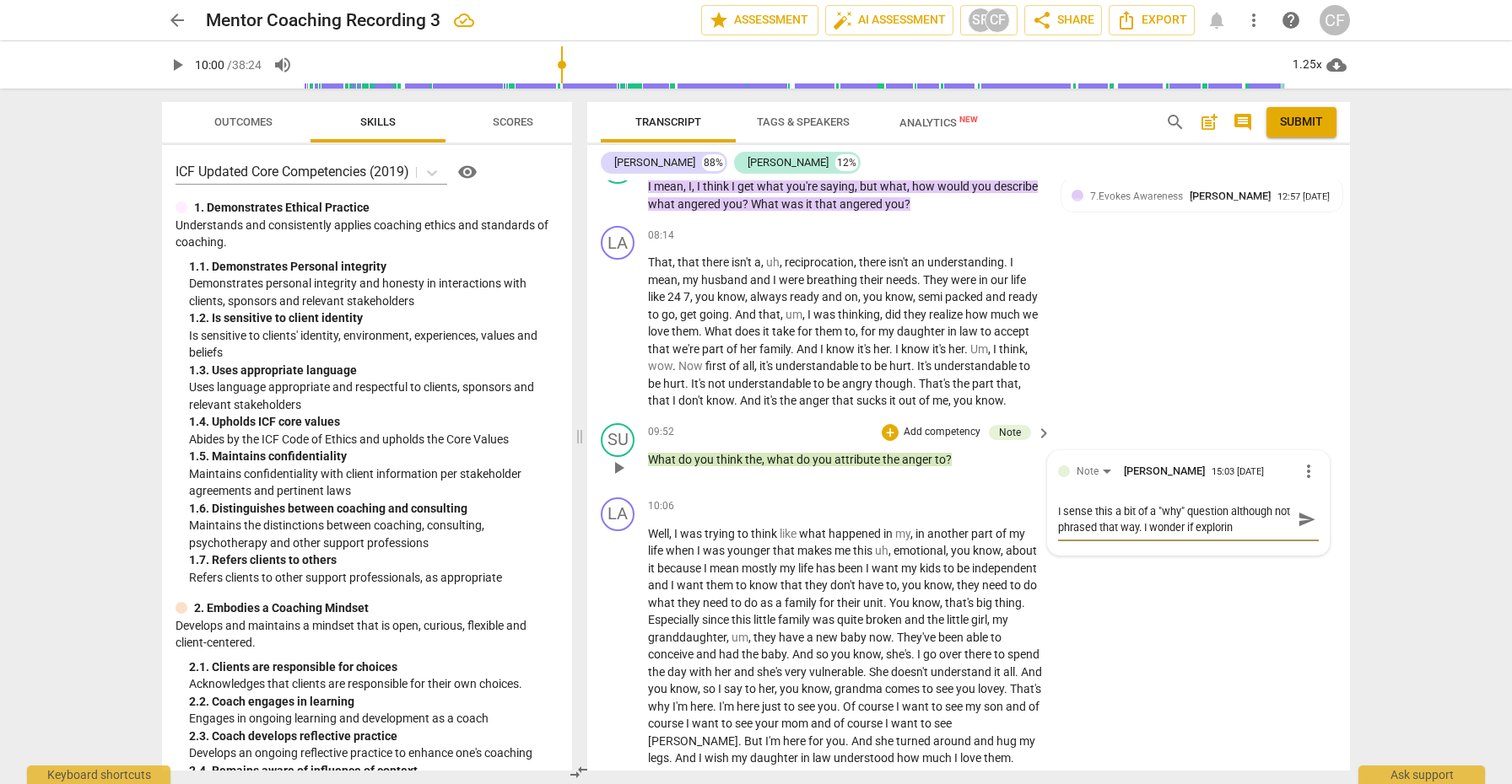
type textarea "I sense this a bit of a "why" question although not phrased that way. I wonder …"
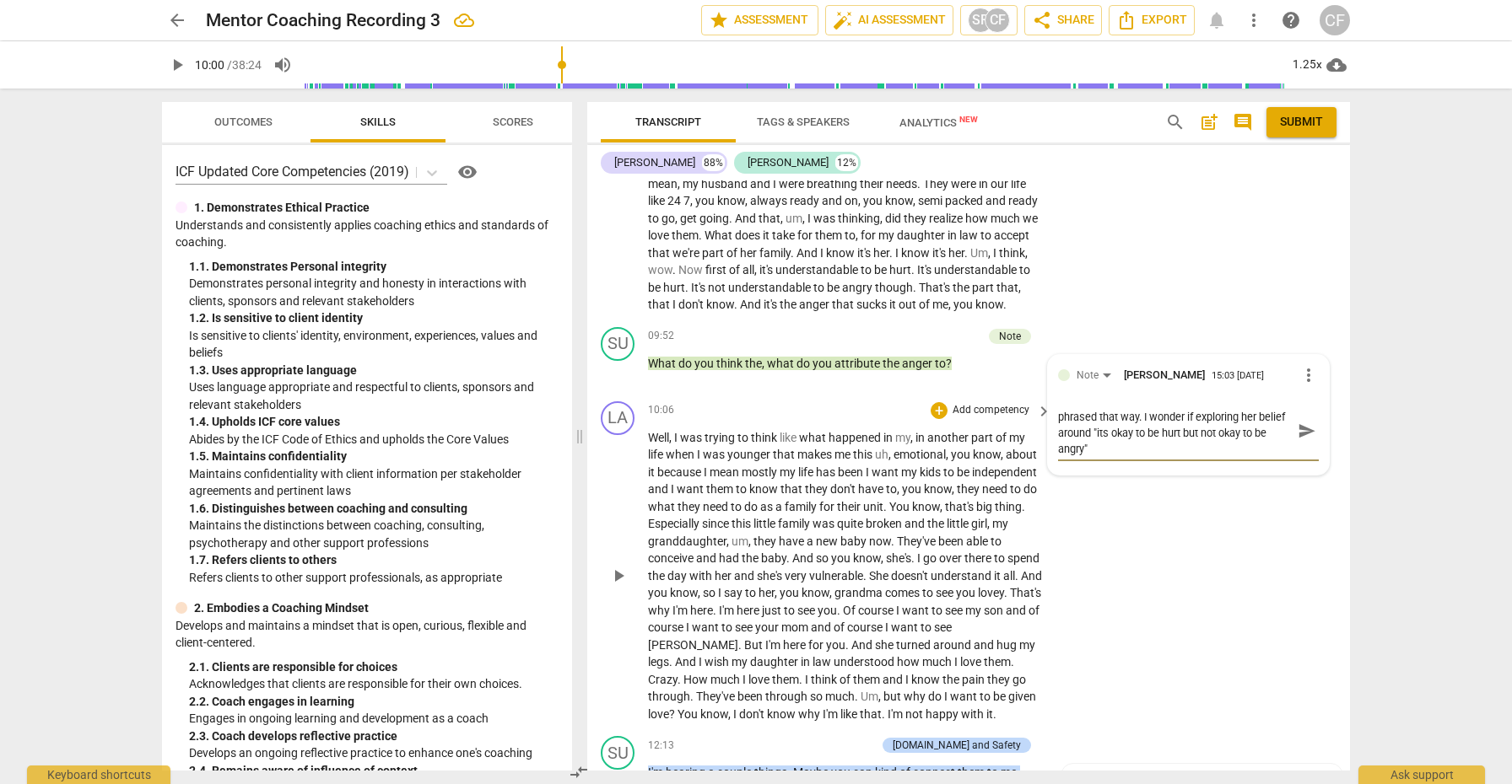
scroll to position [3064, 0]
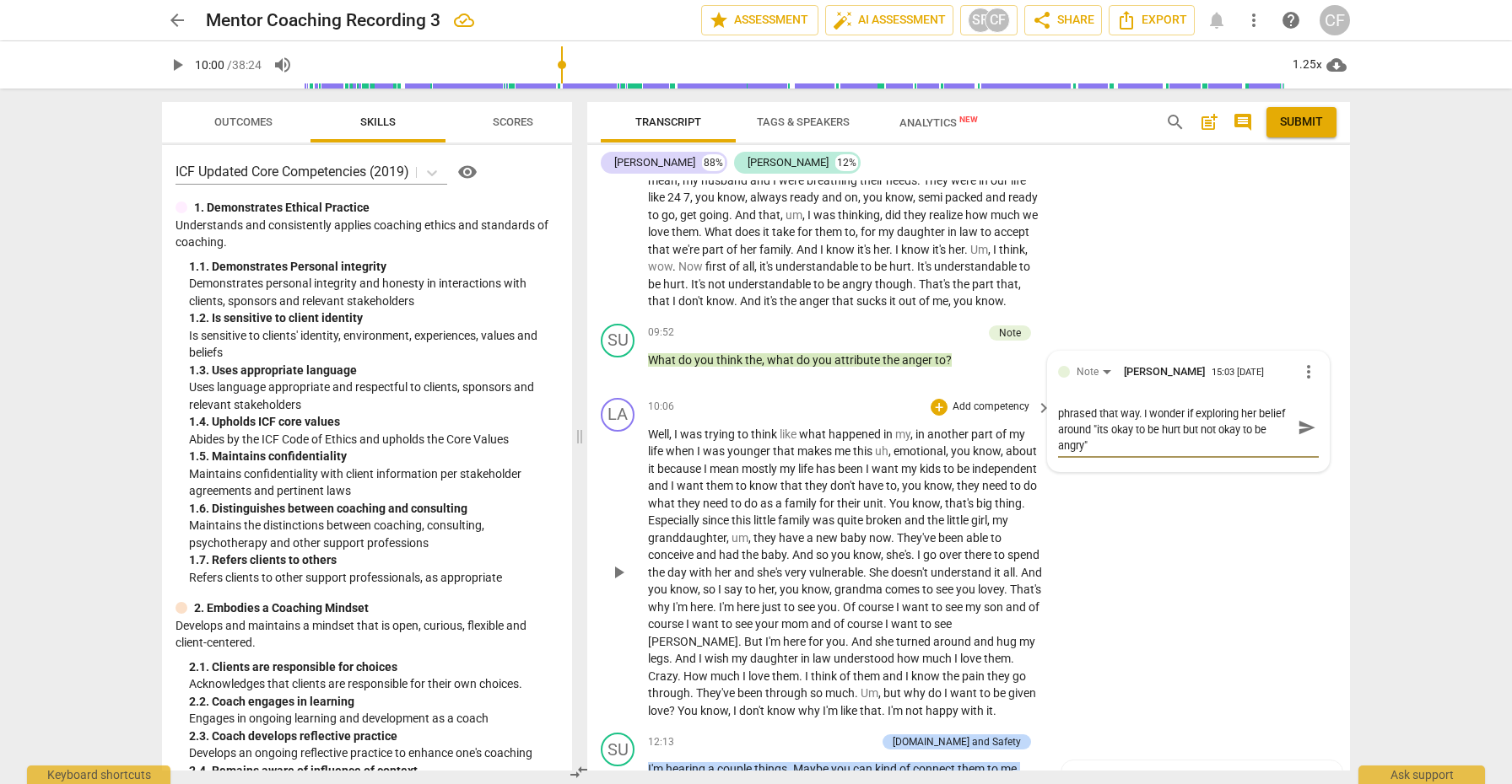
click at [624, 583] on span "play_arrow" at bounding box center [619, 573] width 21 height 21
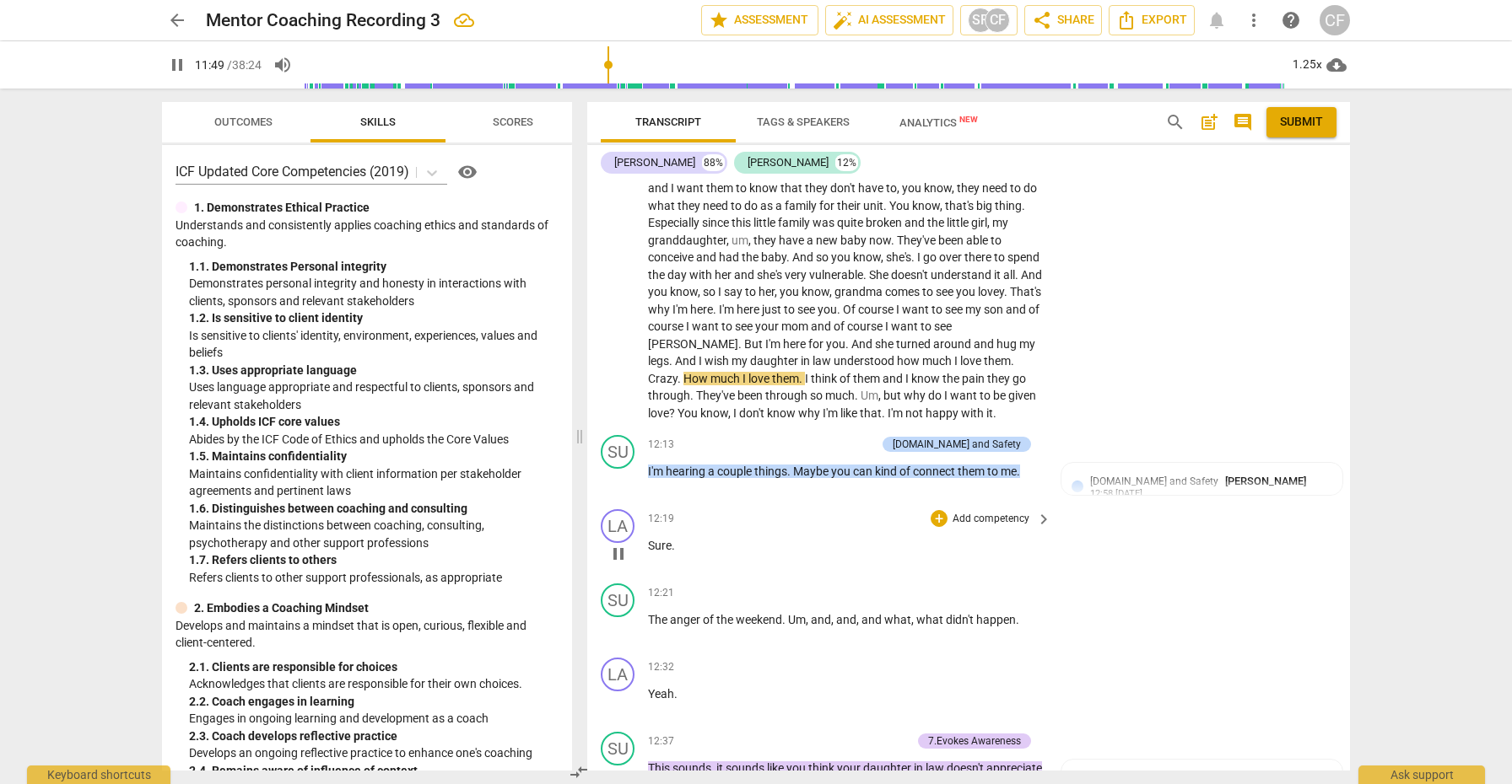
scroll to position [3367, 0]
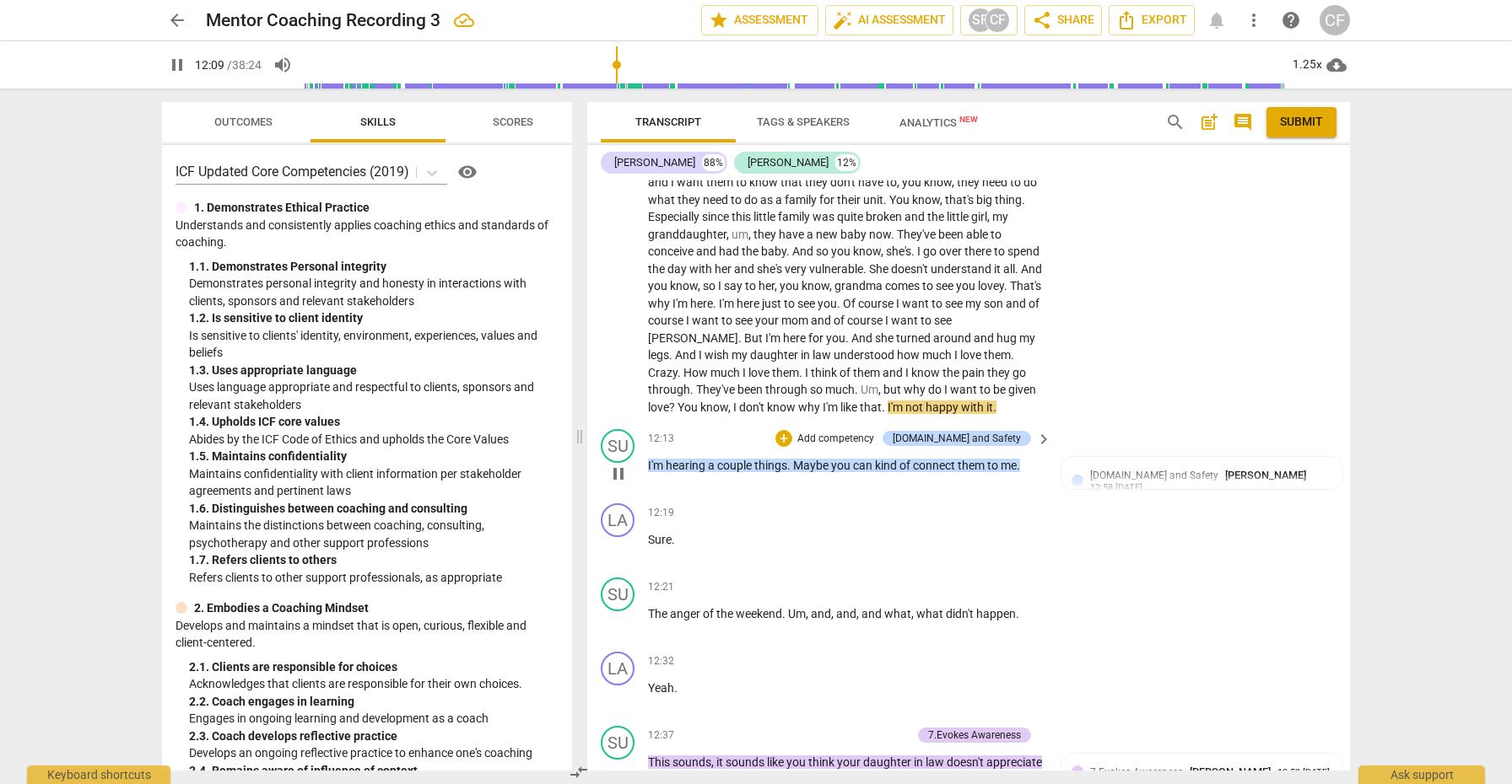
click at [621, 485] on span "pause" at bounding box center [619, 474] width 21 height 21
click at [623, 485] on span "play_arrow" at bounding box center [619, 474] width 21 height 21
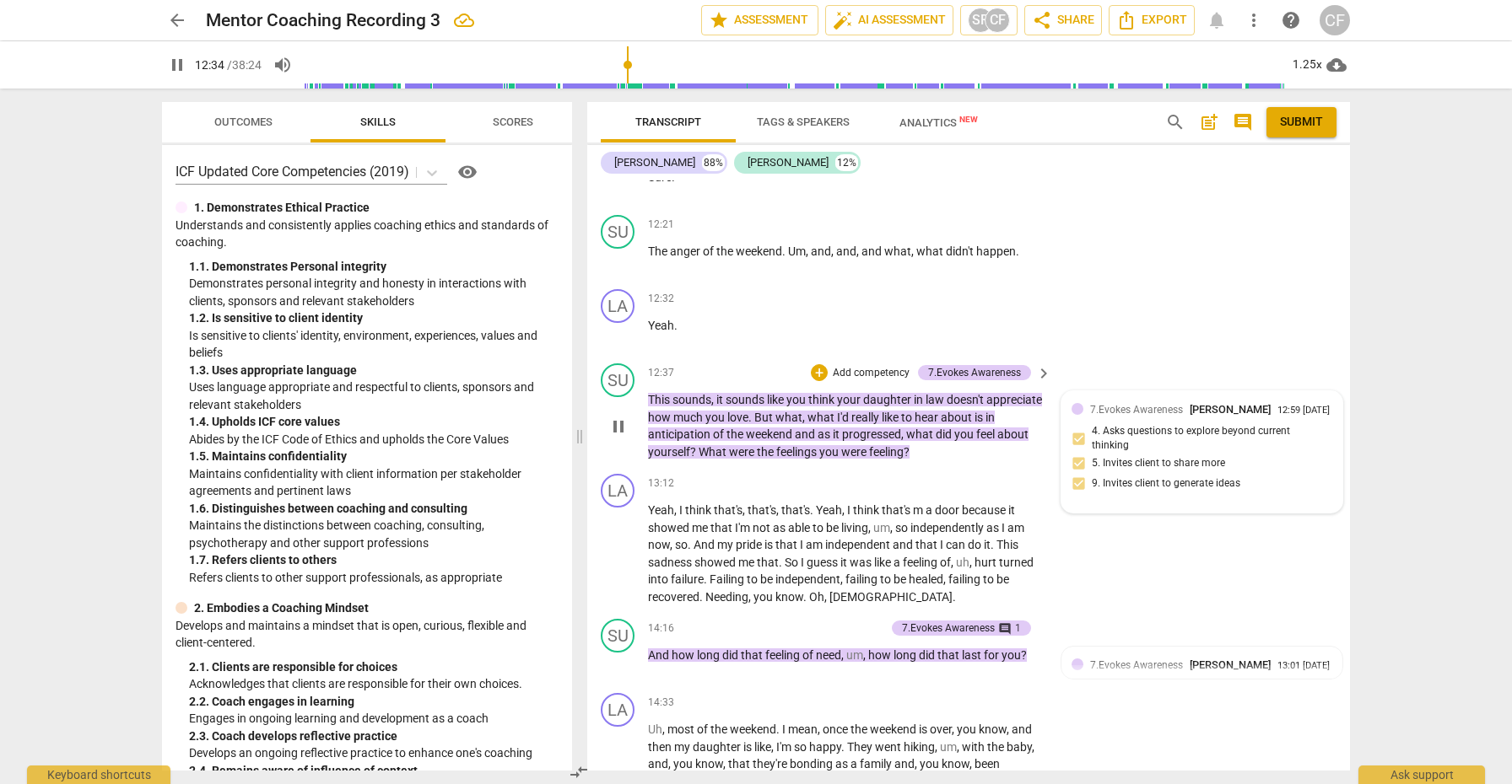
scroll to position [3735, 0]
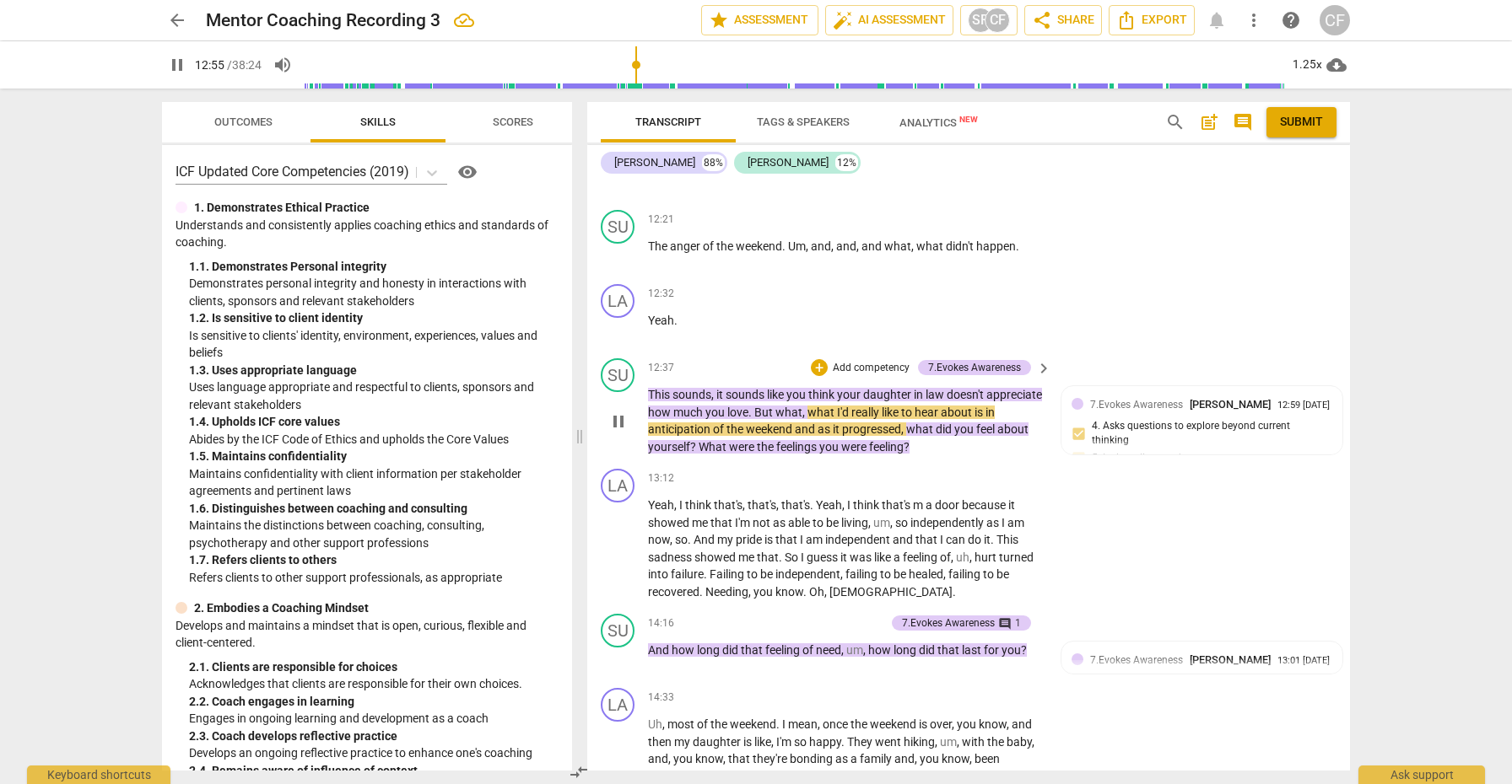
click at [624, 432] on span "pause" at bounding box center [619, 422] width 21 height 21
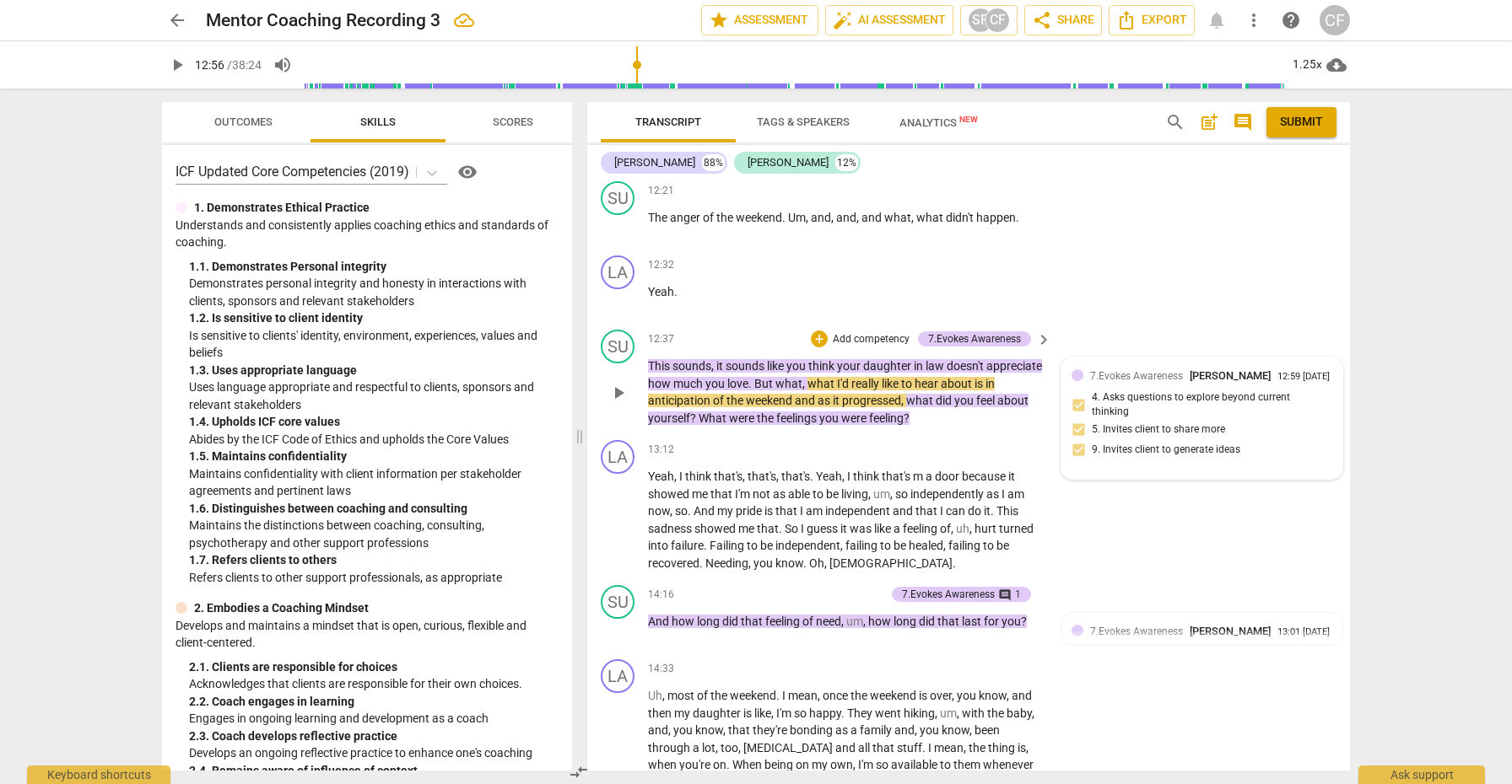
scroll to position [3775, 0]
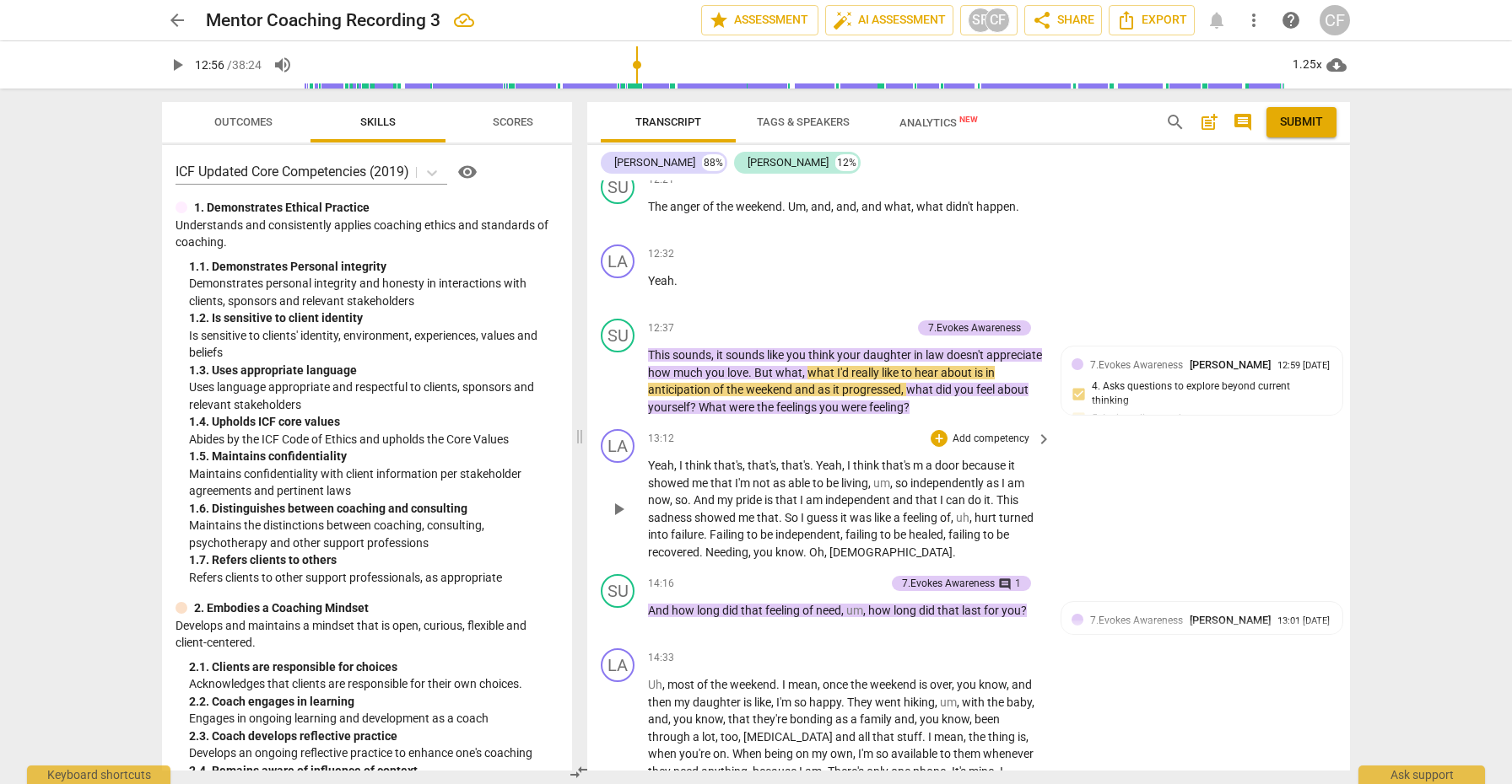
click at [620, 520] on span "play_arrow" at bounding box center [619, 509] width 21 height 21
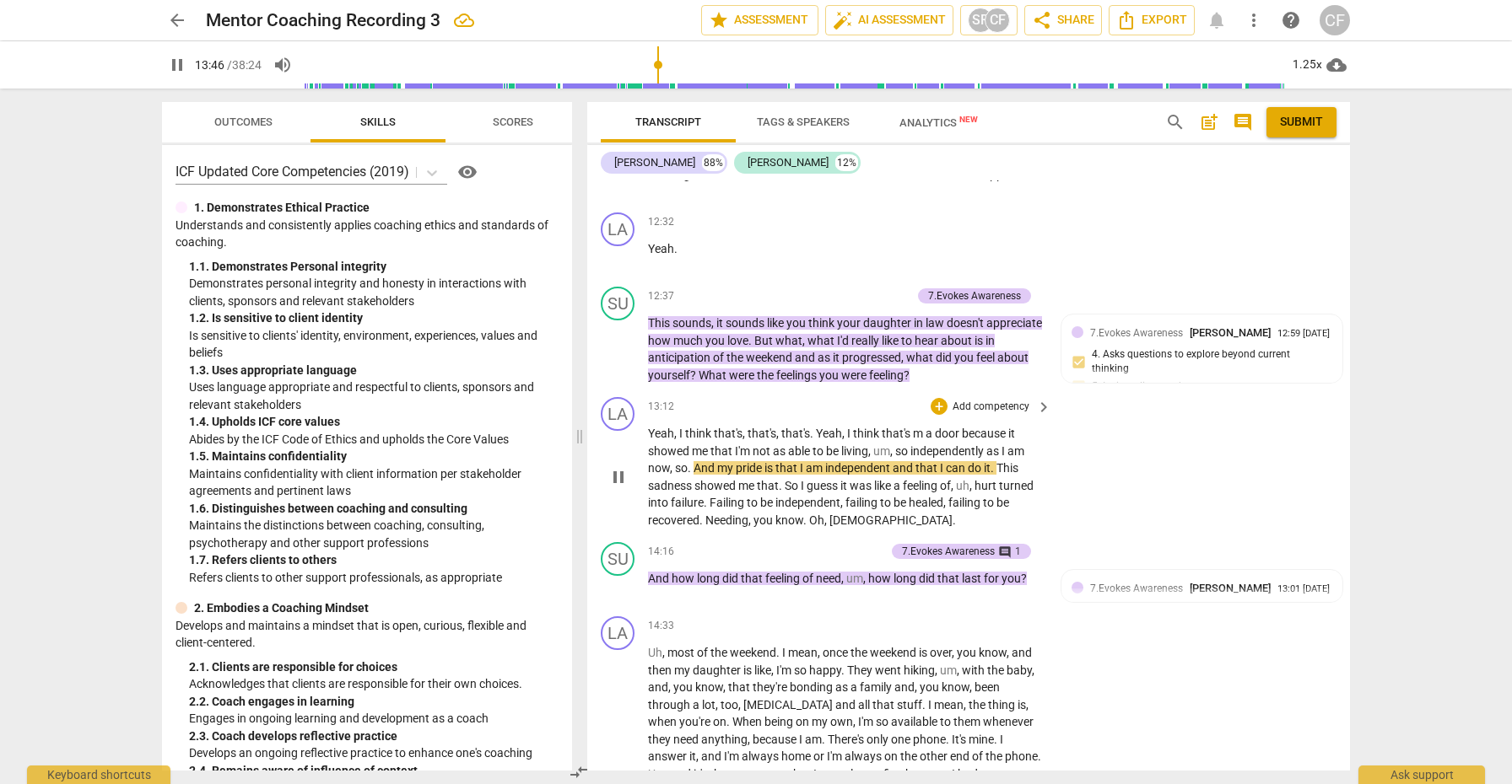
scroll to position [3807, 0]
click at [618, 487] on span "pause" at bounding box center [619, 477] width 21 height 21
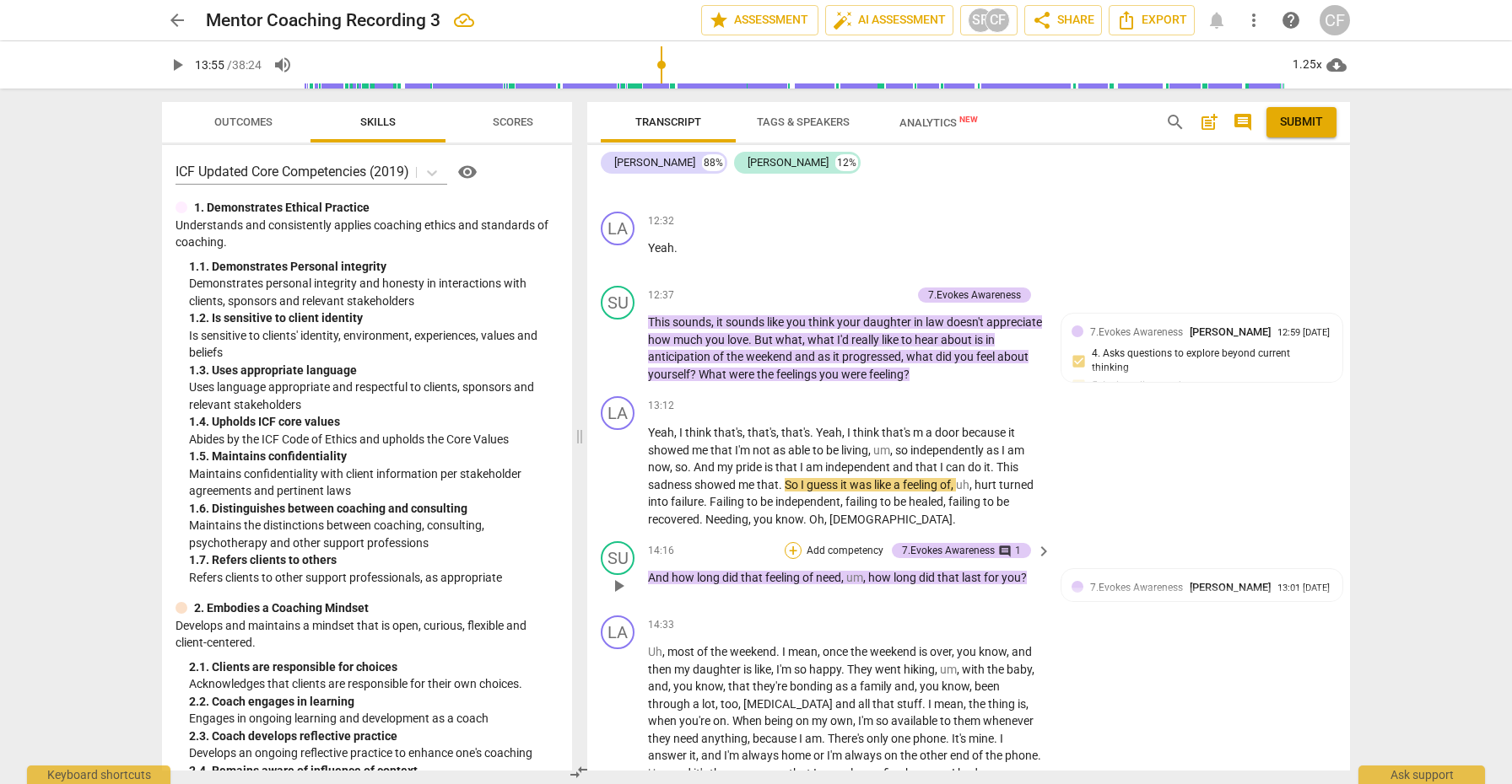
click at [789, 559] on div "+" at bounding box center [793, 551] width 17 height 17
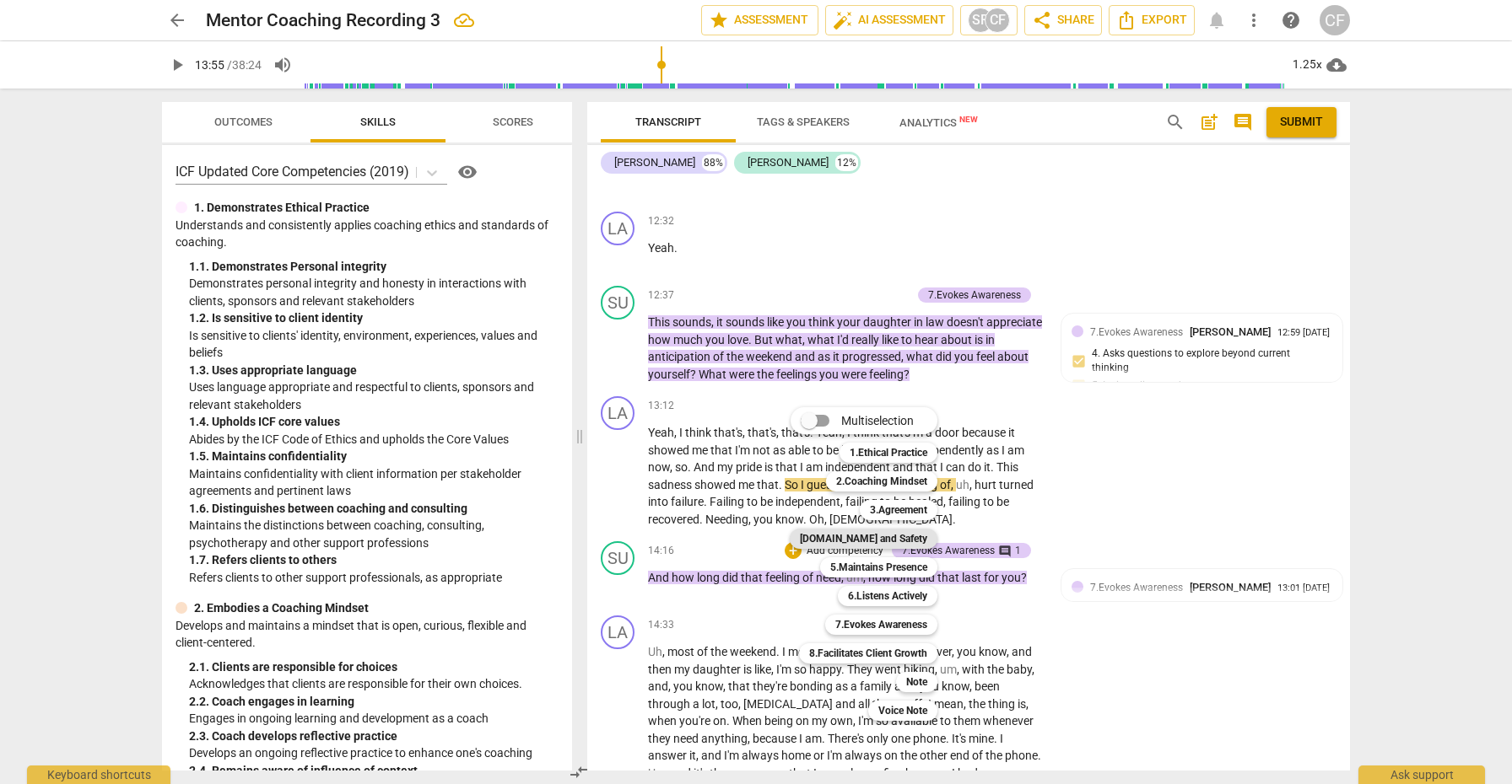
click at [909, 541] on b "[DOMAIN_NAME] and Safety" at bounding box center [864, 540] width 127 height 21
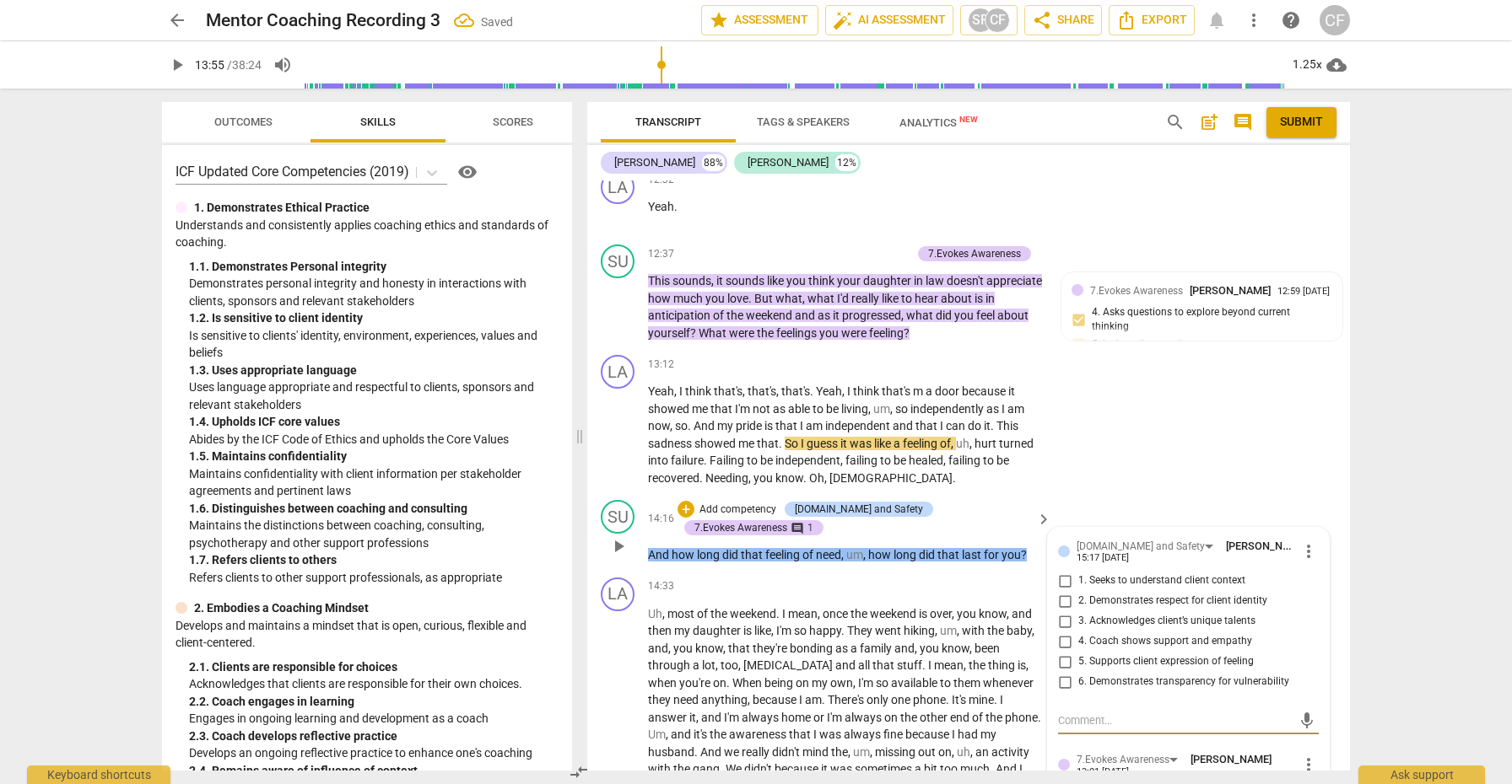
scroll to position [3850, 0]
click at [1061, 651] on input "4. Coach shows support and empathy" at bounding box center [1064, 640] width 27 height 21
click at [1061, 670] on input "5. Supports client expression of feeling" at bounding box center [1064, 661] width 27 height 21
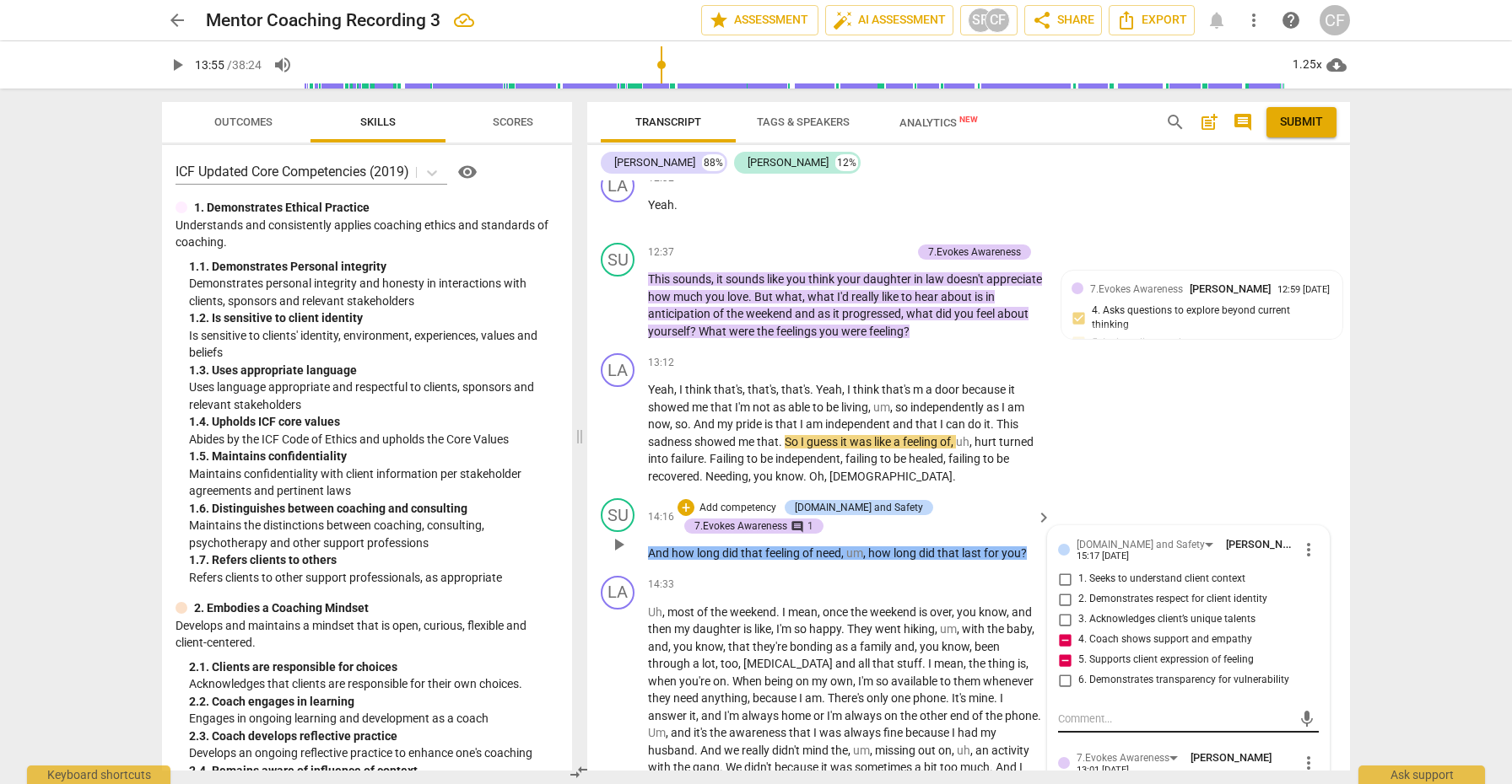
click at [1081, 727] on textarea at bounding box center [1174, 719] width 233 height 16
click at [1304, 744] on span "send" at bounding box center [1307, 736] width 19 height 19
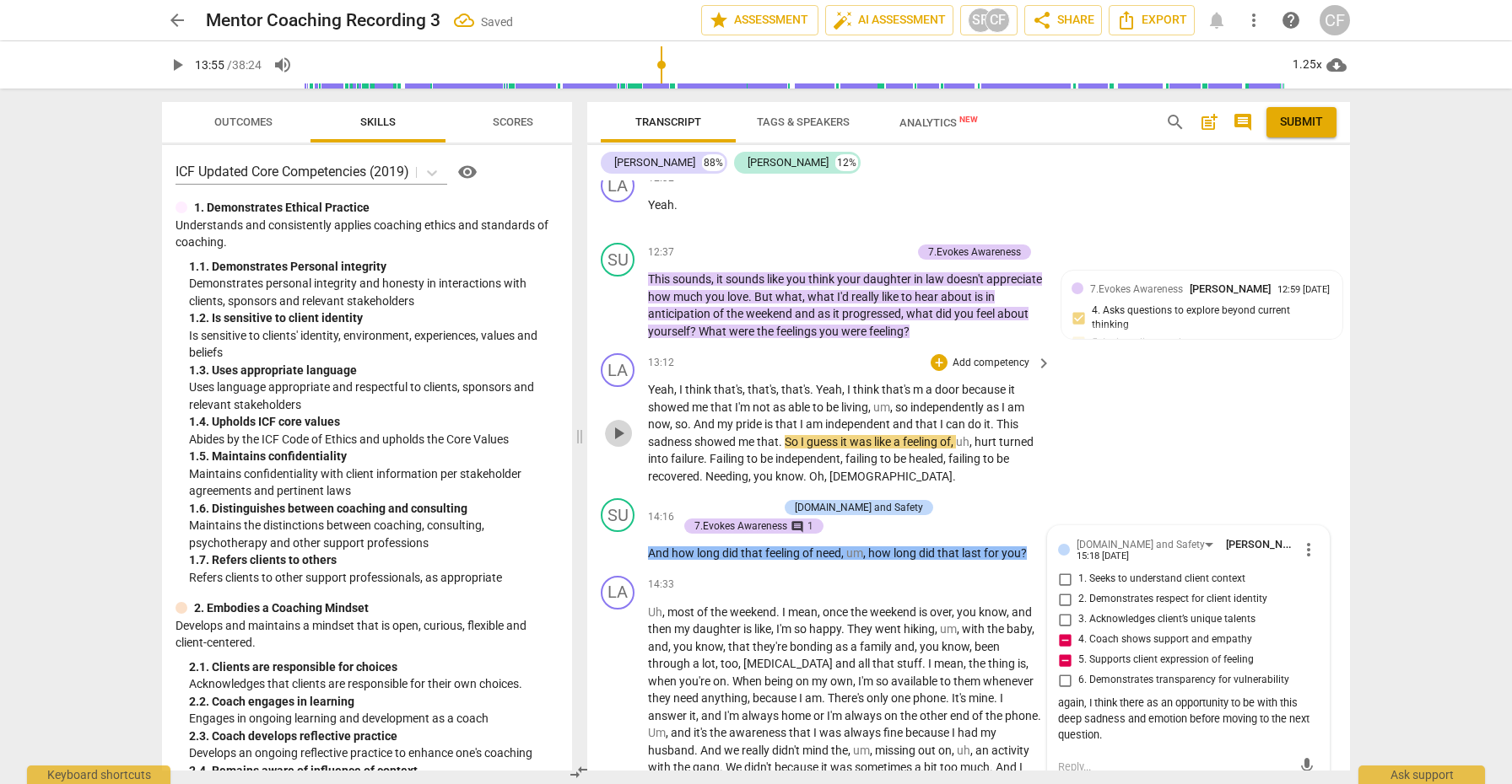
click at [623, 444] on span "play_arrow" at bounding box center [619, 434] width 21 height 21
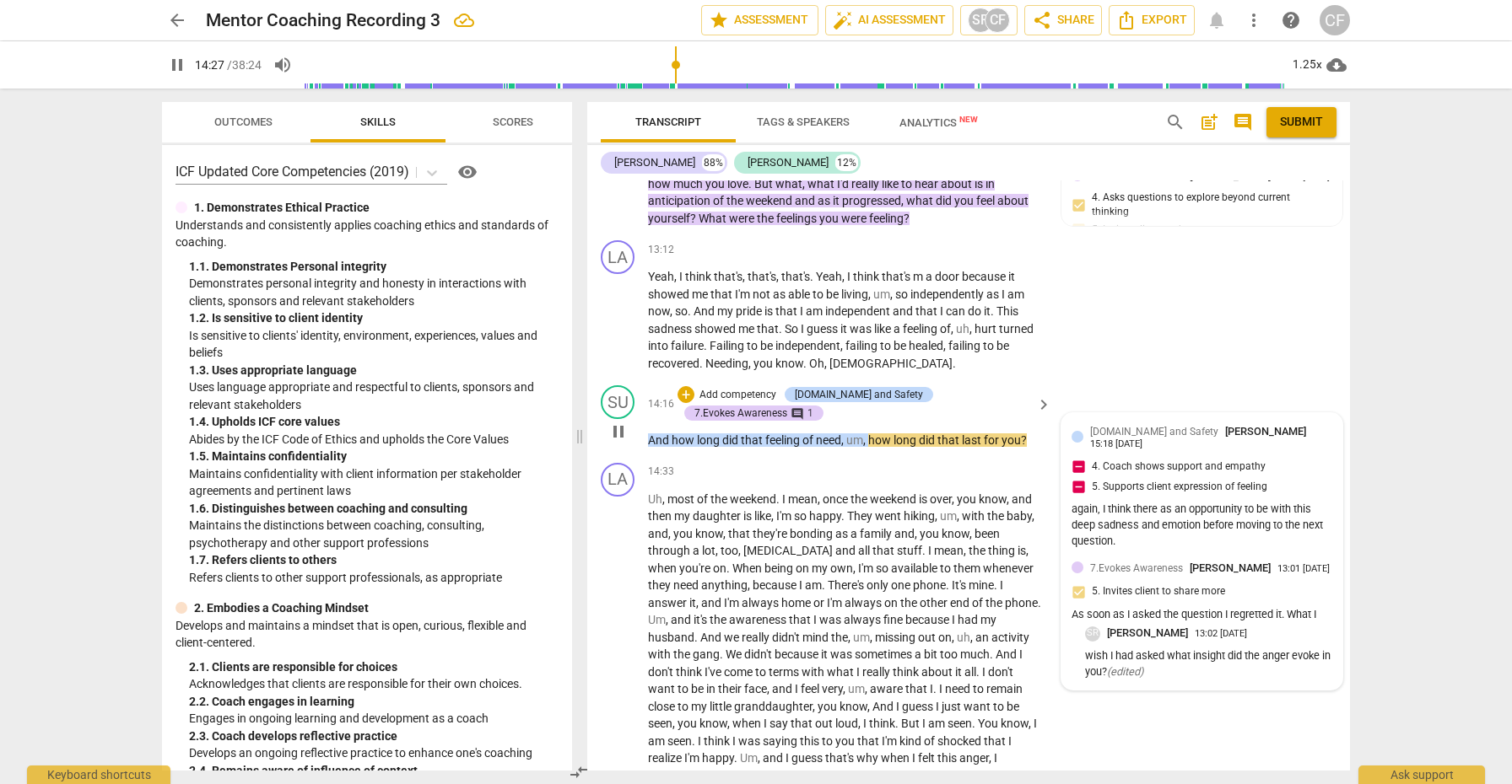
scroll to position [3965, 0]
click at [1164, 666] on p "wish I had asked what insight did the anger evoke in you? ( edited )" at bounding box center [1208, 663] width 247 height 32
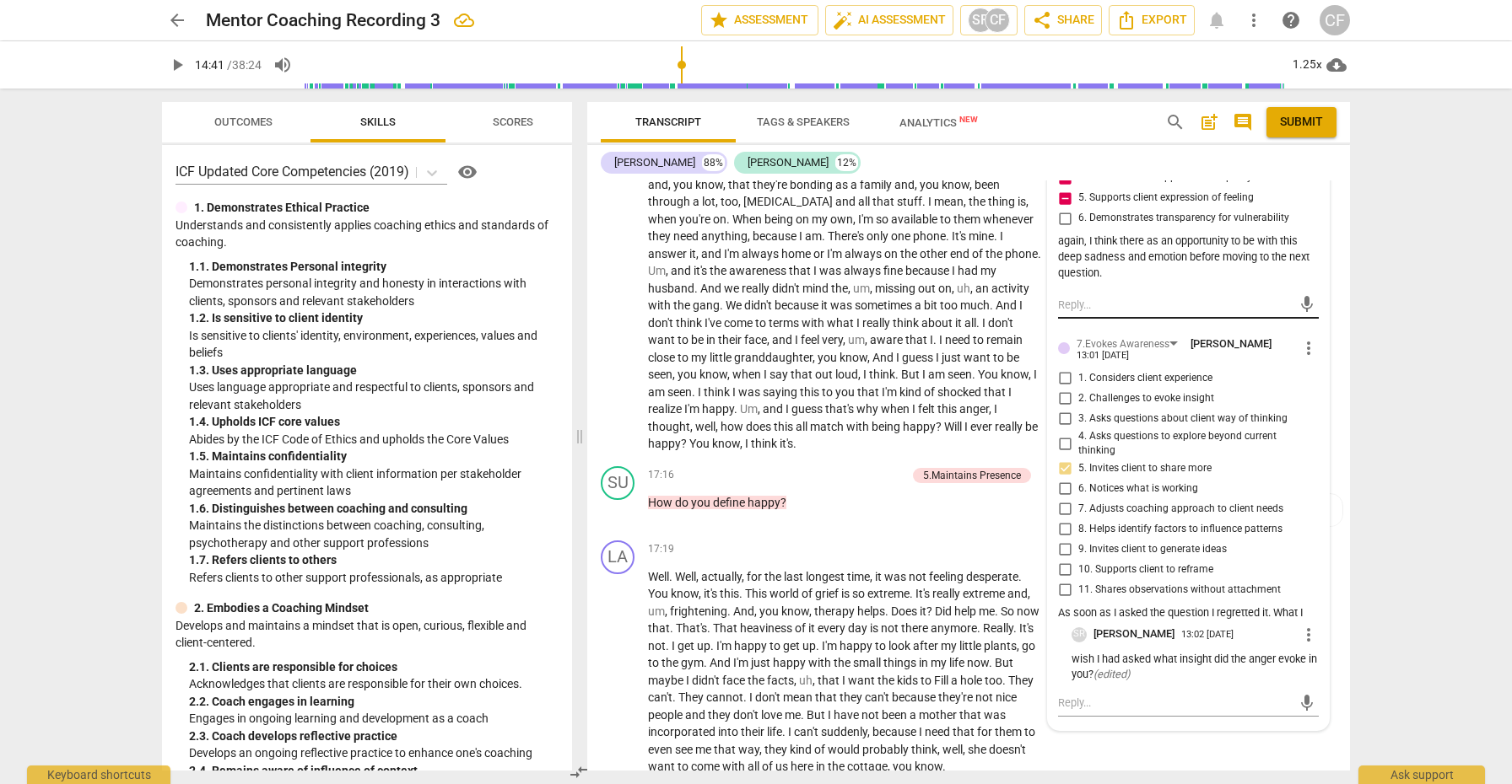
scroll to position [4318, 0]
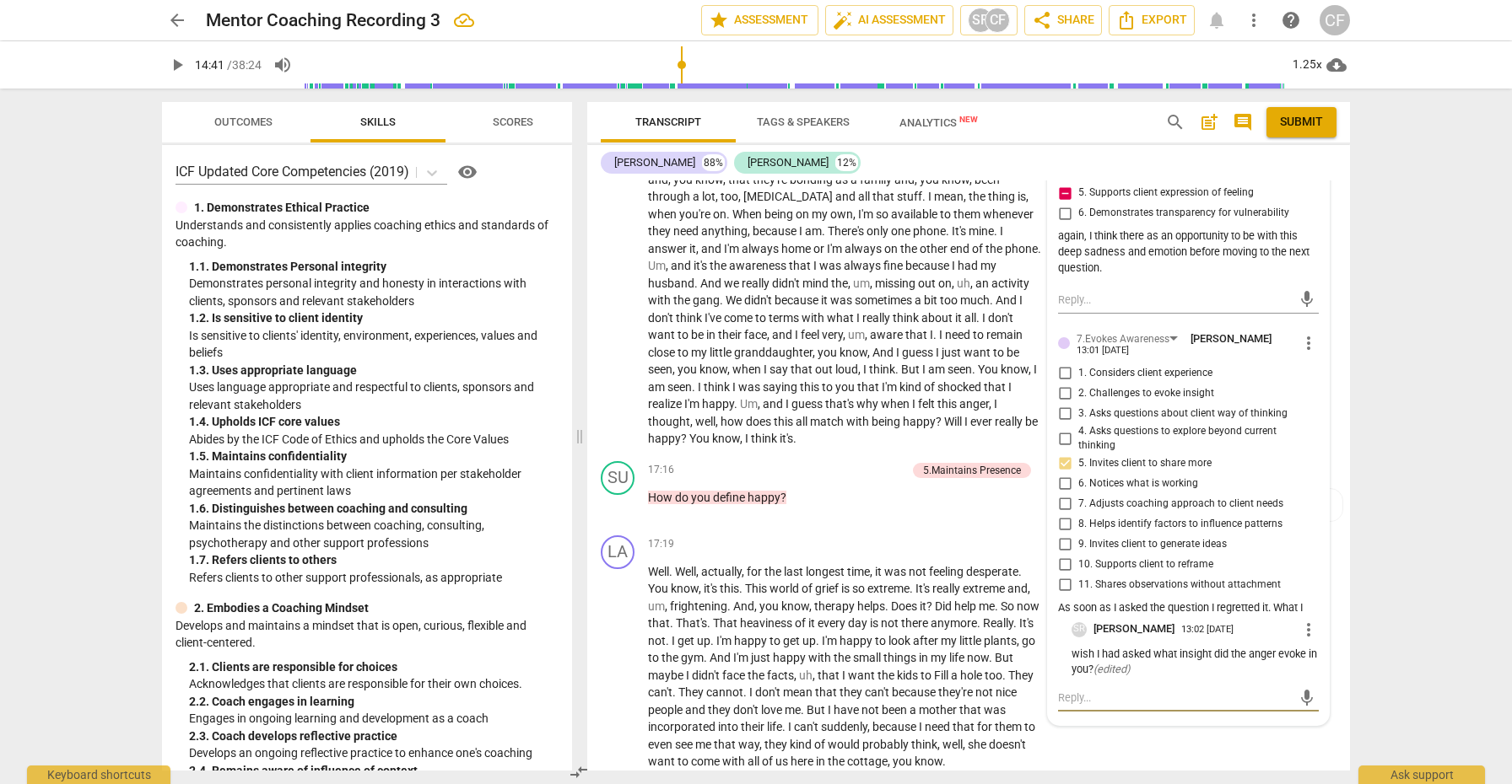
click at [1119, 706] on textarea at bounding box center [1174, 698] width 233 height 16
